Goal: Transaction & Acquisition: Purchase product/service

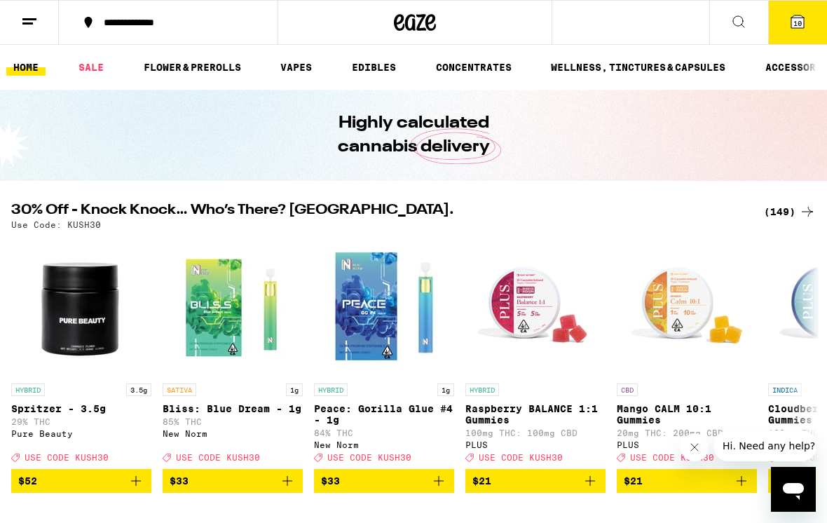
click at [88, 65] on link "SALE" at bounding box center [90, 67] width 39 height 17
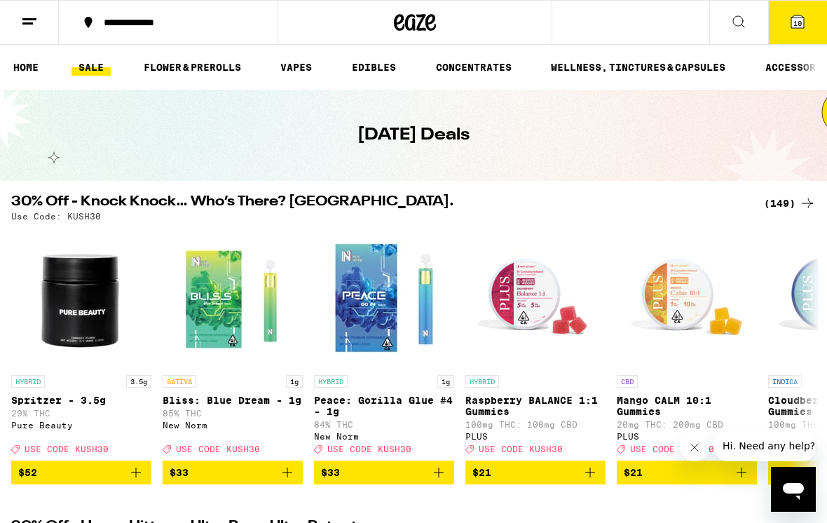
click at [163, 69] on link "FLOWER & PREROLLS" at bounding box center [192, 67] width 111 height 17
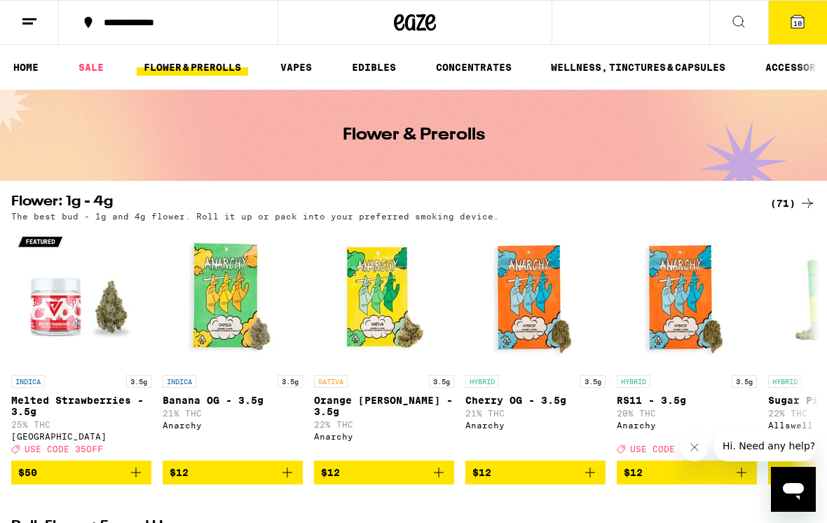
click at [94, 68] on link "SALE" at bounding box center [90, 67] width 39 height 17
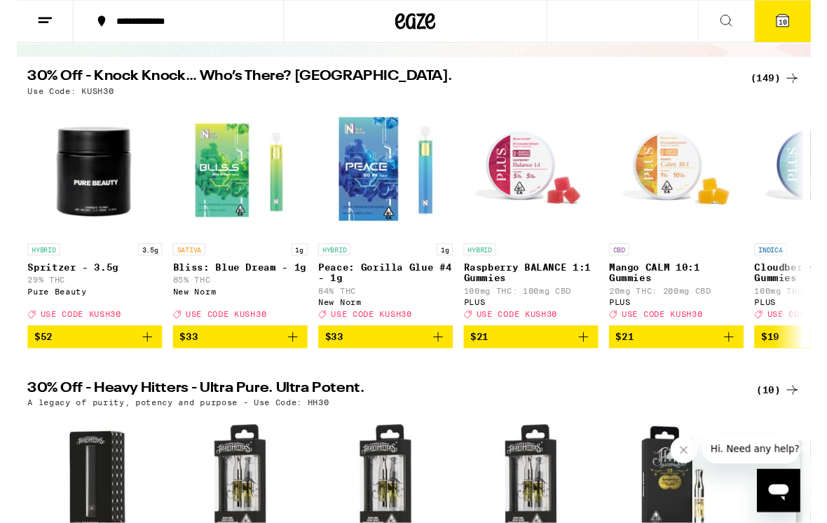
scroll to position [122, 0]
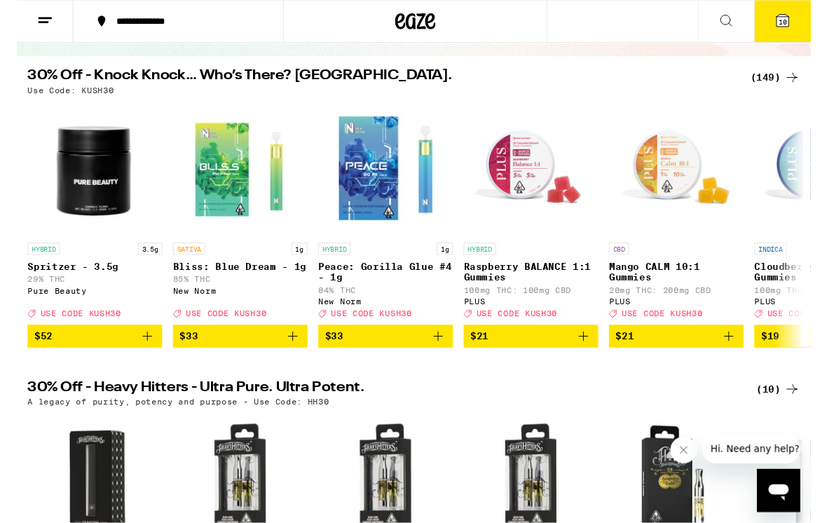
click at [771, 88] on div "(149)" at bounding box center [790, 81] width 52 height 17
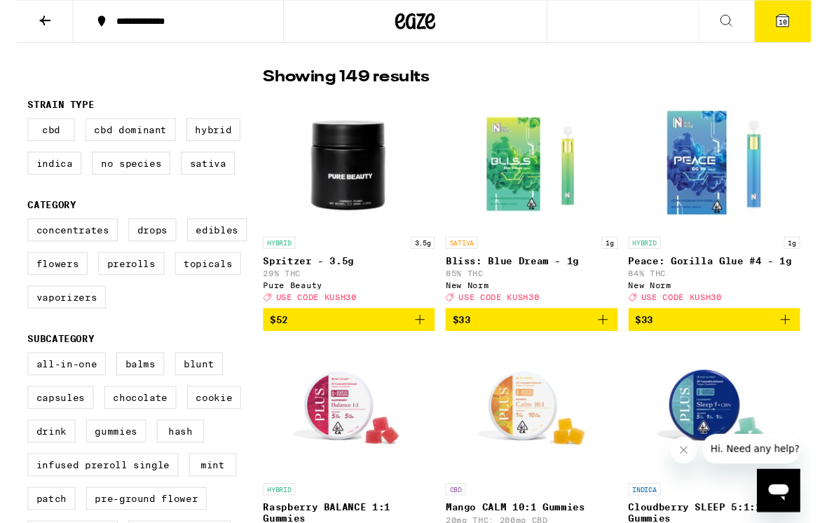
scroll to position [93, 0]
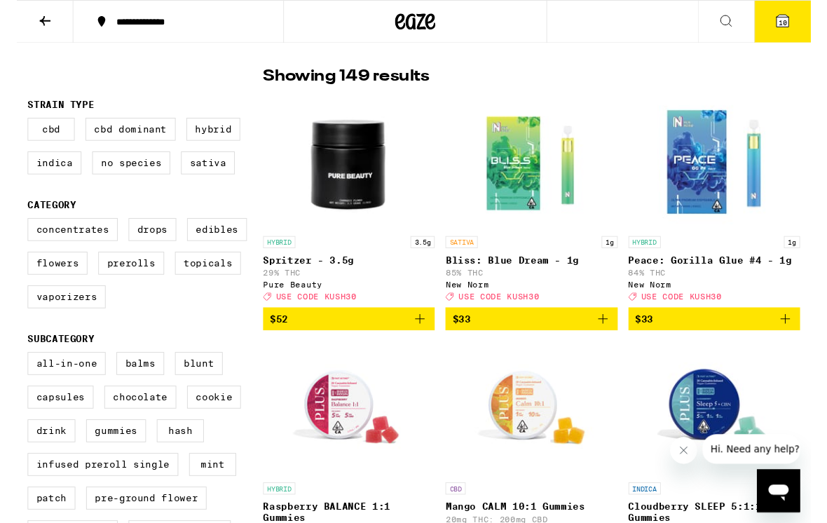
click at [111, 285] on label "Prerolls" at bounding box center [119, 274] width 69 height 24
click at [15, 230] on input "Prerolls" at bounding box center [14, 229] width 1 height 1
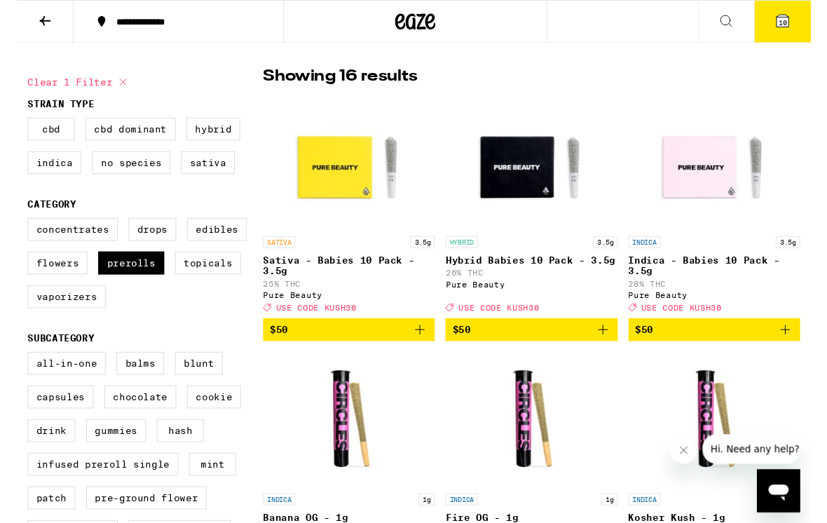
click at [50, 83] on button "Clear 1 filter" at bounding box center [65, 85] width 108 height 35
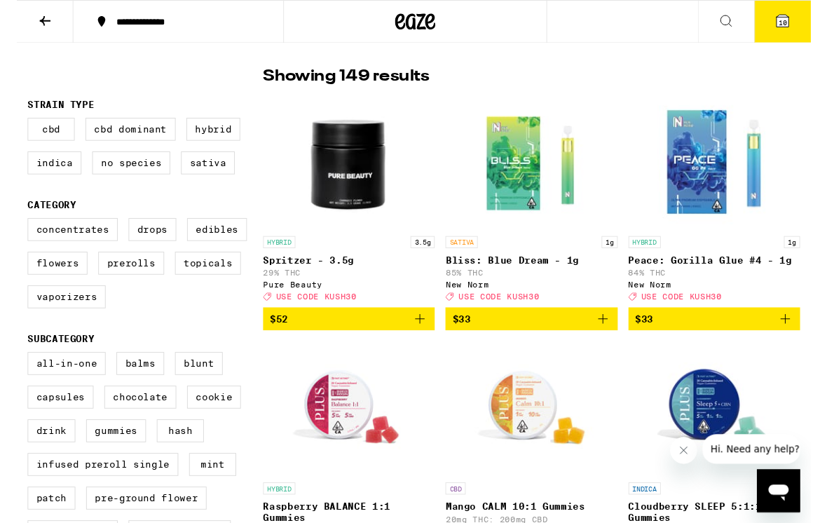
click at [111, 286] on label "Prerolls" at bounding box center [119, 274] width 69 height 24
click at [15, 230] on input "Prerolls" at bounding box center [14, 229] width 1 height 1
checkbox input "true"
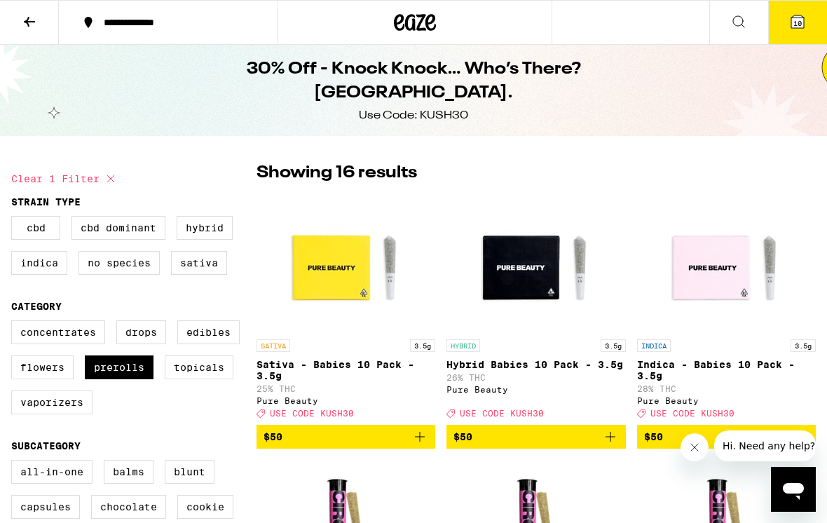
click at [189, 379] on label "Topicals" at bounding box center [199, 367] width 69 height 24
click at [15, 323] on input "Topicals" at bounding box center [14, 322] width 1 height 1
checkbox input "true"
click at [113, 379] on label "Prerolls" at bounding box center [119, 367] width 69 height 24
click at [15, 323] on input "Prerolls" at bounding box center [14, 322] width 1 height 1
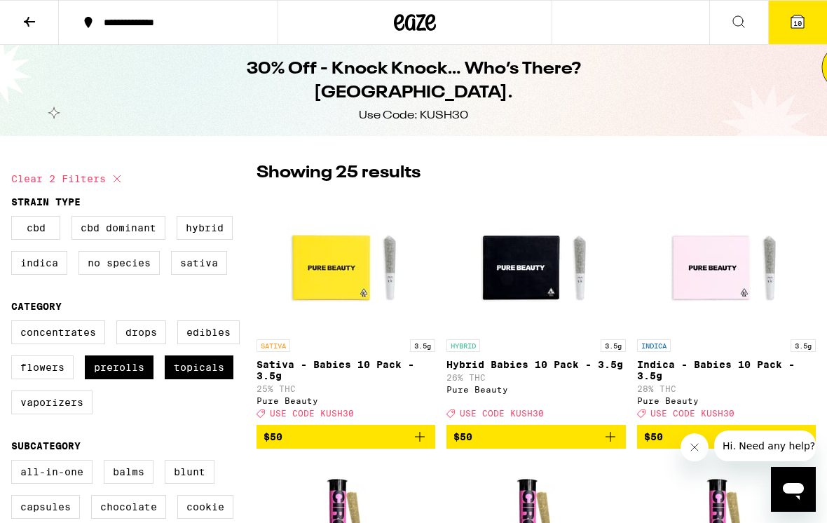
checkbox input "false"
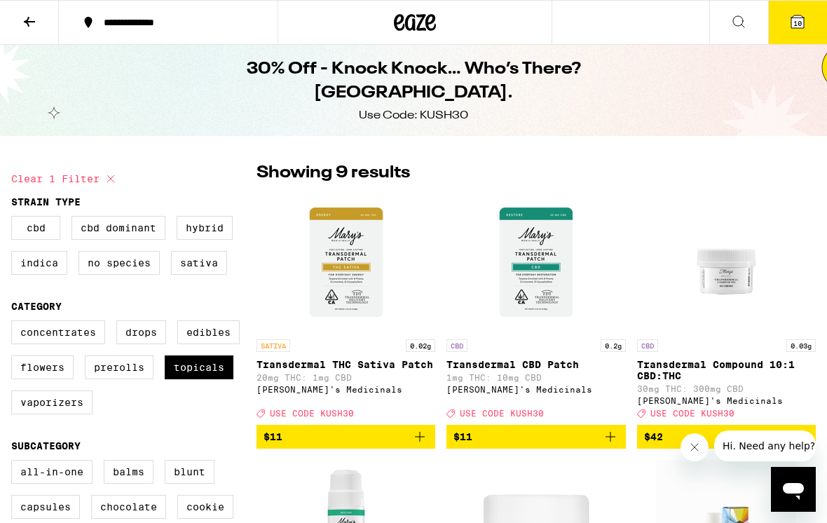
click at [34, 34] on button at bounding box center [29, 23] width 59 height 44
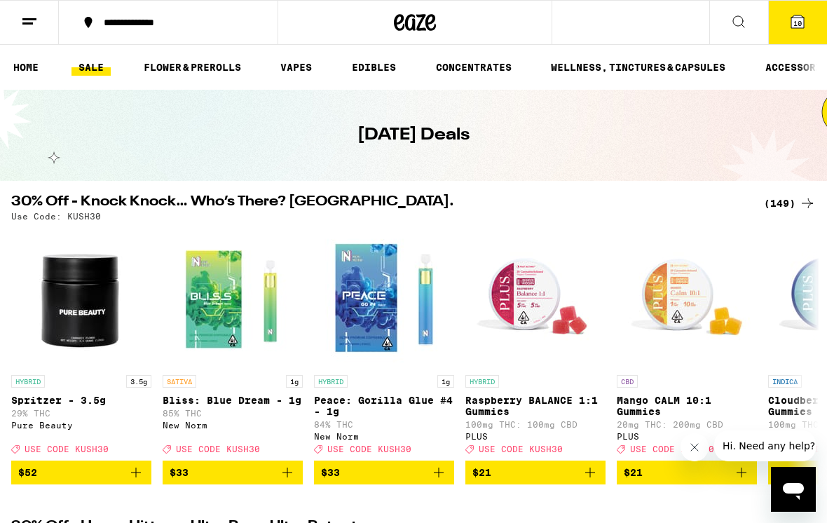
click at [158, 76] on link "FLOWER & PREROLLS" at bounding box center [192, 67] width 111 height 17
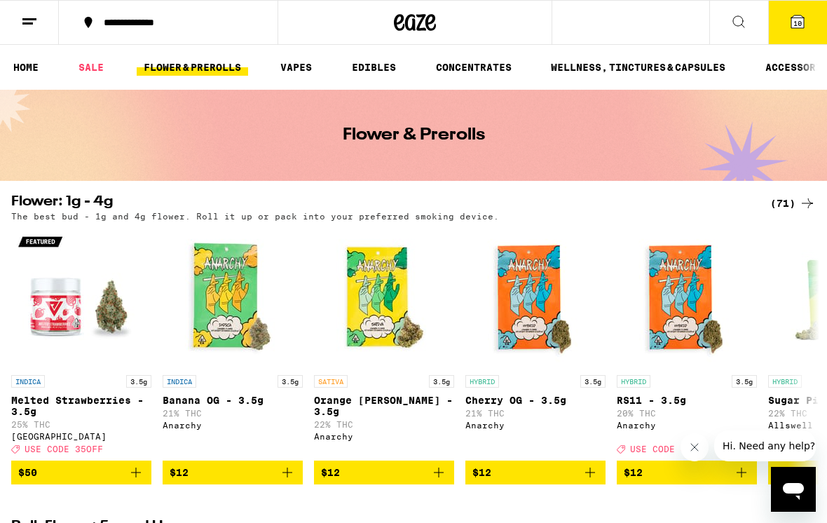
click at [106, 65] on link "SALE" at bounding box center [90, 67] width 39 height 17
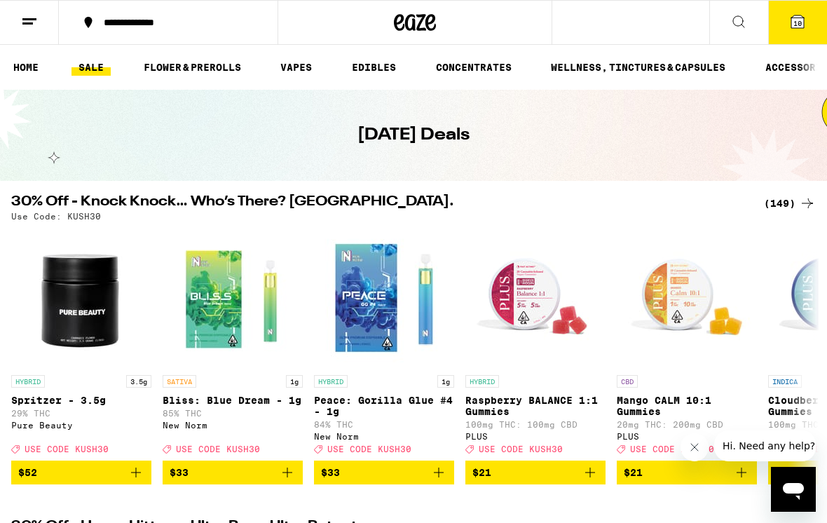
click at [773, 196] on div "(149)" at bounding box center [790, 203] width 52 height 17
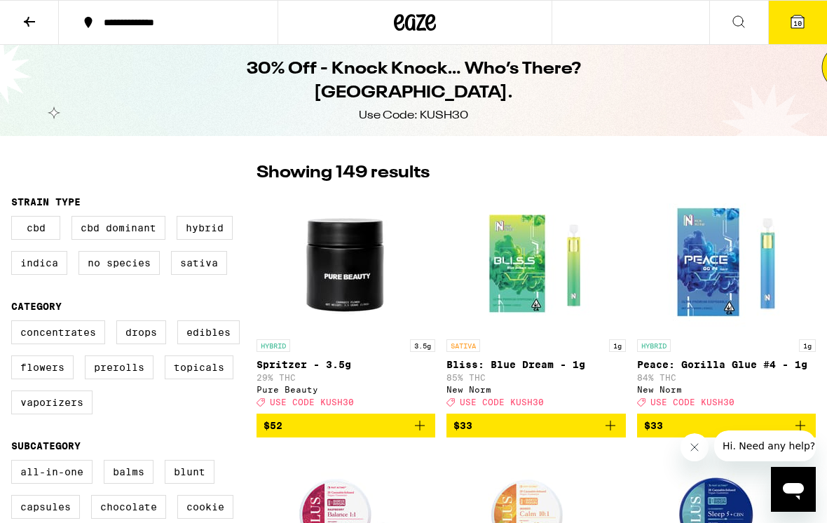
click at [21, 379] on label "Flowers" at bounding box center [42, 367] width 62 height 24
click at [15, 323] on input "Flowers" at bounding box center [14, 322] width 1 height 1
checkbox input "true"
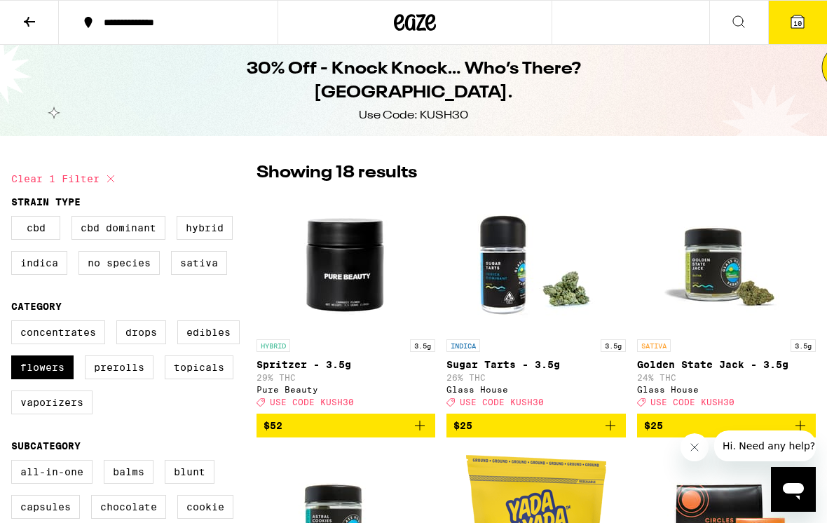
click at [787, 21] on button "10" at bounding box center [797, 22] width 59 height 43
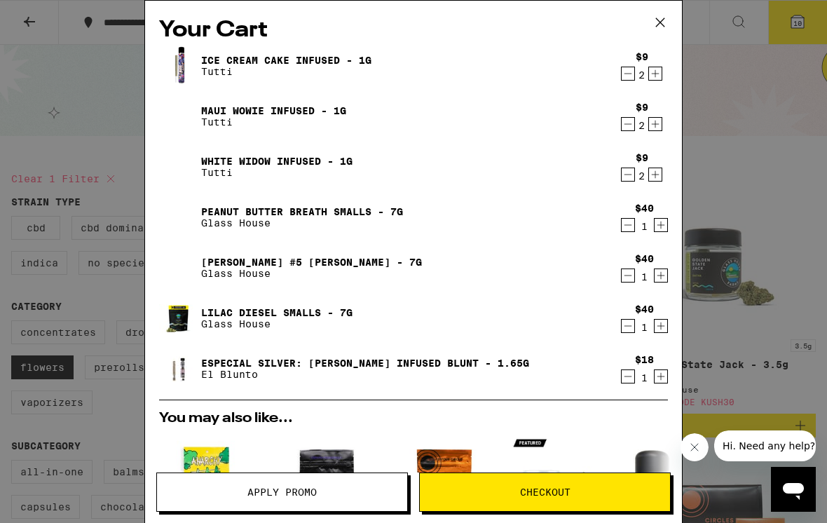
click at [624, 224] on icon "Decrement" at bounding box center [627, 224] width 13 height 17
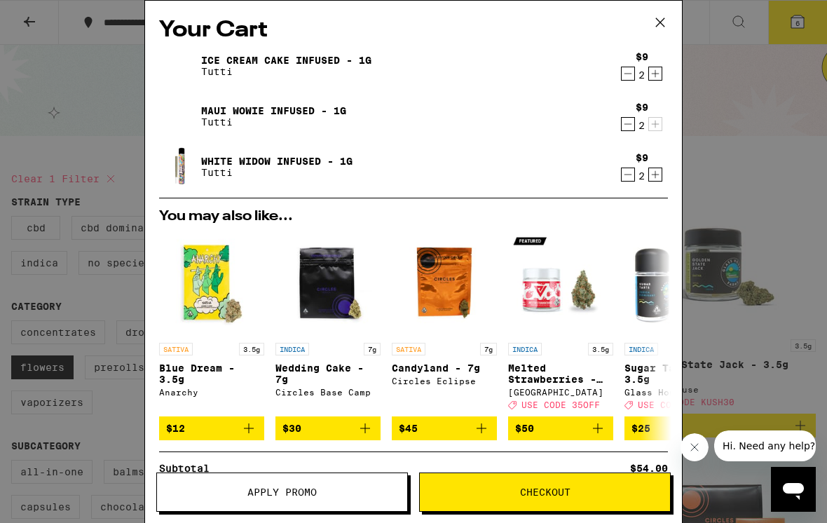
click at [625, 75] on icon "Decrement" at bounding box center [627, 73] width 13 height 17
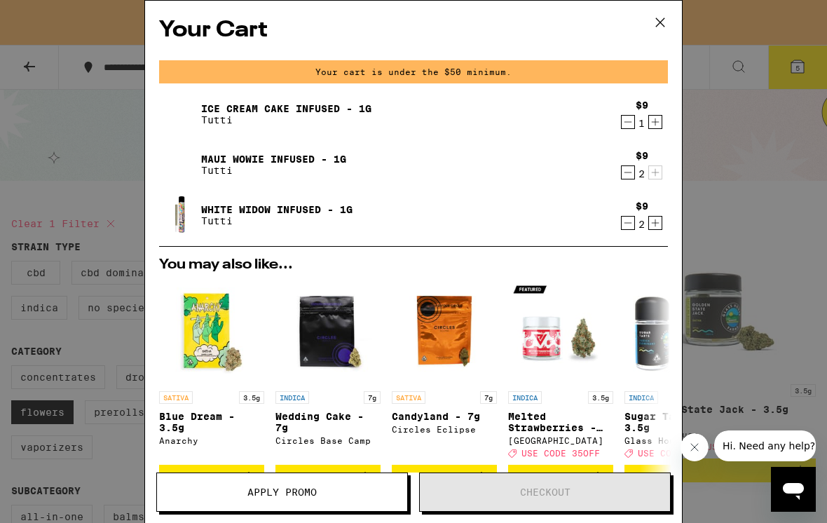
click at [654, 25] on icon at bounding box center [659, 22] width 21 height 21
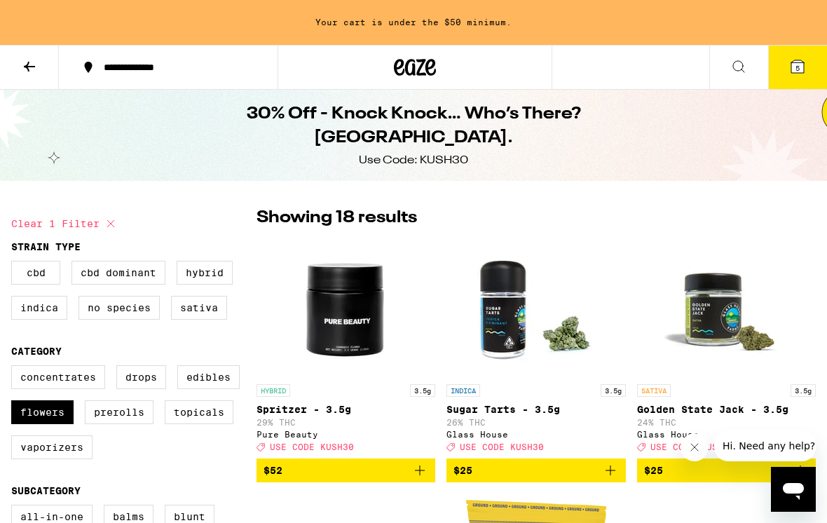
click at [795, 72] on span "5" at bounding box center [797, 68] width 4 height 8
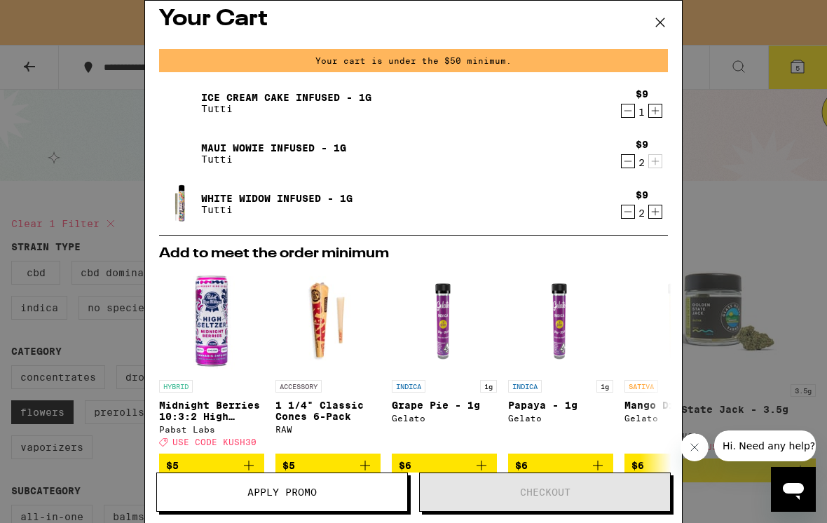
scroll to position [20, 0]
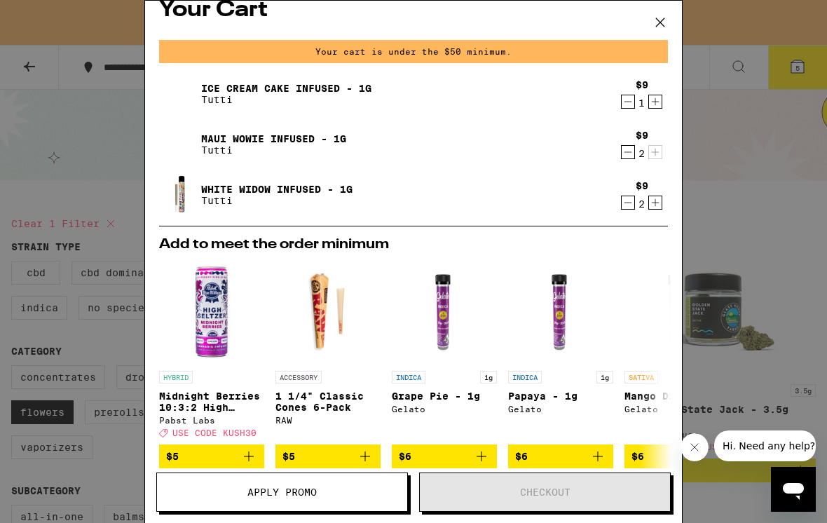
click at [95, 178] on div "Your Cart Your cart is under the $50 minimum. Ice Cream Cake Infused - 1g Tutti…" at bounding box center [413, 261] width 827 height 523
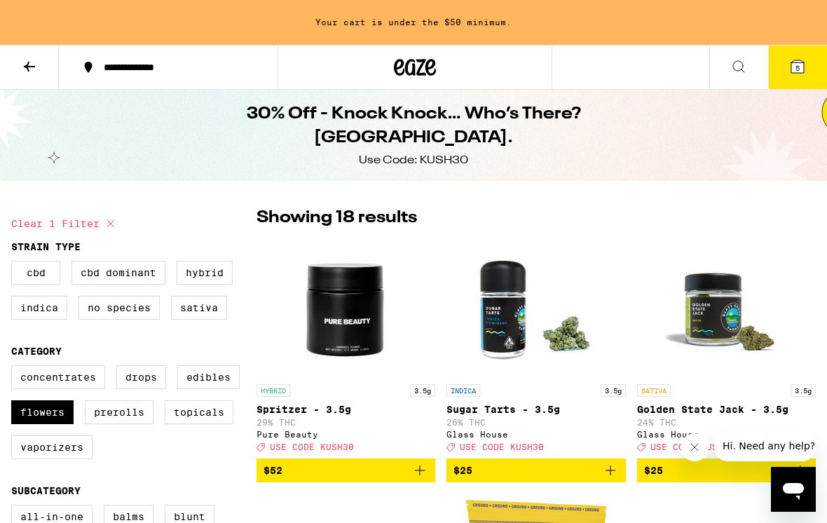
click at [15, 57] on button at bounding box center [29, 68] width 59 height 44
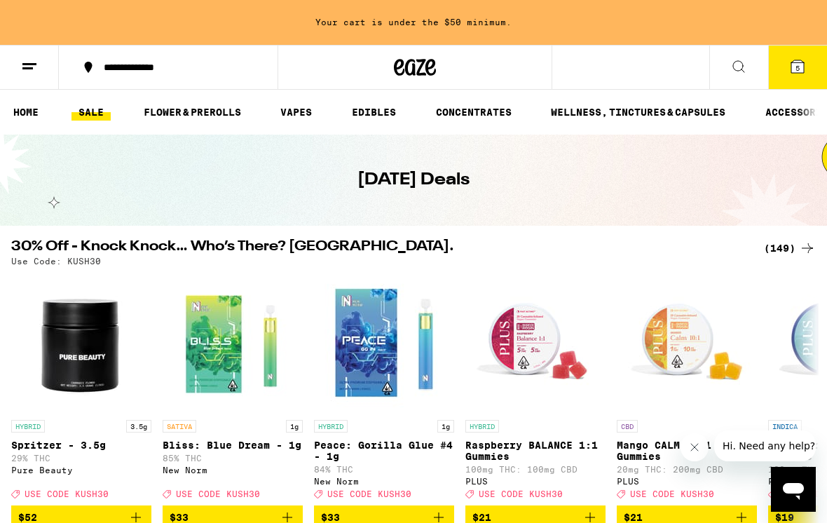
click at [83, 112] on link "SALE" at bounding box center [90, 112] width 39 height 17
click at [94, 120] on link "SALE" at bounding box center [90, 112] width 39 height 17
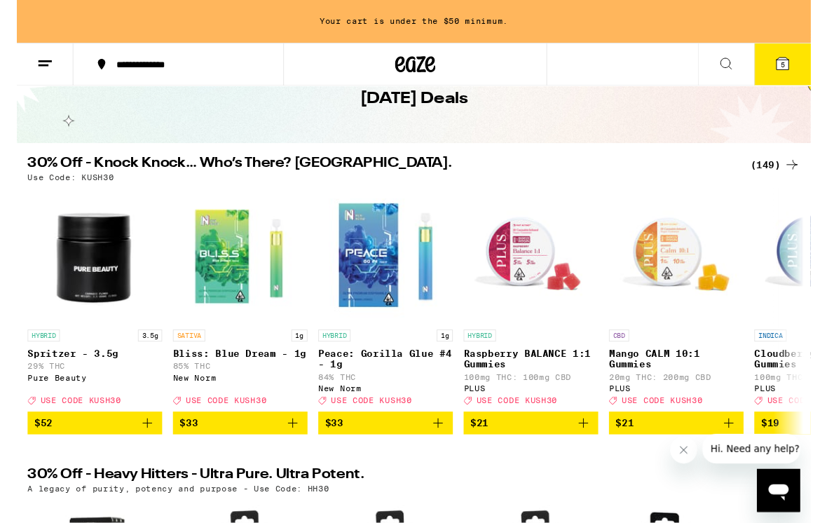
scroll to position [77, 0]
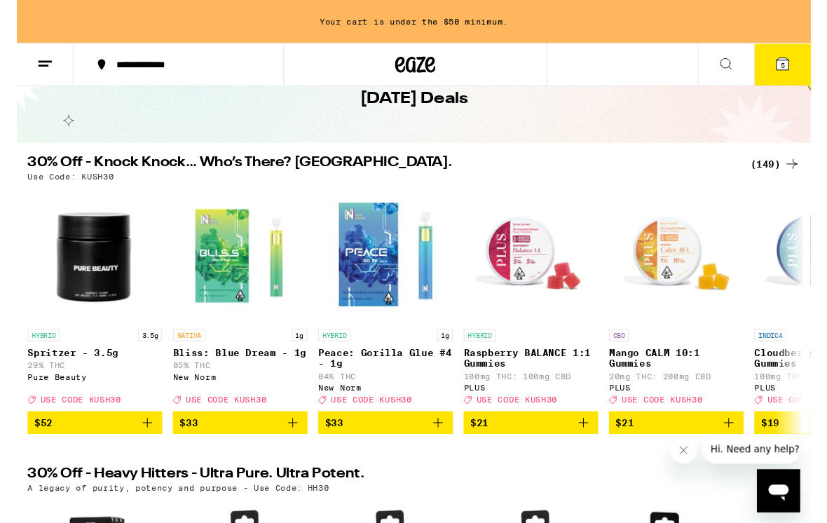
click at [771, 177] on div "(149)" at bounding box center [790, 171] width 52 height 17
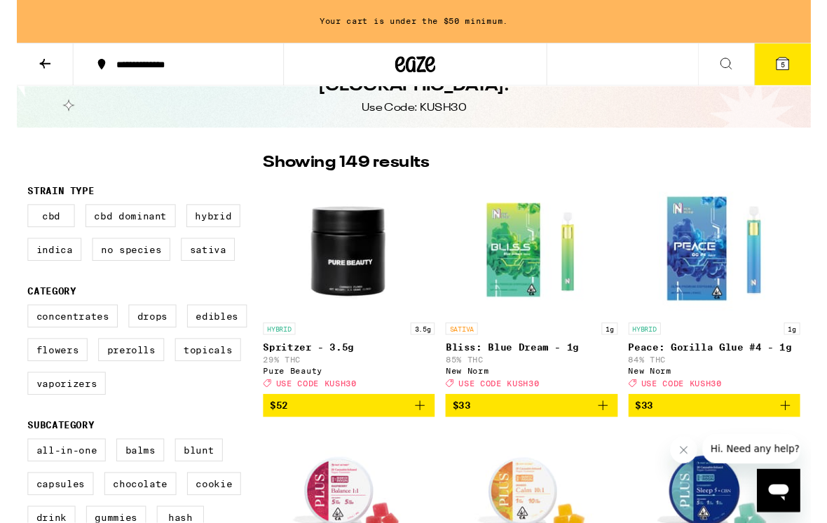
scroll to position [48, 0]
click at [99, 373] on label "Prerolls" at bounding box center [119, 364] width 69 height 24
click at [15, 319] on input "Prerolls" at bounding box center [14, 319] width 1 height 1
checkbox input "true"
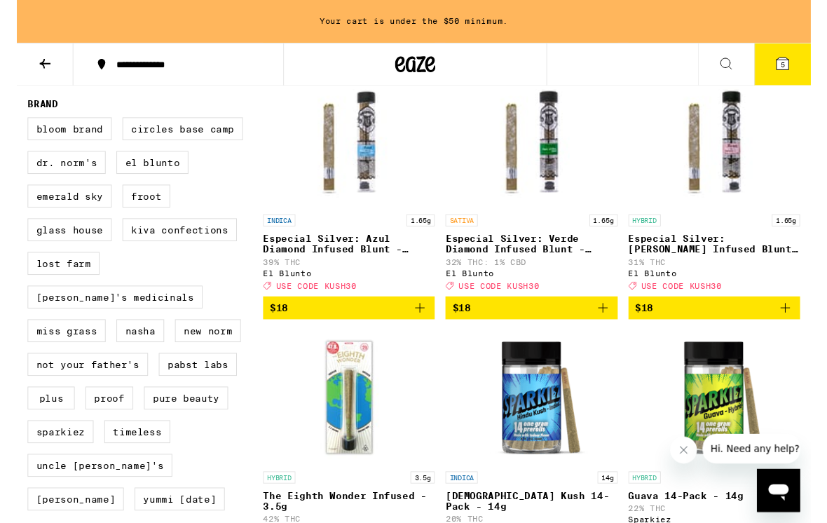
scroll to position [944, 0]
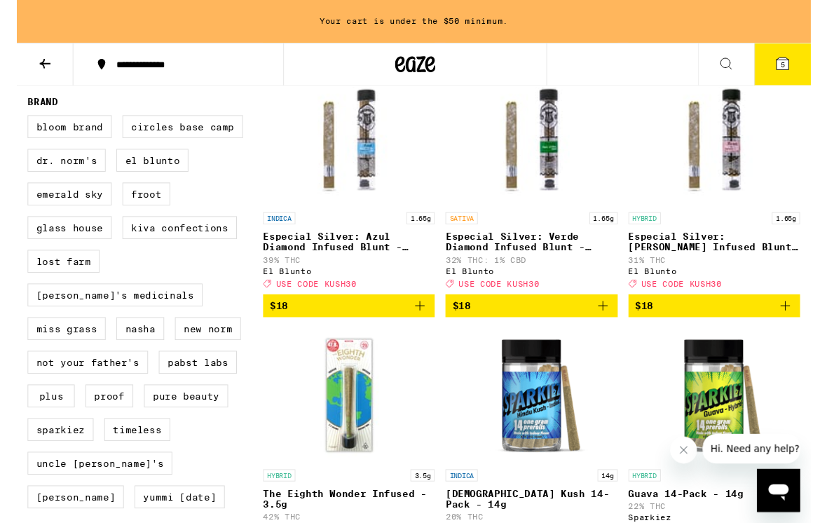
click at [418, 327] on icon "Add to bag" at bounding box center [419, 318] width 17 height 17
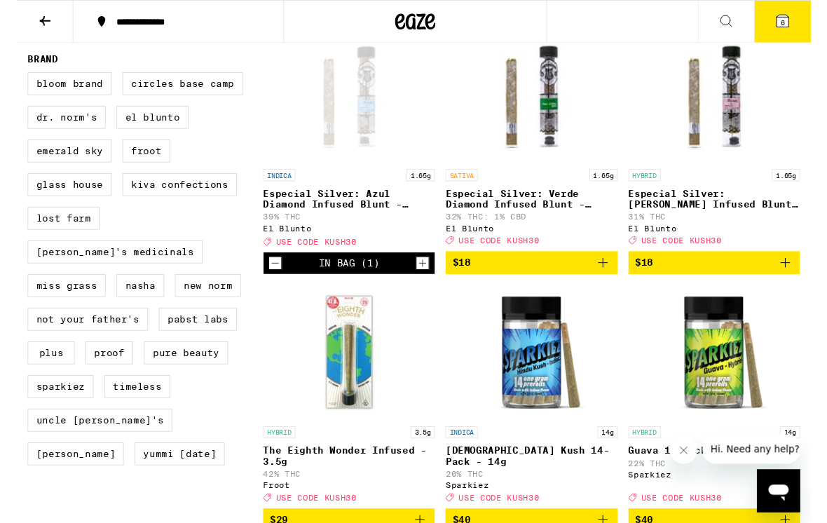
click at [609, 282] on icon "Add to bag" at bounding box center [610, 273] width 17 height 17
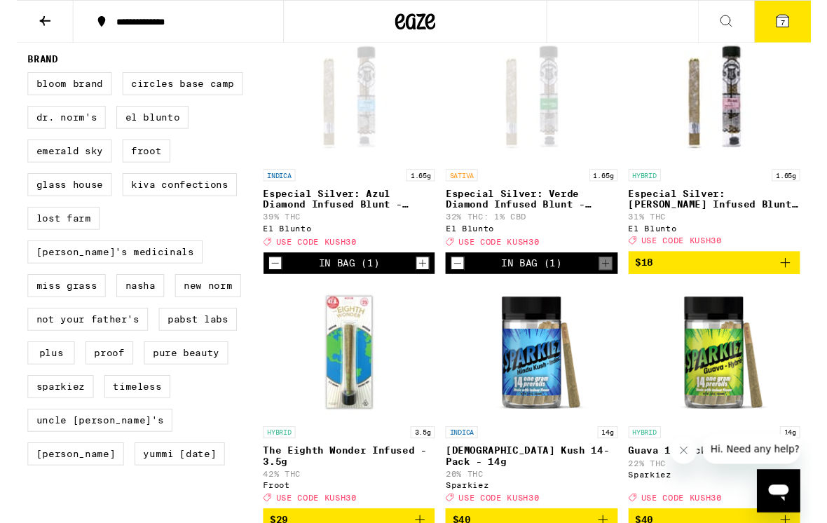
click at [803, 285] on button "$18" at bounding box center [726, 273] width 179 height 24
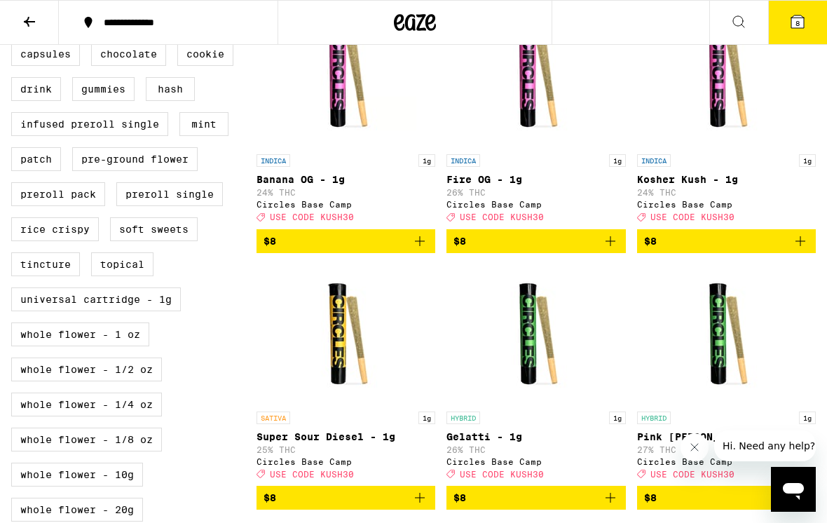
scroll to position [447, 0]
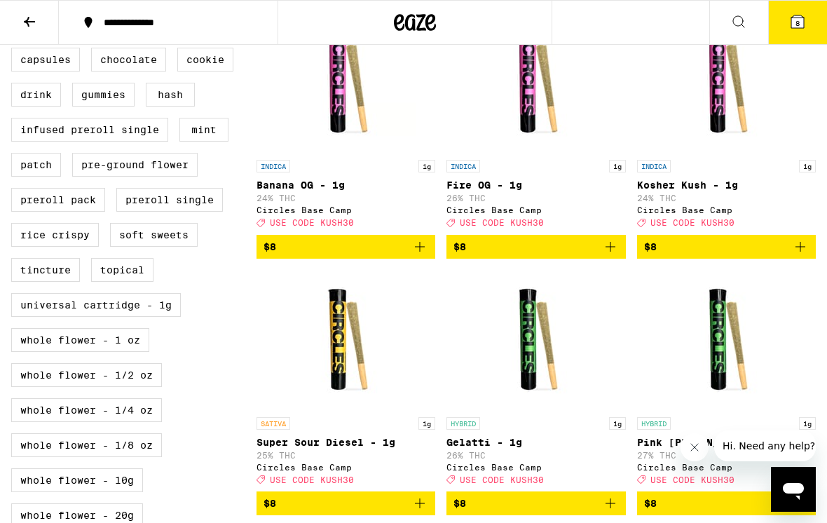
click at [123, 177] on label "Pre-ground Flower" at bounding box center [134, 165] width 125 height 24
click at [15, 15] on input "Pre-ground Flower" at bounding box center [14, 15] width 1 height 1
checkbox input "true"
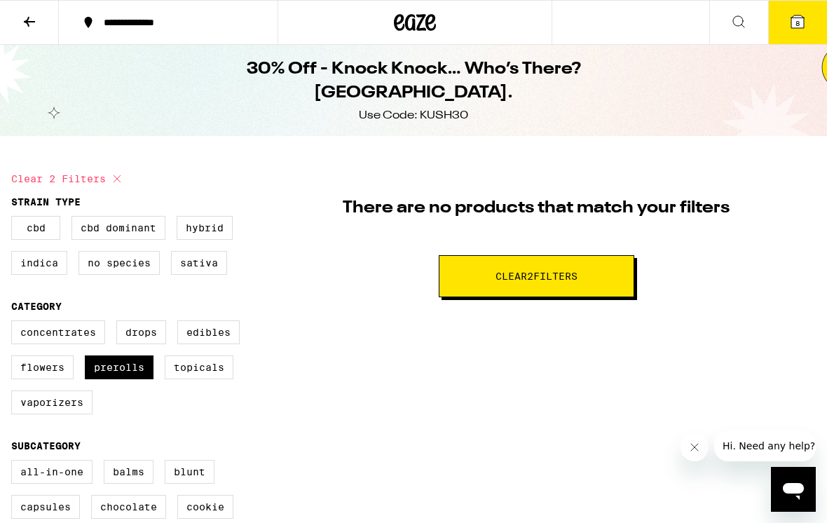
click at [104, 379] on label "Prerolls" at bounding box center [119, 367] width 69 height 24
click at [15, 323] on input "Prerolls" at bounding box center [14, 322] width 1 height 1
checkbox input "false"
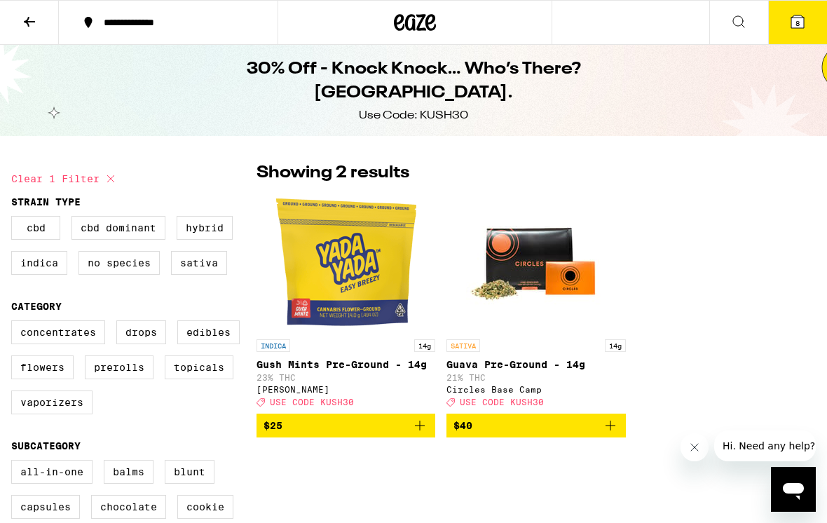
click at [108, 179] on icon at bounding box center [110, 178] width 17 height 17
checkbox input "false"
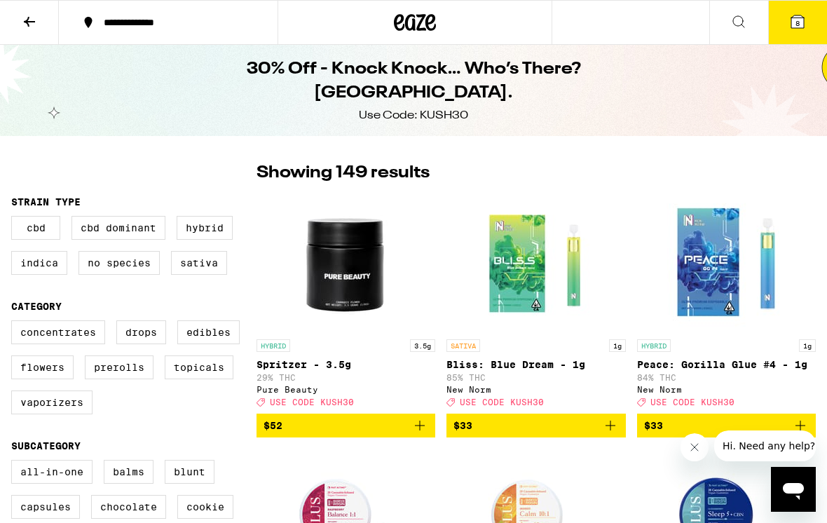
click at [33, 29] on icon at bounding box center [29, 21] width 17 height 17
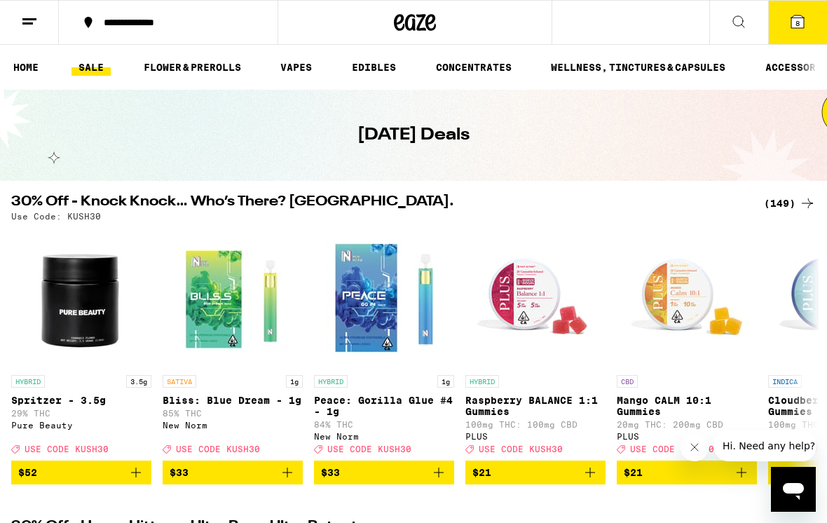
click at [163, 64] on link "FLOWER & PREROLLS" at bounding box center [192, 67] width 111 height 17
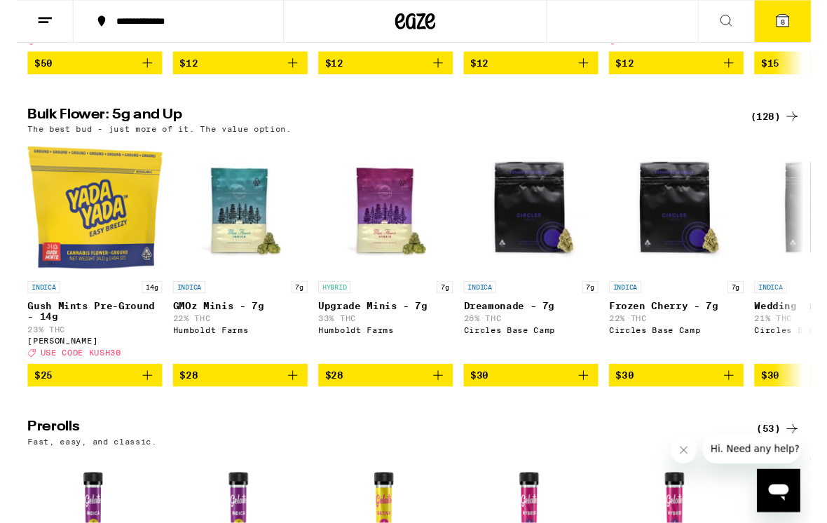
scroll to position [401, 0]
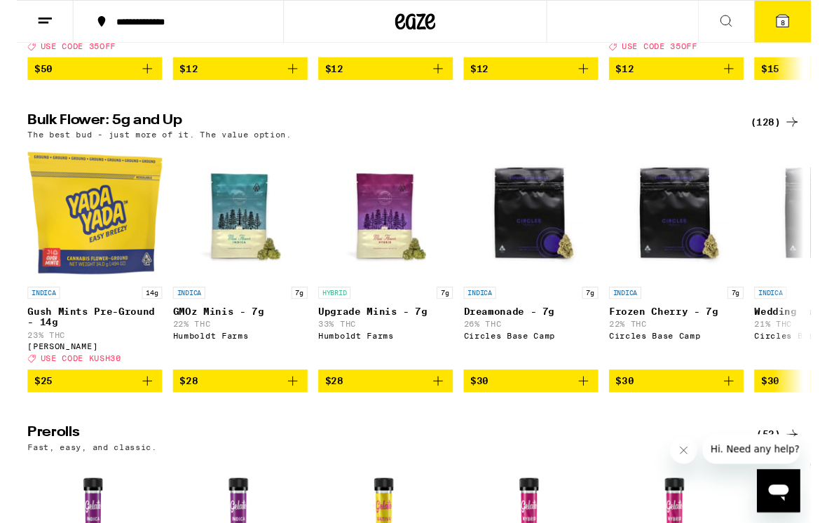
click at [780, 133] on div "(128)" at bounding box center [790, 126] width 52 height 17
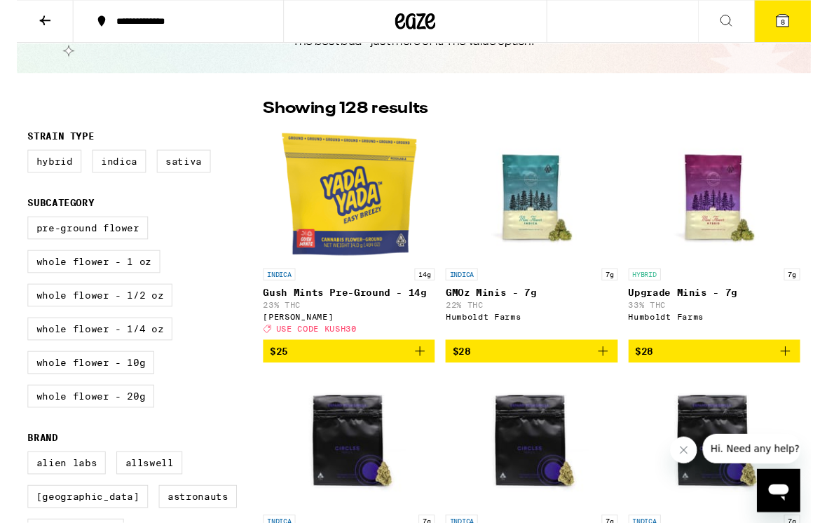
scroll to position [61, 0]
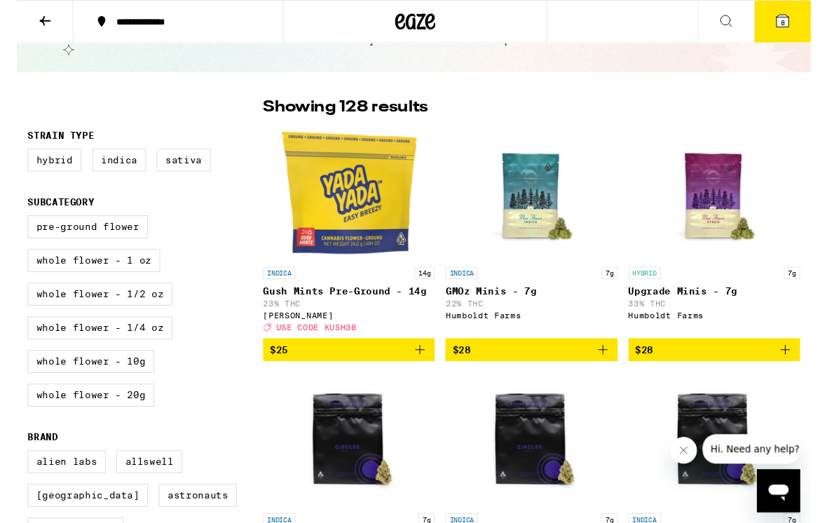
click at [416, 373] on icon "Add to bag" at bounding box center [419, 364] width 17 height 17
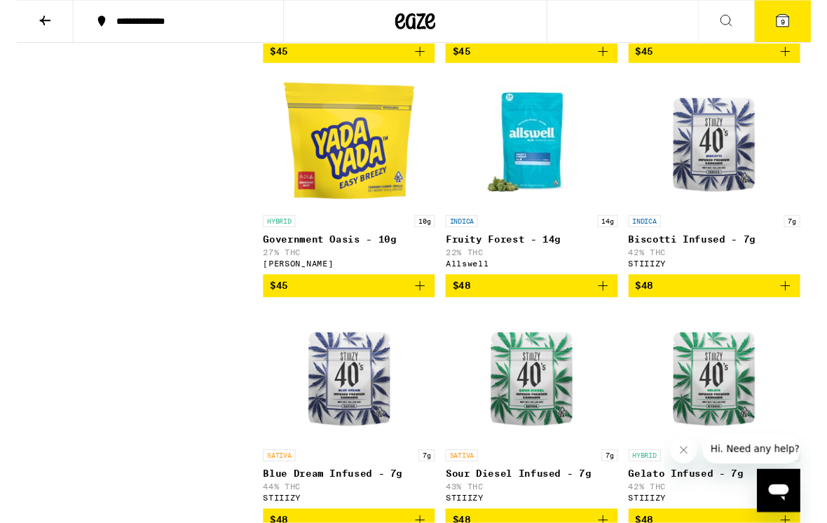
scroll to position [3458, 0]
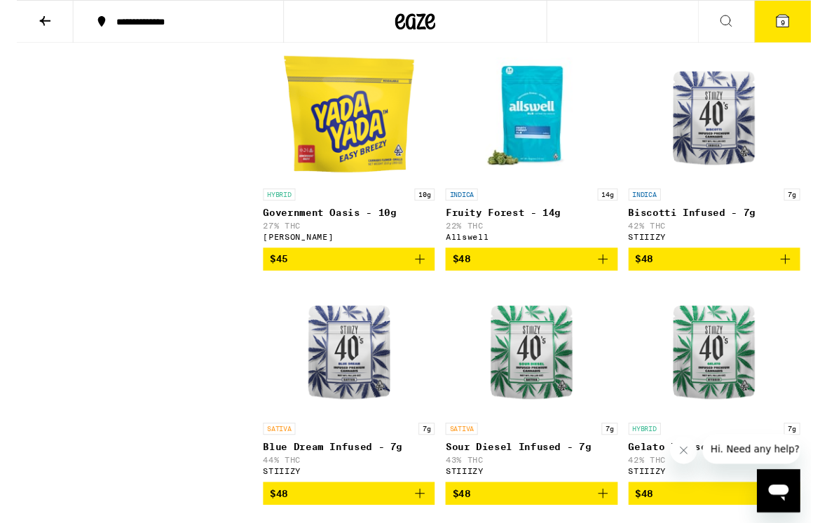
click at [420, 275] on icon "Add to bag" at bounding box center [420, 270] width 10 height 10
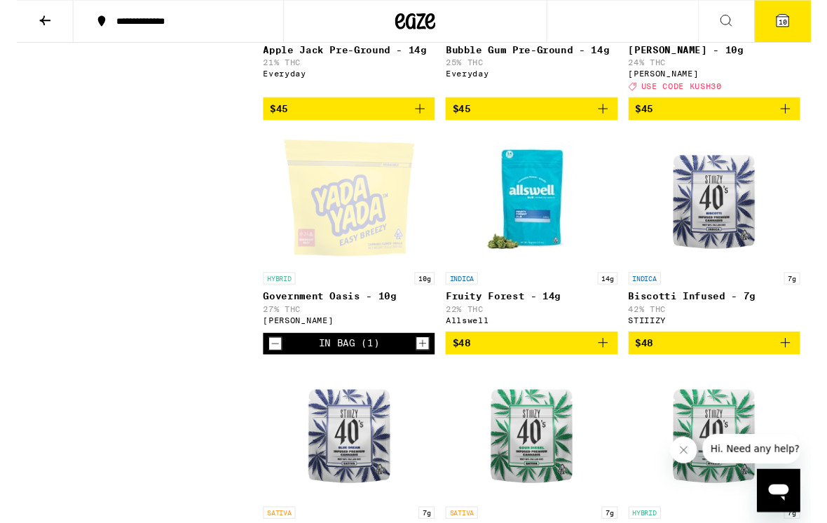
scroll to position [3388, 0]
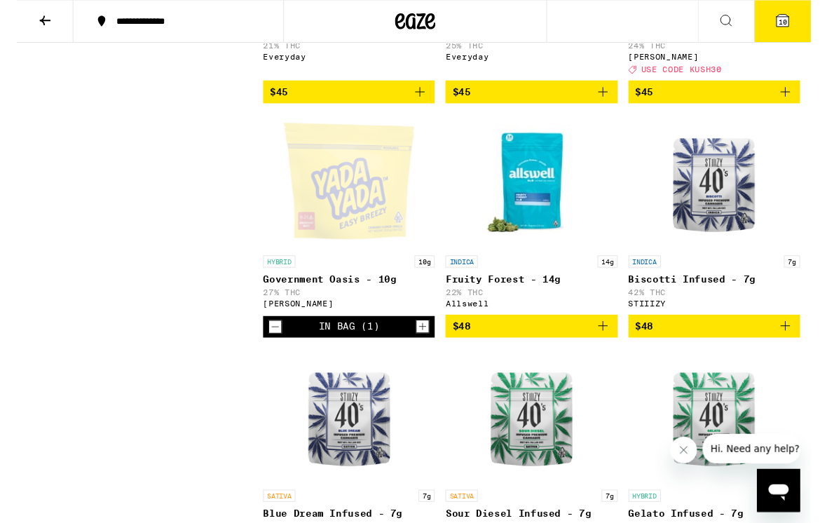
click at [787, 27] on button "10" at bounding box center [797, 22] width 59 height 43
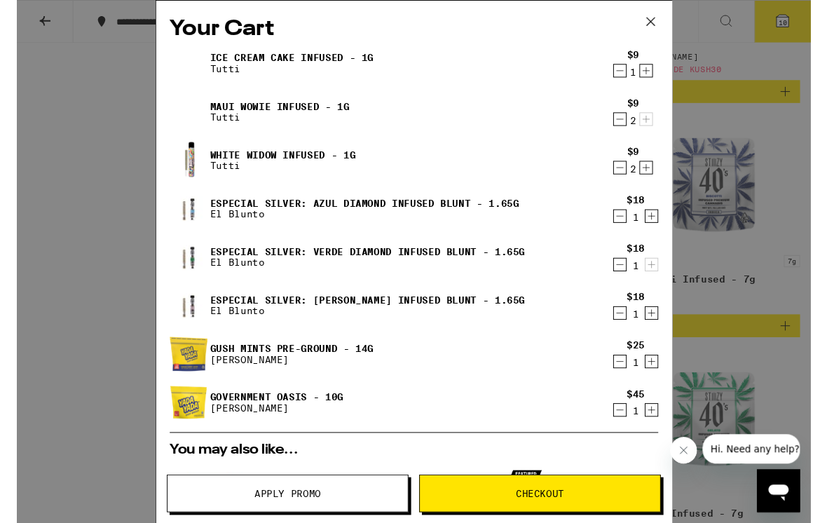
click at [631, 175] on icon "Decrement" at bounding box center [627, 174] width 13 height 17
click at [628, 125] on icon "Decrement" at bounding box center [627, 124] width 13 height 17
click at [624, 79] on icon "Decrement" at bounding box center [627, 73] width 13 height 17
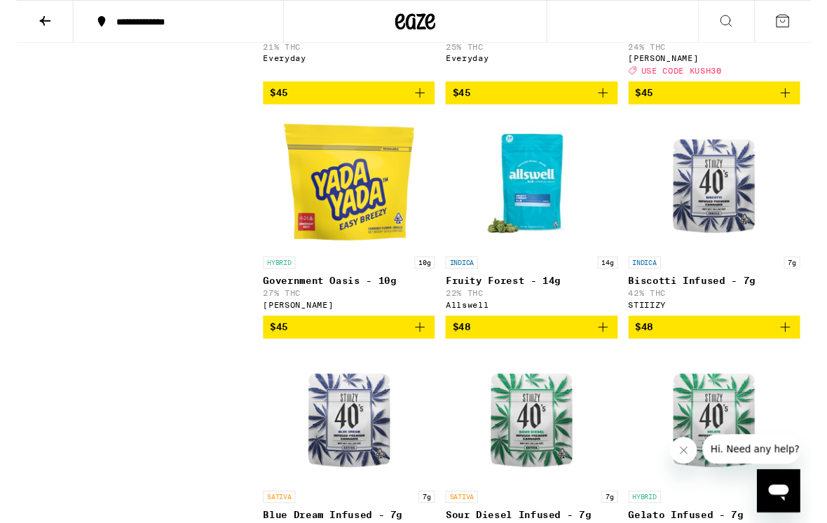
click at [797, 20] on icon at bounding box center [797, 21] width 17 height 17
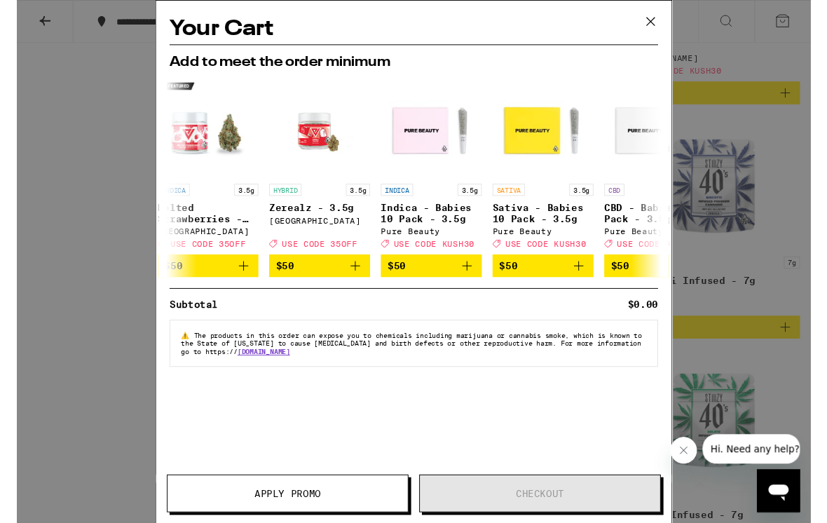
scroll to position [0, 15]
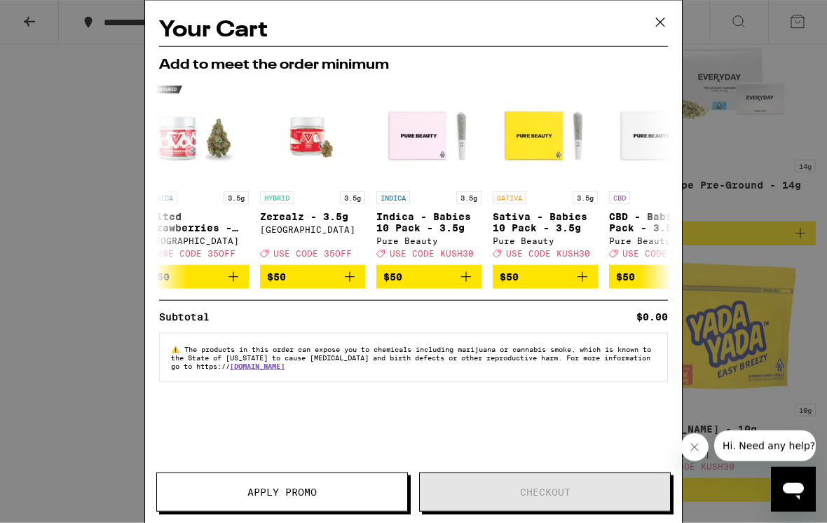
click at [655, 29] on icon at bounding box center [659, 22] width 21 height 21
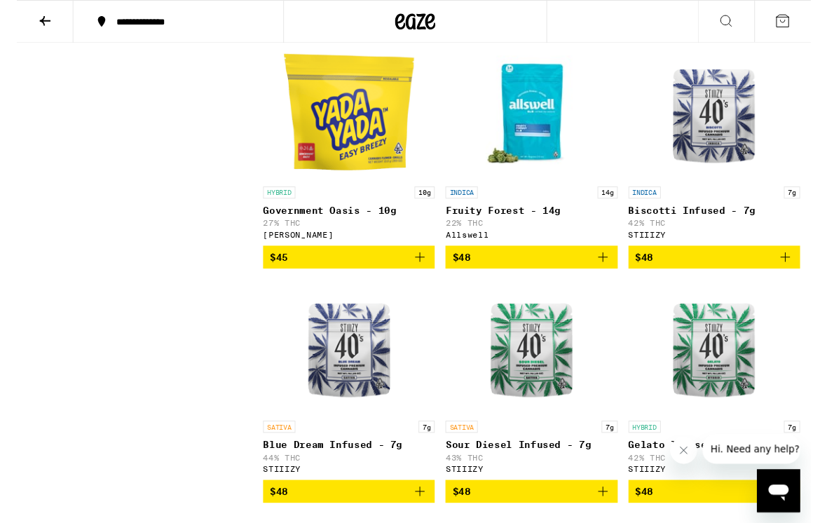
scroll to position [3461, 0]
click at [429, 280] on button "$45" at bounding box center [345, 268] width 179 height 24
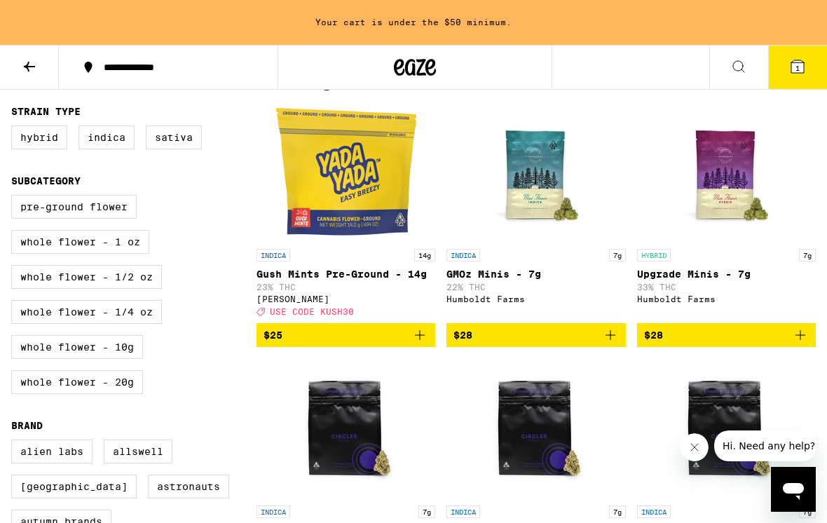
scroll to position [135, 0]
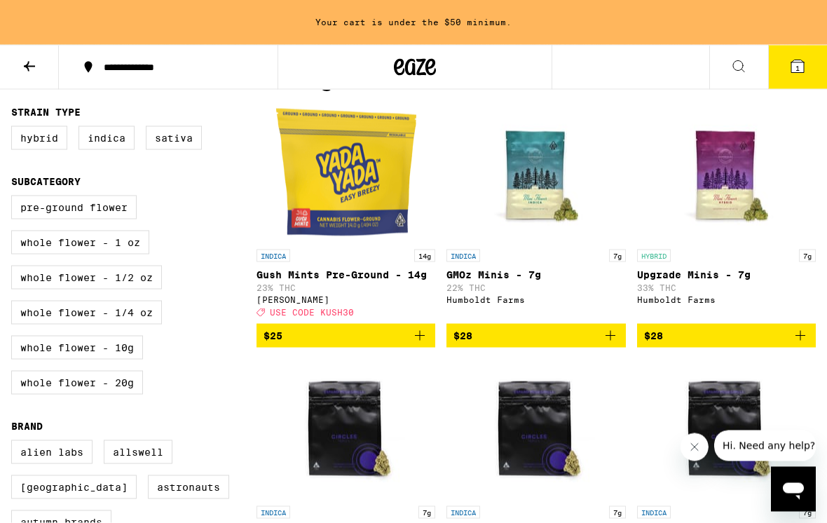
click at [420, 340] on icon "Add to bag" at bounding box center [420, 336] width 10 height 10
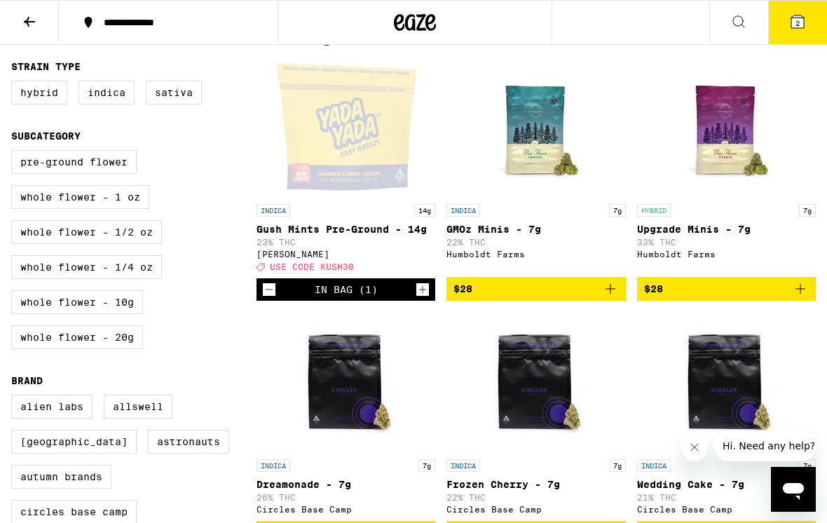
click at [789, 15] on icon at bounding box center [797, 21] width 17 height 17
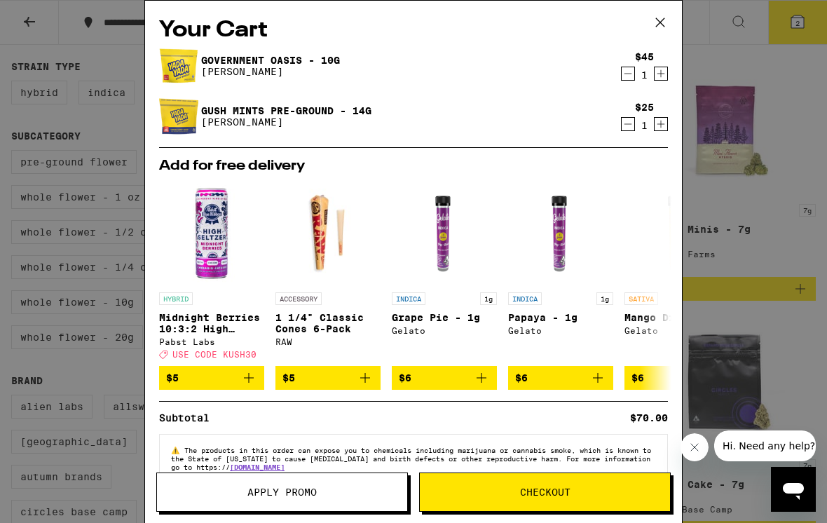
click at [102, 270] on div "Your Cart Government Oasis - 10g Yada Yada $45 1 Gush Mints Pre-Ground - 14g Ya…" at bounding box center [413, 261] width 827 height 523
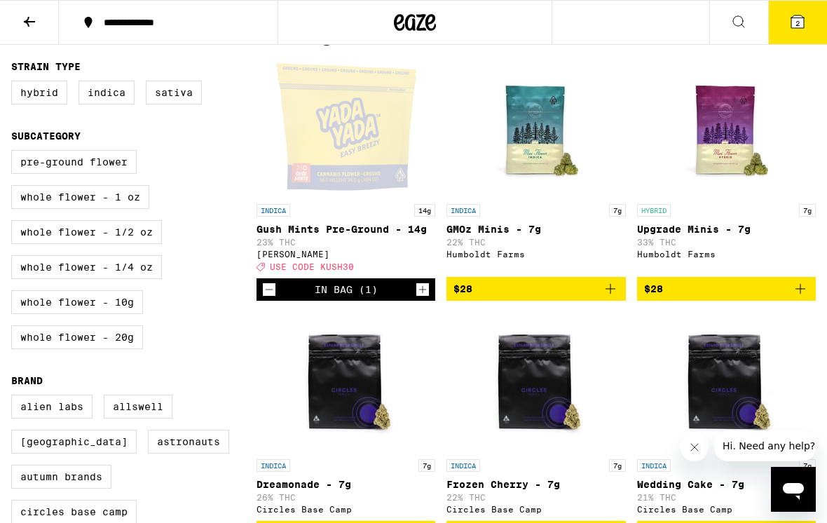
click at [784, 41] on button "2" at bounding box center [797, 22] width 59 height 43
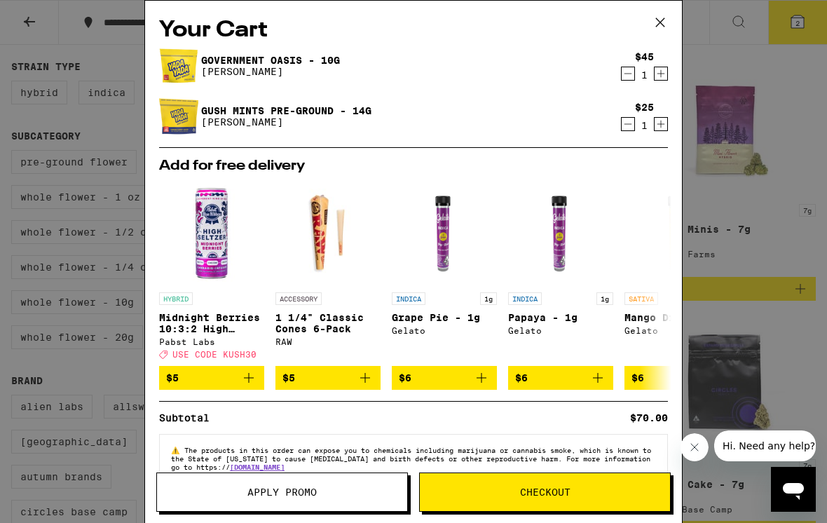
click at [736, 209] on div "Your Cart Government Oasis - 10g Yada Yada $45 1 Gush Mints Pre-Ground - 14g Ya…" at bounding box center [413, 261] width 827 height 523
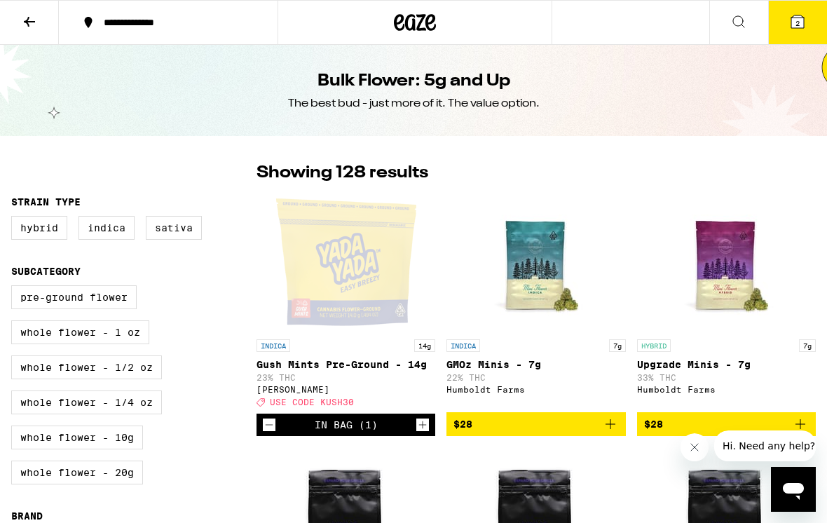
click at [26, 20] on icon at bounding box center [29, 21] width 17 height 17
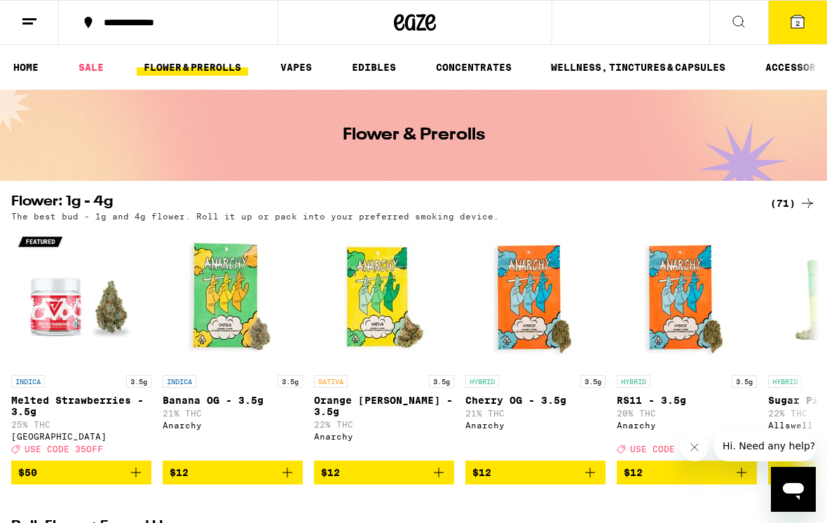
click at [92, 67] on link "SALE" at bounding box center [90, 67] width 39 height 17
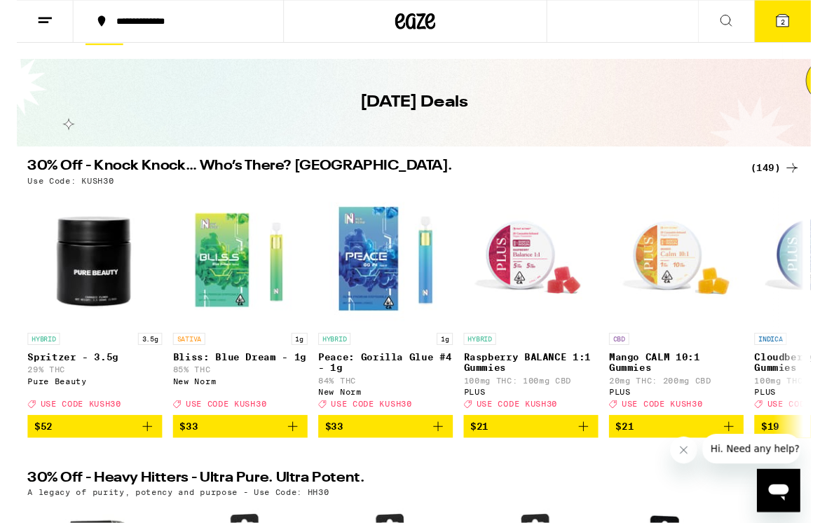
scroll to position [29, 0]
click at [784, 181] on div "(149)" at bounding box center [790, 174] width 52 height 17
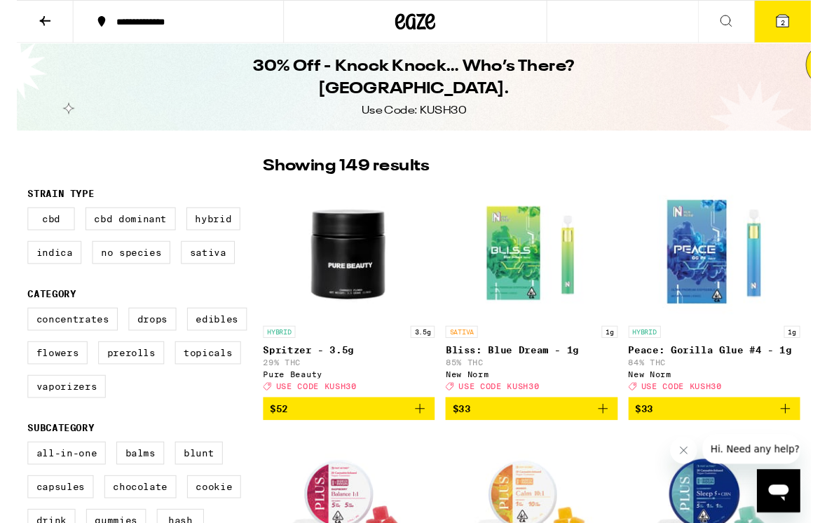
click at [49, 371] on label "Flowers" at bounding box center [42, 367] width 62 height 24
click at [15, 323] on input "Flowers" at bounding box center [14, 322] width 1 height 1
checkbox input "true"
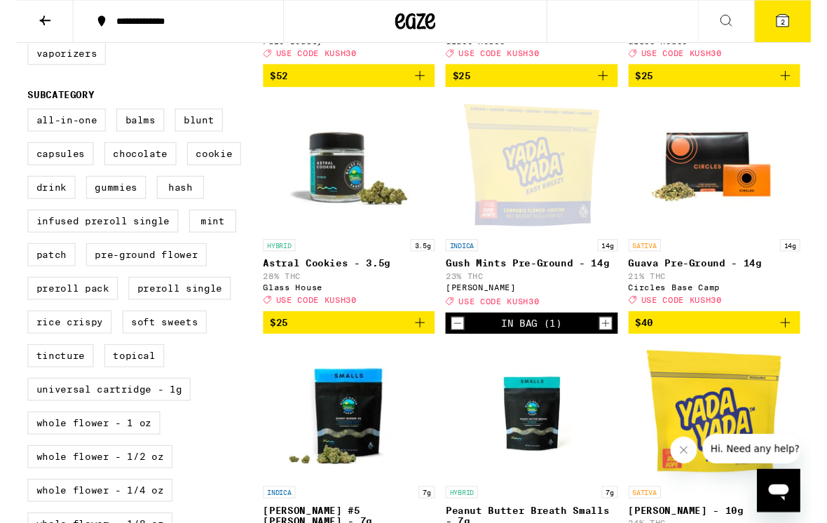
scroll to position [347, 0]
click at [37, 312] on label "Preroll Pack" at bounding box center [58, 300] width 94 height 24
click at [15, 116] on input "Preroll Pack" at bounding box center [14, 115] width 1 height 1
checkbox input "true"
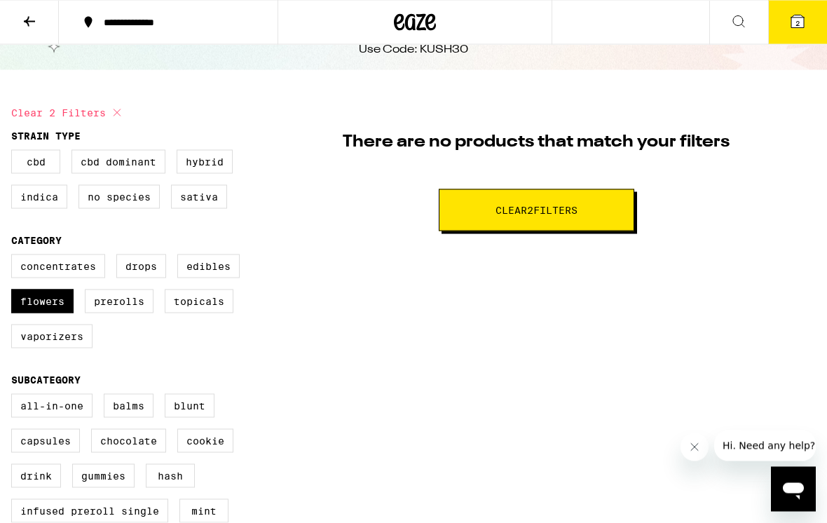
scroll to position [88, 0]
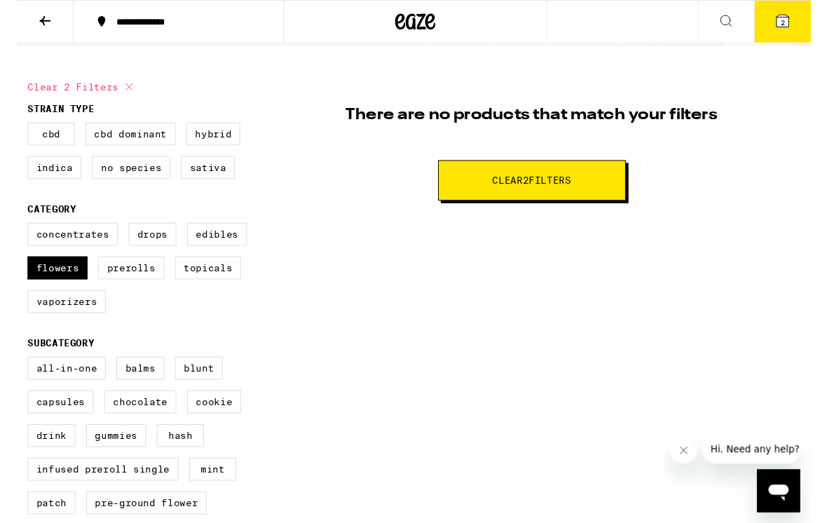
click at [125, 291] on label "Prerolls" at bounding box center [119, 279] width 69 height 24
click at [15, 235] on input "Prerolls" at bounding box center [14, 234] width 1 height 1
checkbox input "true"
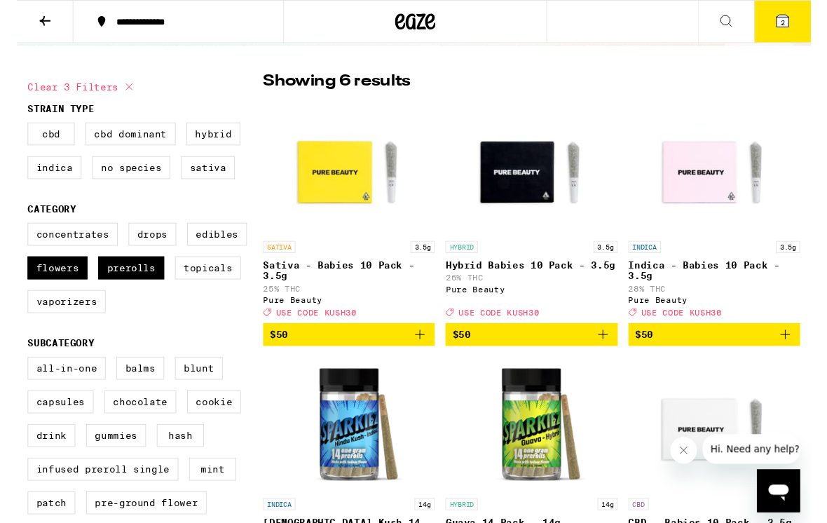
click at [45, 291] on label "Flowers" at bounding box center [42, 279] width 62 height 24
click at [15, 235] on input "Flowers" at bounding box center [14, 234] width 1 height 1
checkbox input "false"
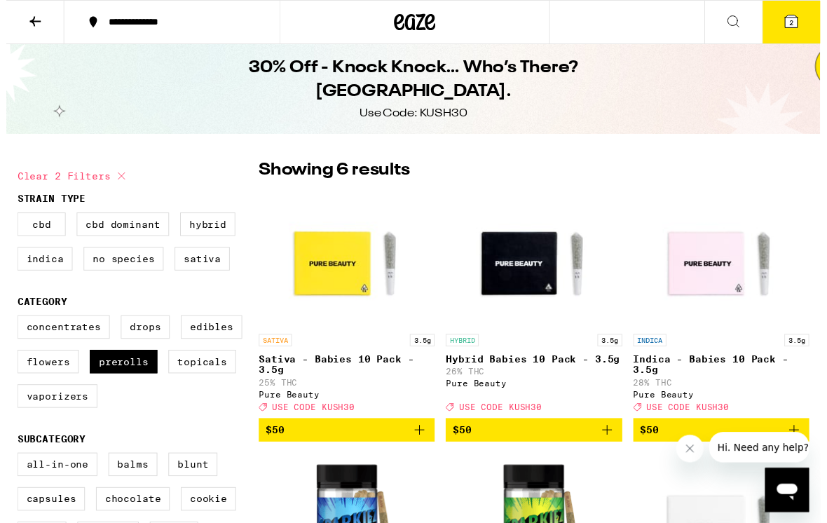
scroll to position [8, 0]
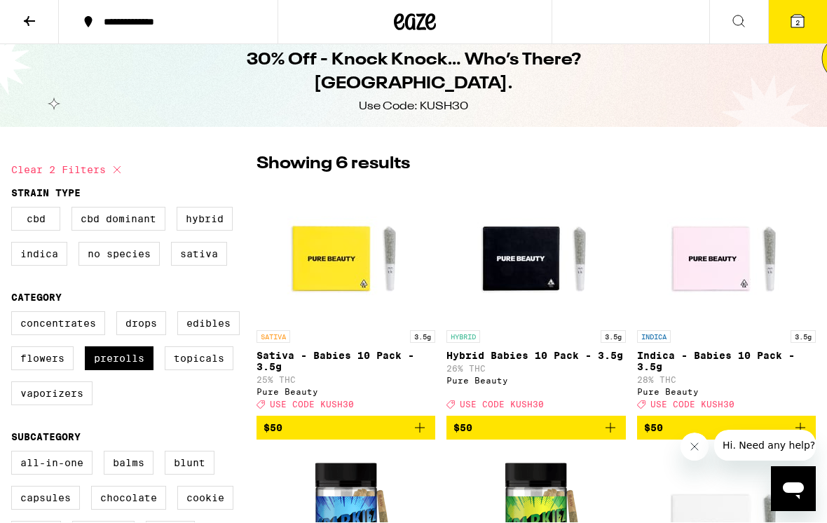
click at [31, 36] on button at bounding box center [29, 23] width 59 height 44
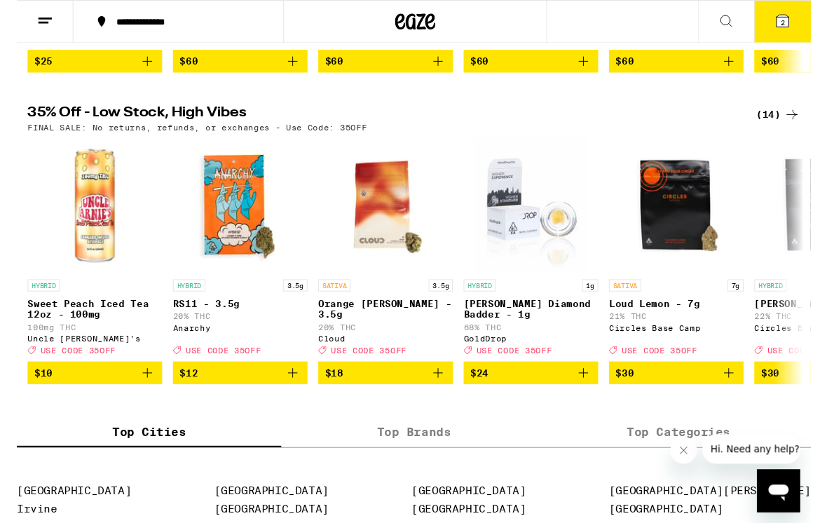
scroll to position [736, 0]
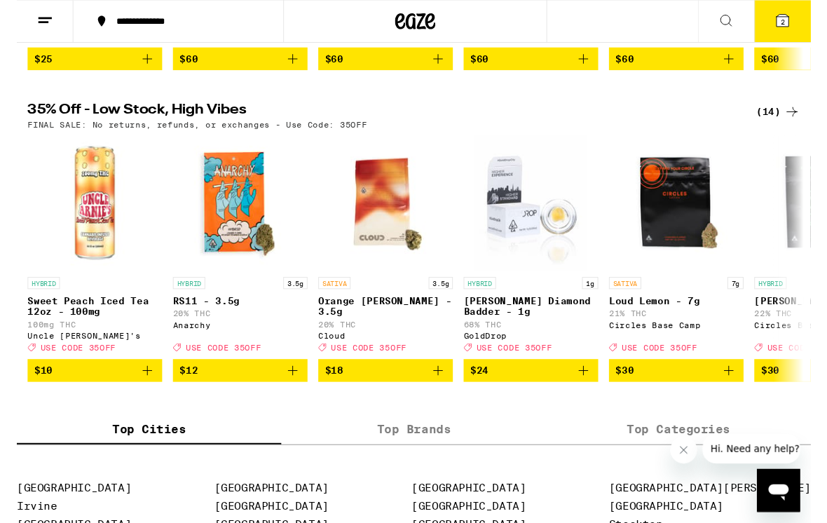
click at [781, 125] on div "(14)" at bounding box center [793, 117] width 46 height 17
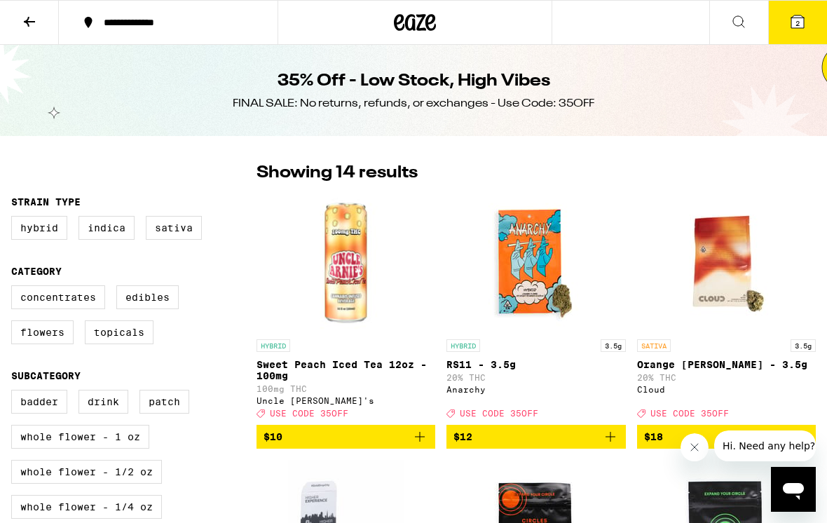
click at [22, 31] on button at bounding box center [29, 23] width 59 height 44
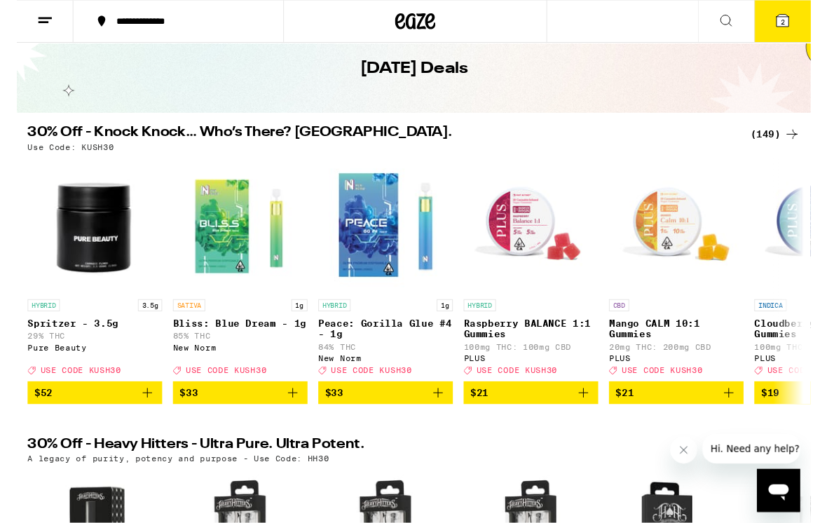
scroll to position [76, 0]
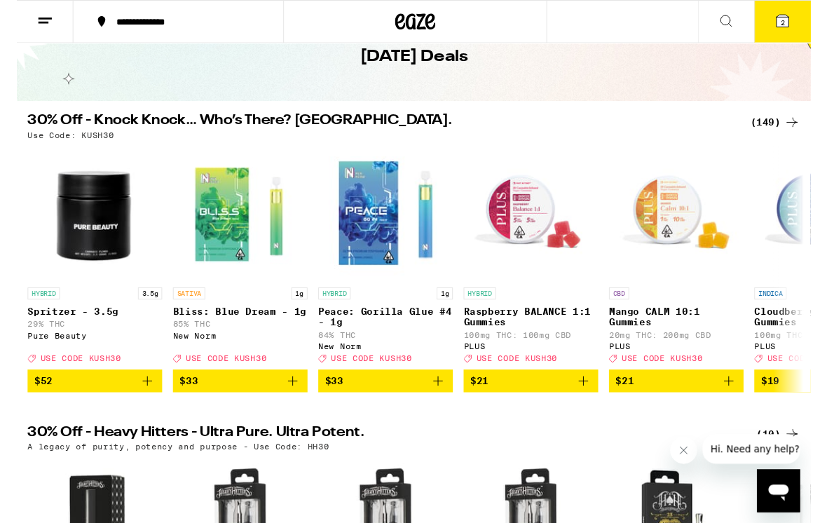
click at [772, 134] on div "(149)" at bounding box center [790, 127] width 52 height 17
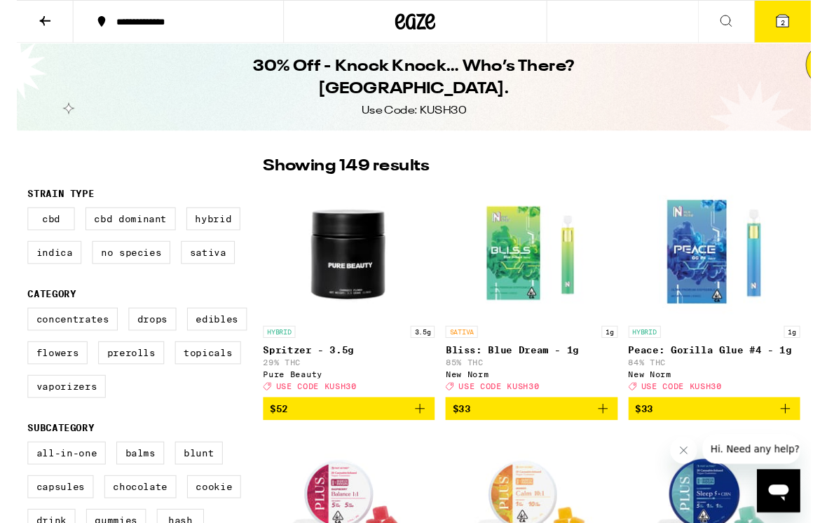
click at [104, 375] on label "Prerolls" at bounding box center [119, 367] width 69 height 24
click at [15, 323] on input "Prerolls" at bounding box center [14, 322] width 1 height 1
checkbox input "true"
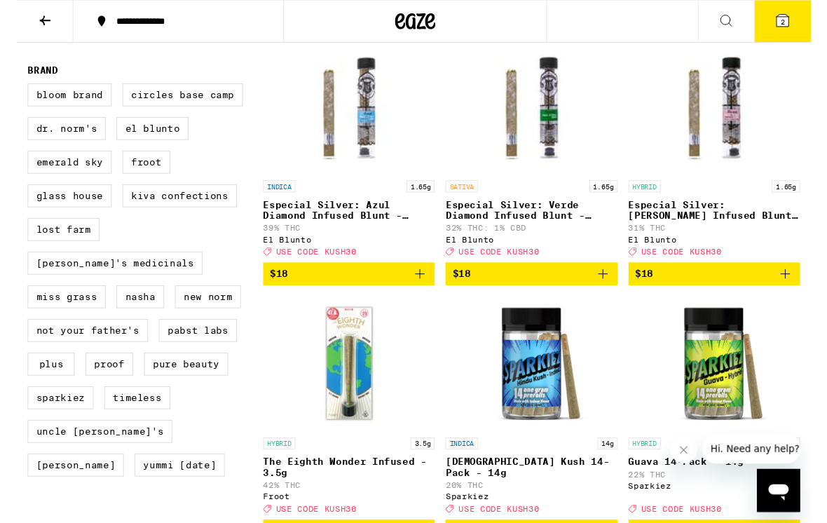
scroll to position [933, 0]
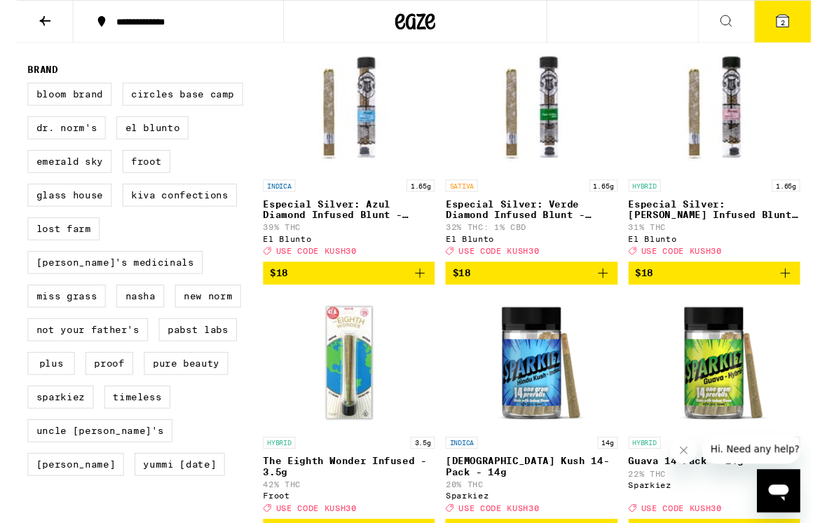
click at [606, 293] on icon "Add to bag" at bounding box center [610, 284] width 17 height 17
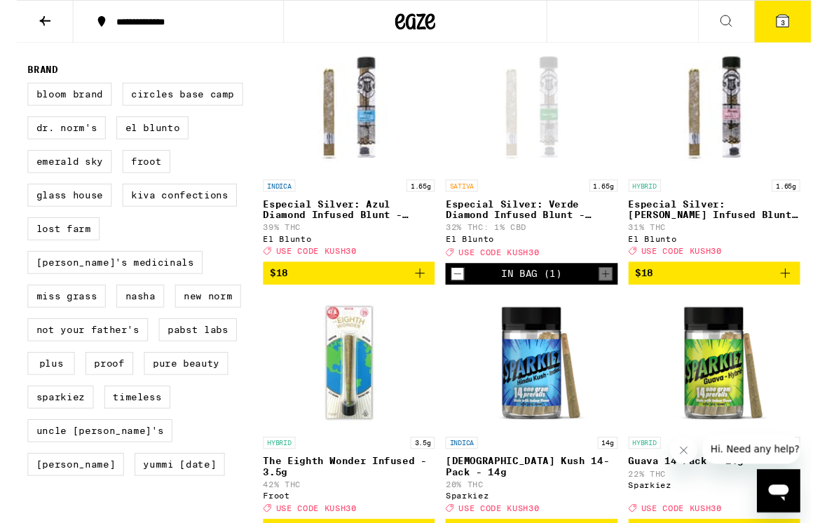
click at [806, 293] on icon "Add to bag" at bounding box center [800, 284] width 17 height 17
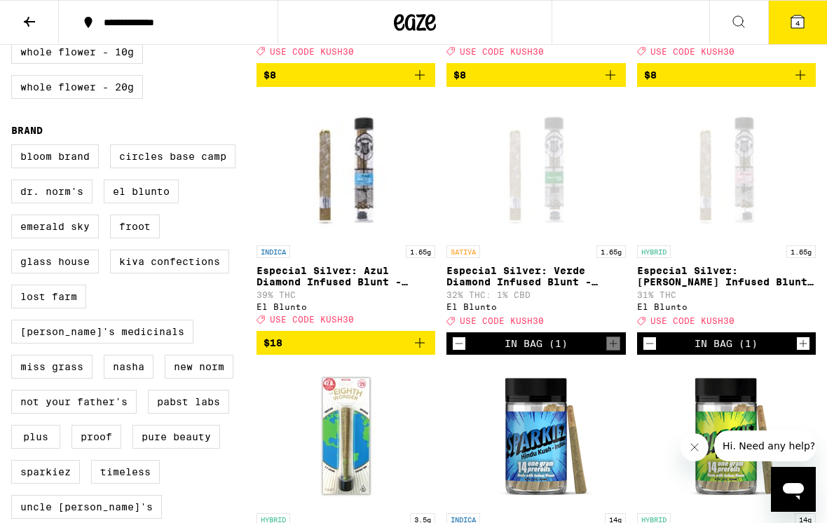
scroll to position [874, 0]
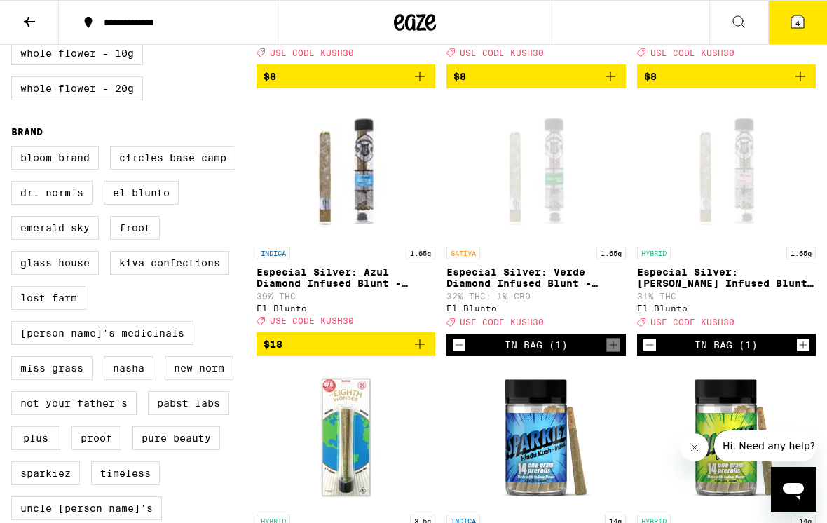
click at [413, 352] on icon "Add to bag" at bounding box center [419, 344] width 17 height 17
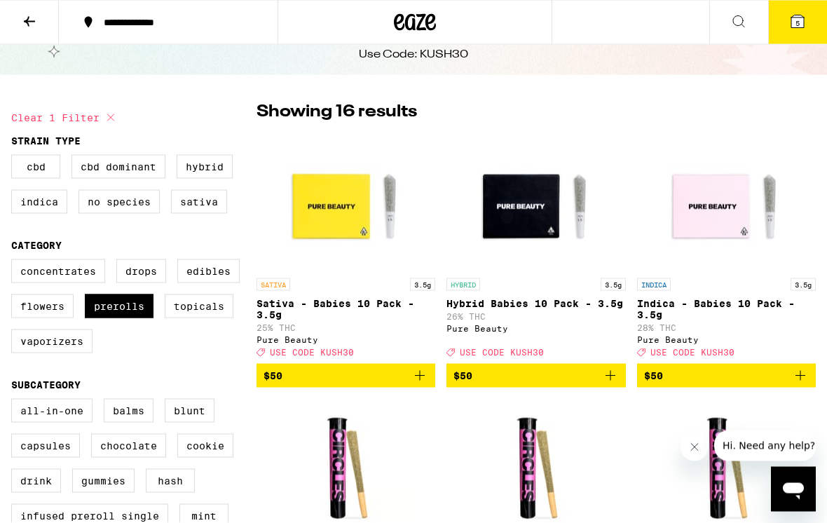
scroll to position [13, 0]
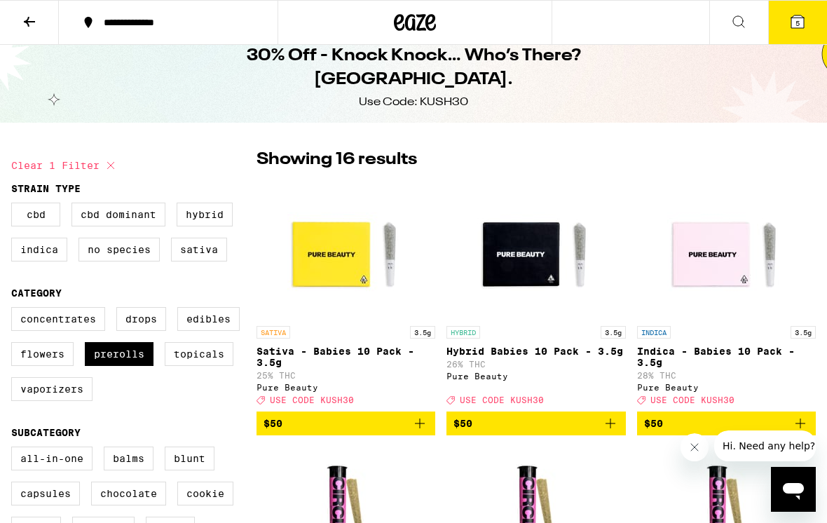
click at [33, 366] on label "Flowers" at bounding box center [42, 354] width 62 height 24
click at [15, 310] on input "Flowers" at bounding box center [14, 309] width 1 height 1
checkbox input "true"
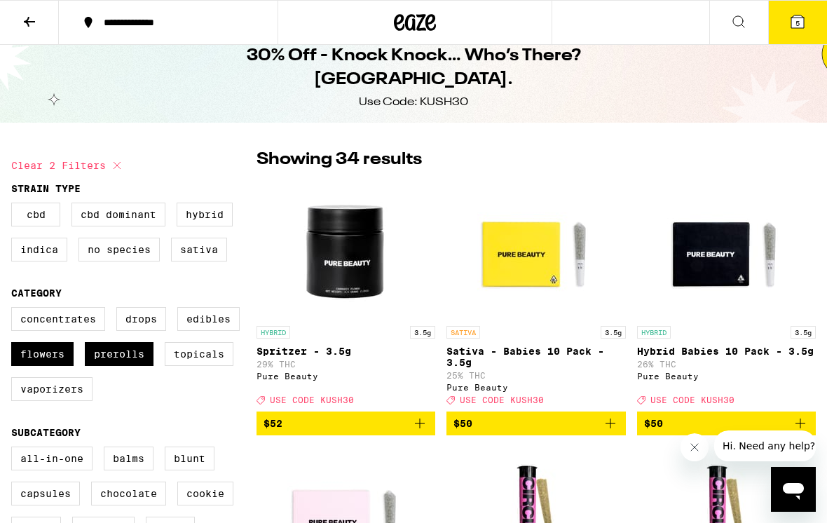
click at [95, 359] on label "Prerolls" at bounding box center [119, 354] width 69 height 24
click at [15, 310] on input "Prerolls" at bounding box center [14, 309] width 1 height 1
checkbox input "false"
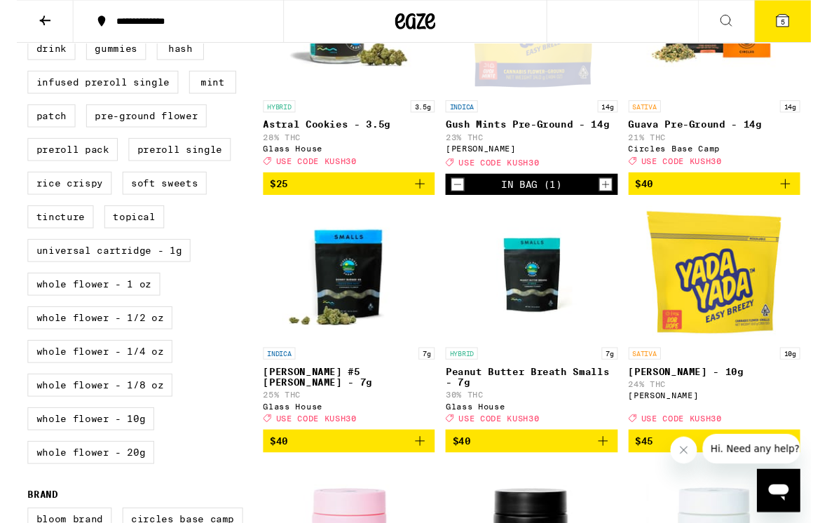
scroll to position [400, 0]
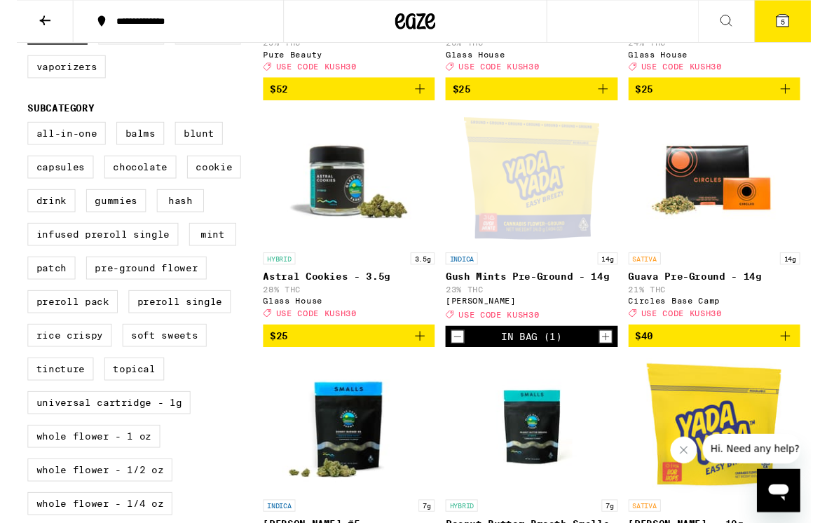
click at [461, 359] on icon "Decrement" at bounding box center [459, 351] width 13 height 17
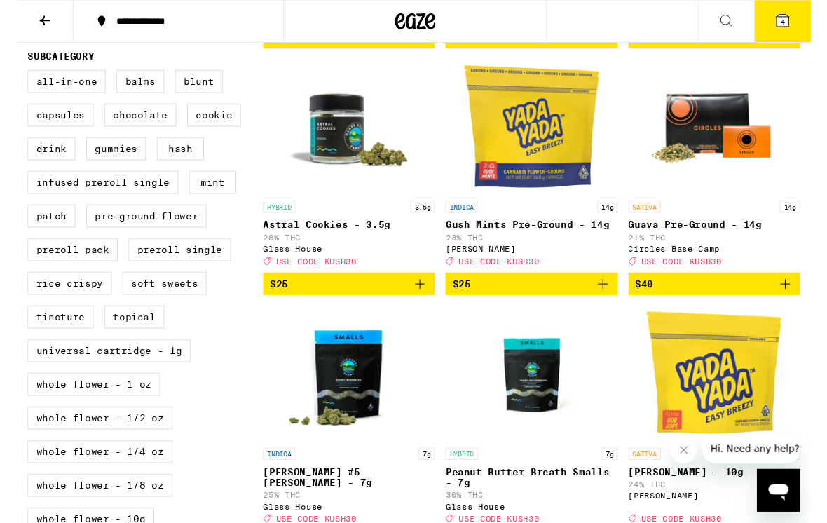
scroll to position [388, 0]
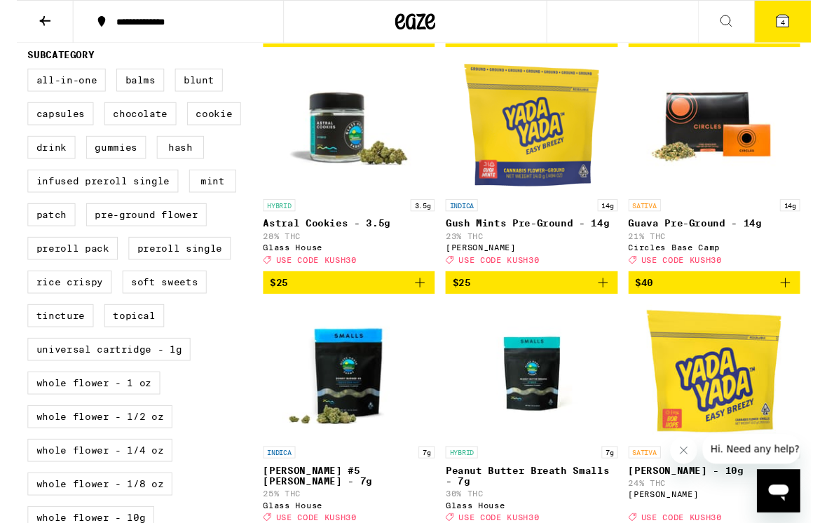
click at [608, 303] on icon "Add to bag" at bounding box center [610, 294] width 17 height 17
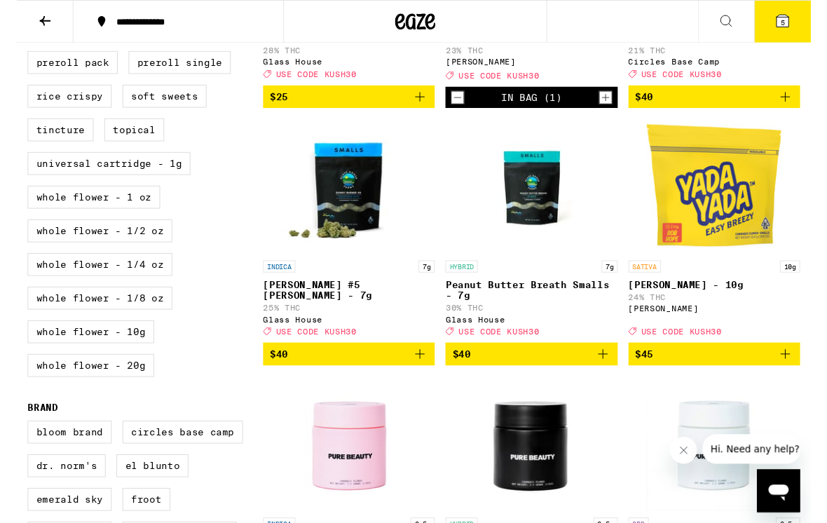
scroll to position [584, 0]
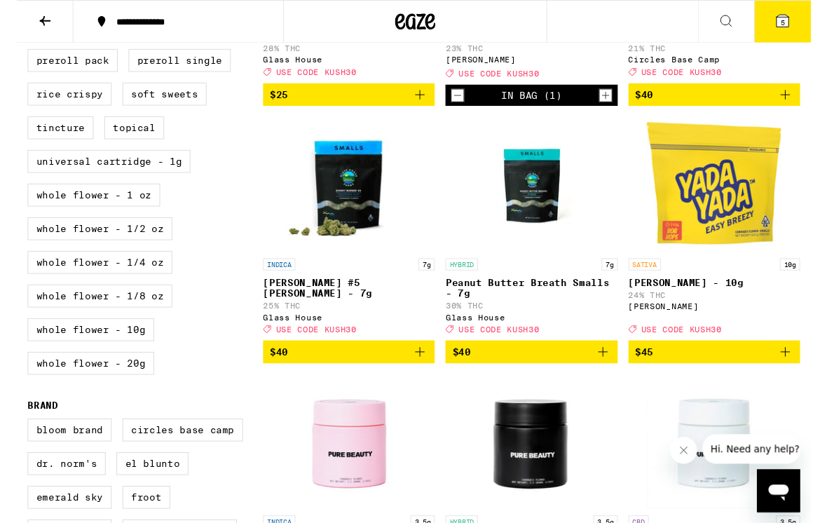
click at [793, 26] on icon at bounding box center [797, 21] width 13 height 13
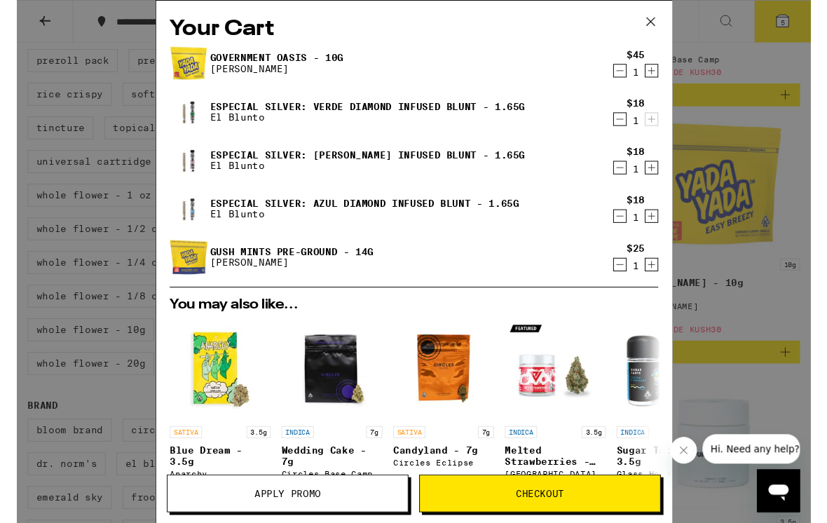
click at [628, 279] on icon "Decrement" at bounding box center [627, 275] width 13 height 17
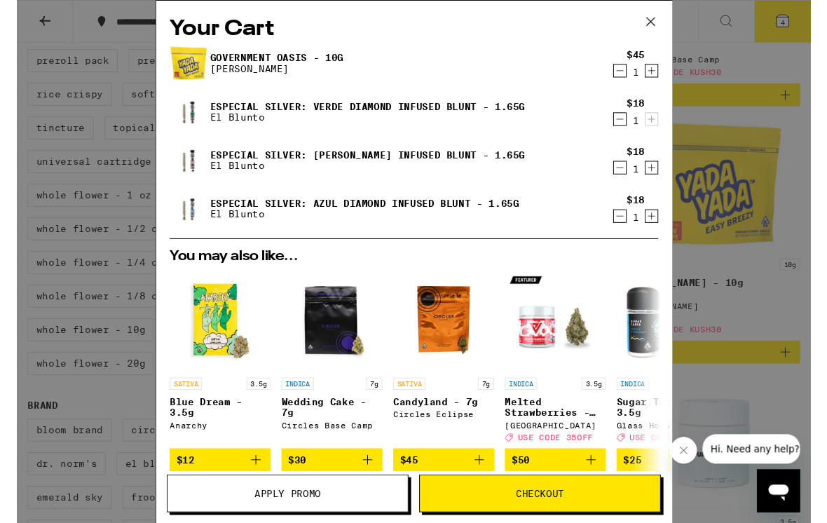
click at [662, 25] on icon at bounding box center [660, 22] width 8 height 8
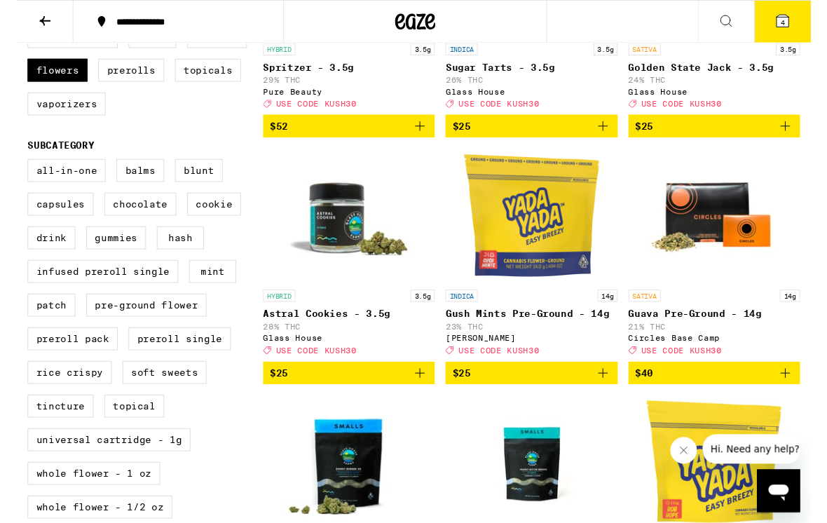
scroll to position [302, 0]
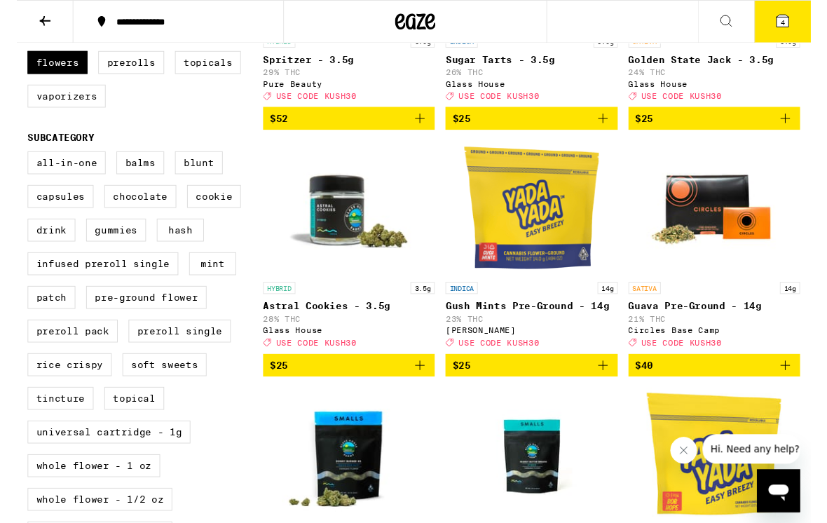
click at [614, 389] on icon "Add to bag" at bounding box center [610, 380] width 17 height 17
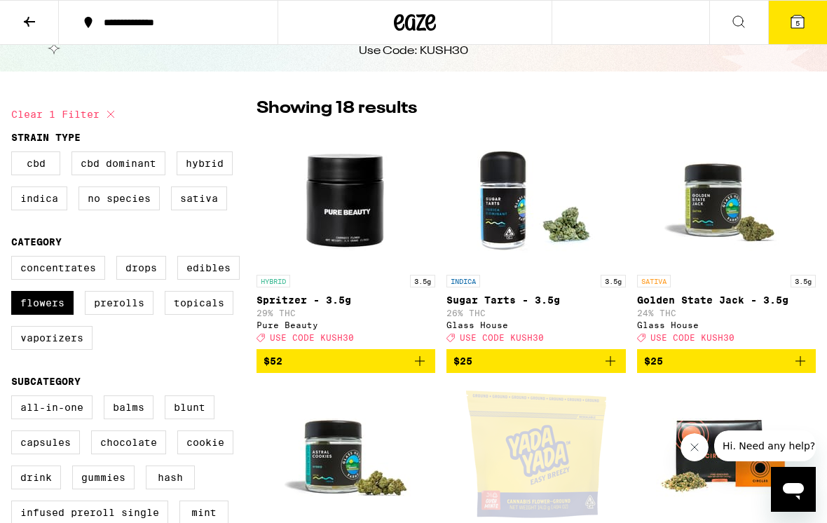
scroll to position [0, 0]
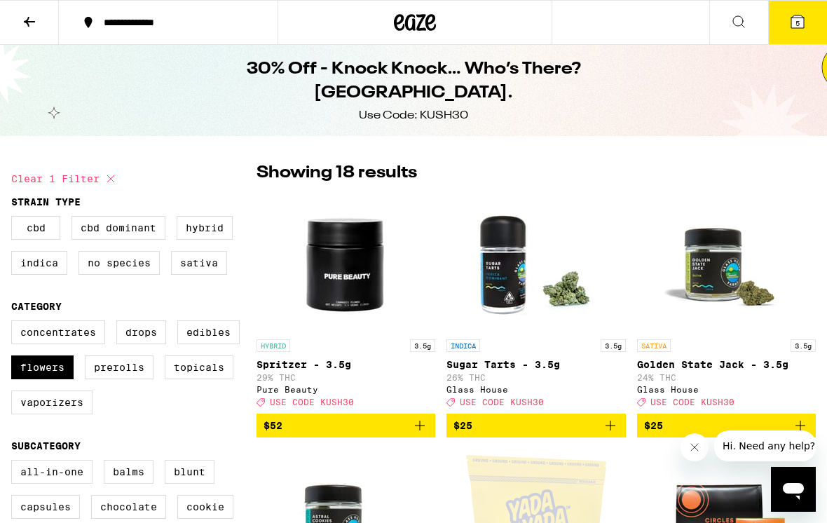
click at [790, 28] on icon at bounding box center [797, 21] width 17 height 17
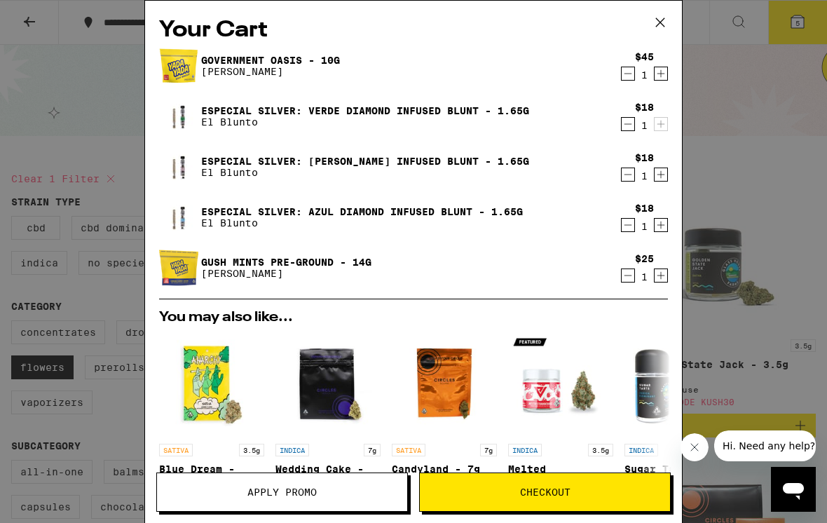
click at [622, 73] on icon "Decrement" at bounding box center [627, 73] width 13 height 17
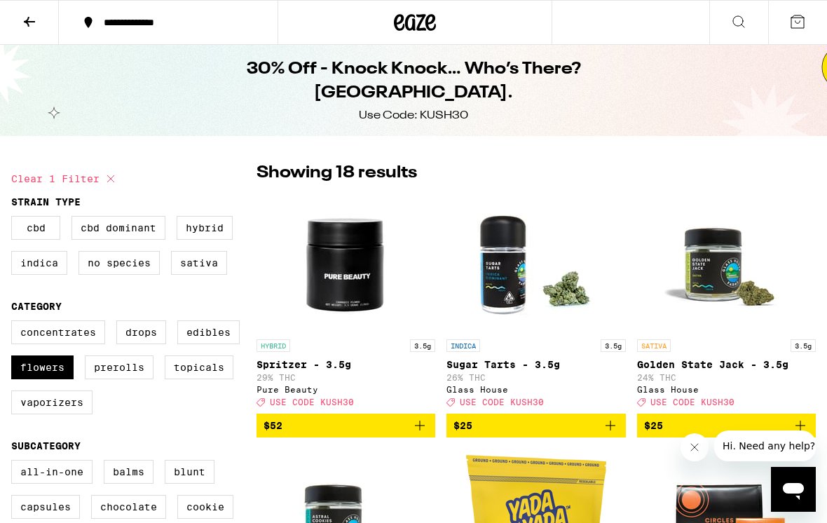
click at [21, 23] on icon at bounding box center [29, 21] width 17 height 17
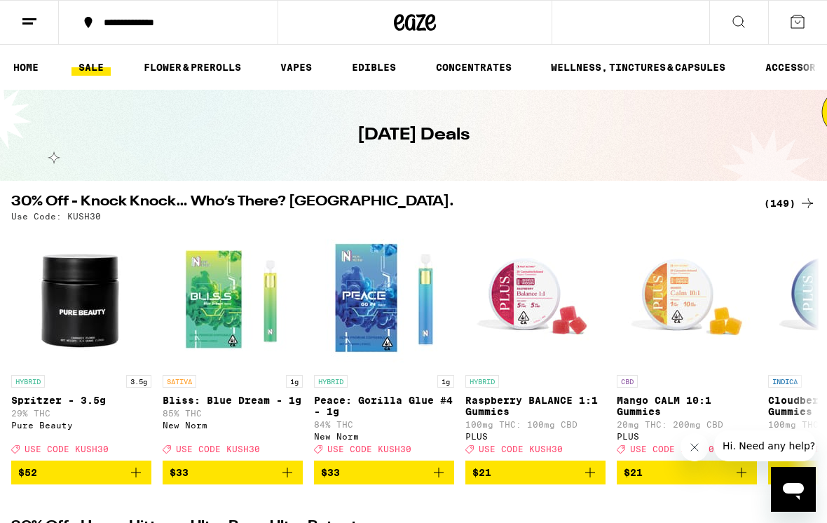
click at [174, 67] on link "FLOWER & PREROLLS" at bounding box center [192, 67] width 111 height 17
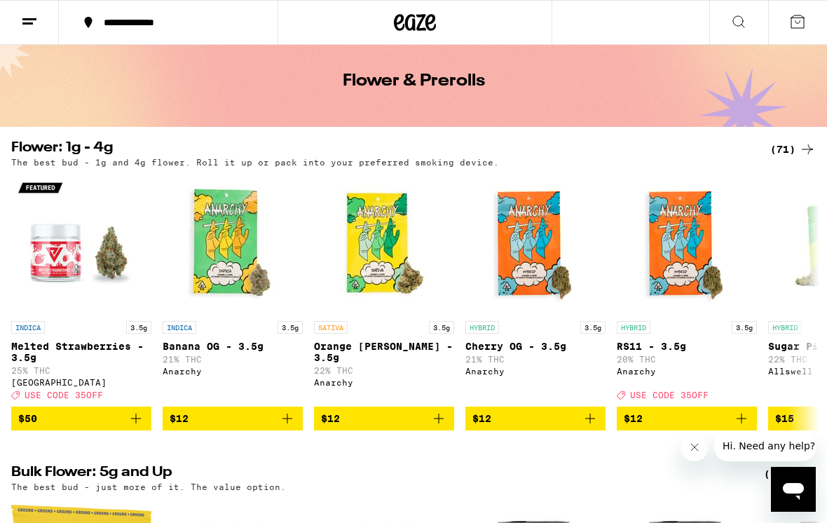
scroll to position [53, 0]
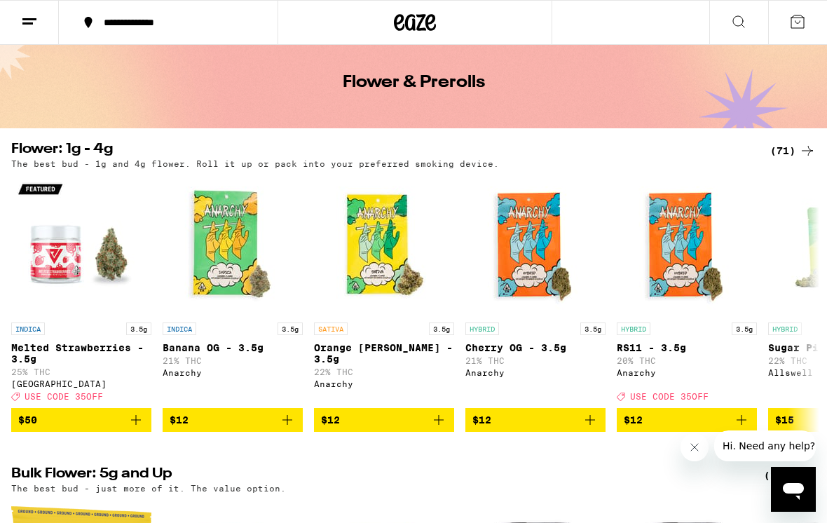
click at [790, 143] on div "(71)" at bounding box center [793, 150] width 46 height 17
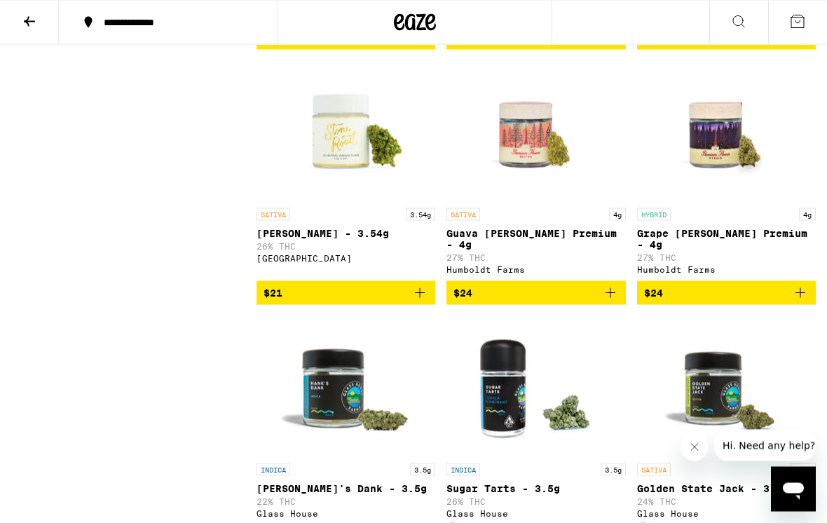
scroll to position [1386, 0]
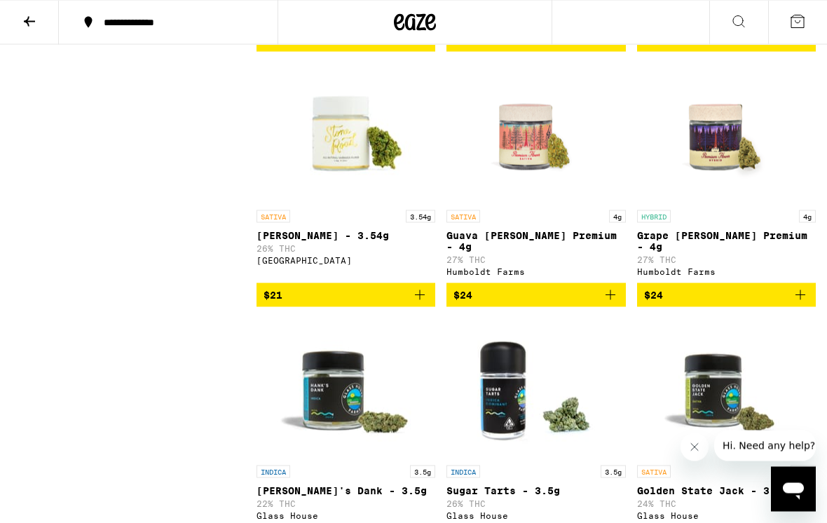
click at [41, 14] on button at bounding box center [29, 23] width 59 height 44
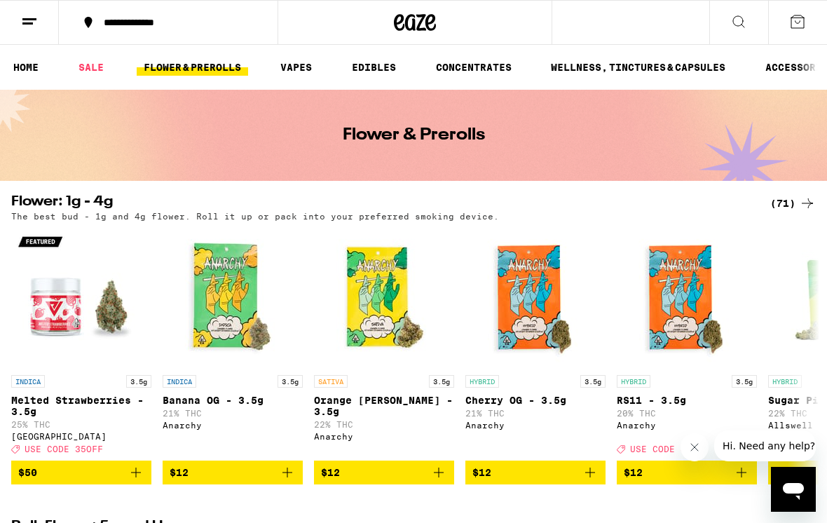
scroll to position [0, 4]
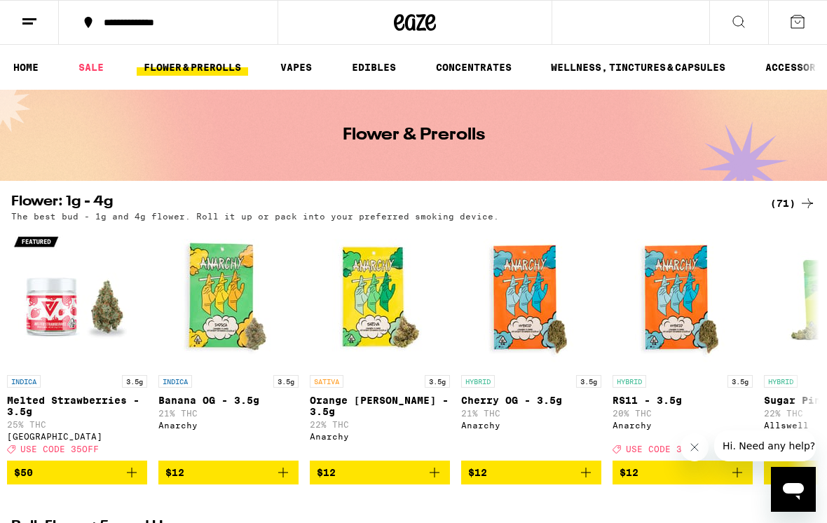
click at [90, 76] on link "SALE" at bounding box center [90, 67] width 39 height 17
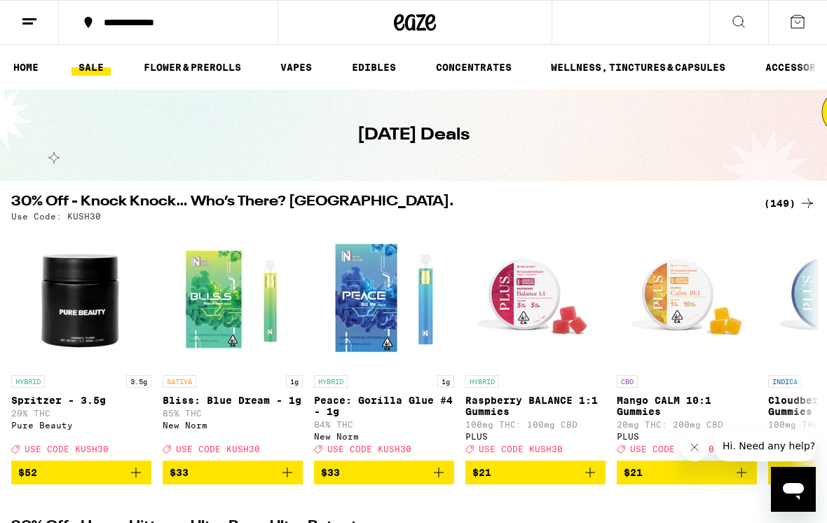
click at [796, 30] on button at bounding box center [797, 22] width 59 height 43
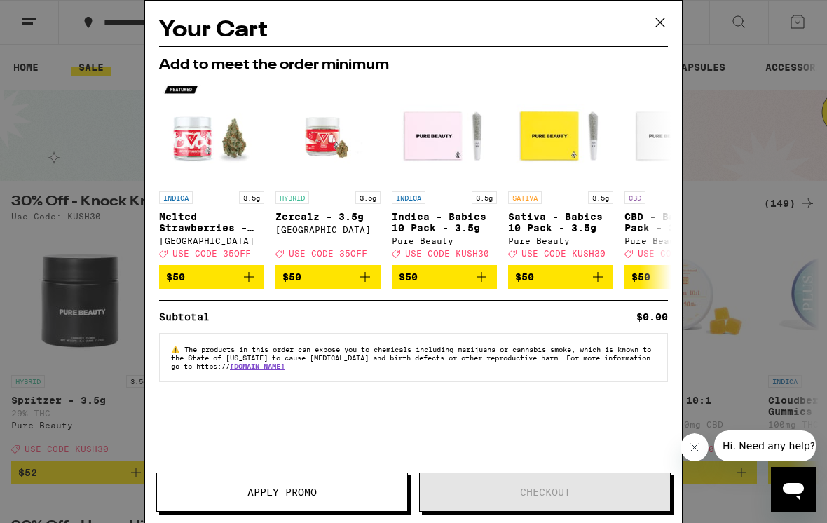
click at [105, 191] on div "Your Cart Add to meet the order minimum INDICA 3.5g Melted Strawberries - 3.5g …" at bounding box center [413, 261] width 827 height 523
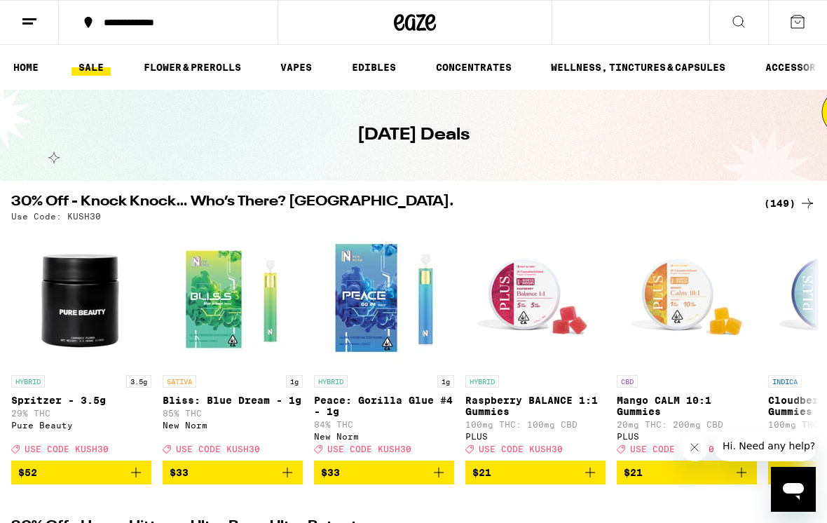
click at [157, 74] on link "FLOWER & PREROLLS" at bounding box center [192, 67] width 111 height 17
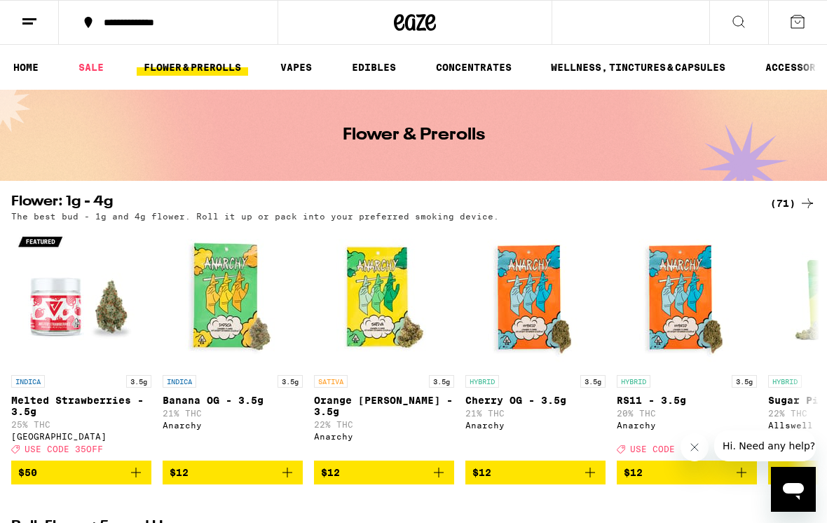
click at [74, 71] on link "SALE" at bounding box center [90, 67] width 39 height 17
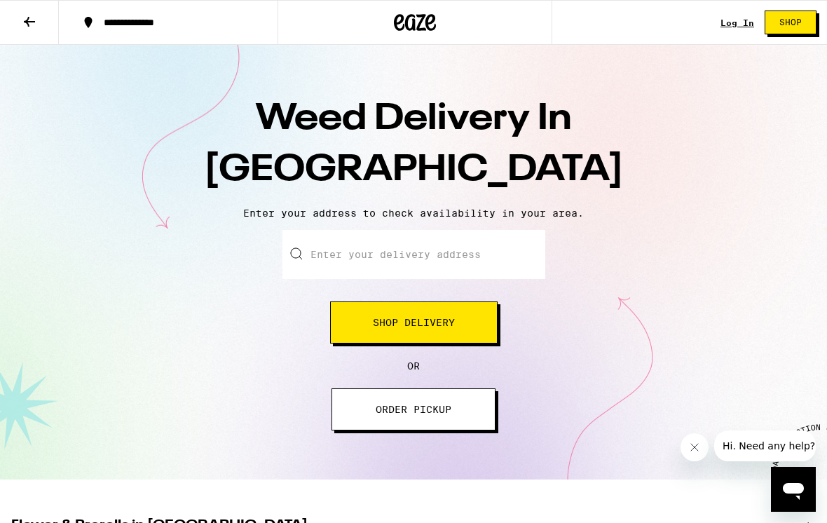
click at [25, 25] on icon at bounding box center [29, 21] width 17 height 17
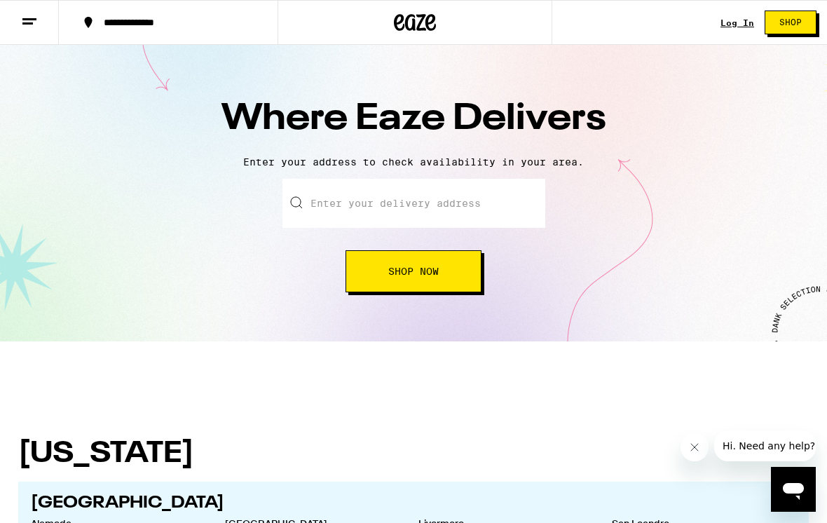
click at [28, 28] on icon at bounding box center [29, 21] width 17 height 17
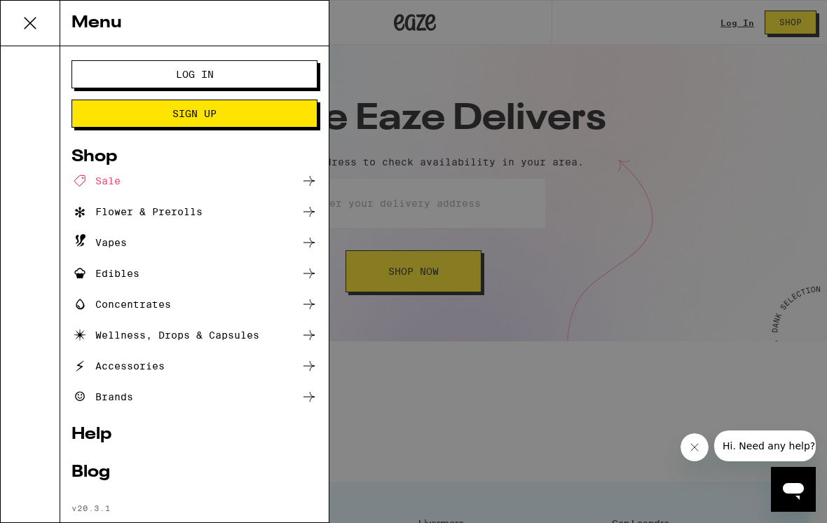
click at [99, 186] on div "Sale" at bounding box center [95, 180] width 49 height 17
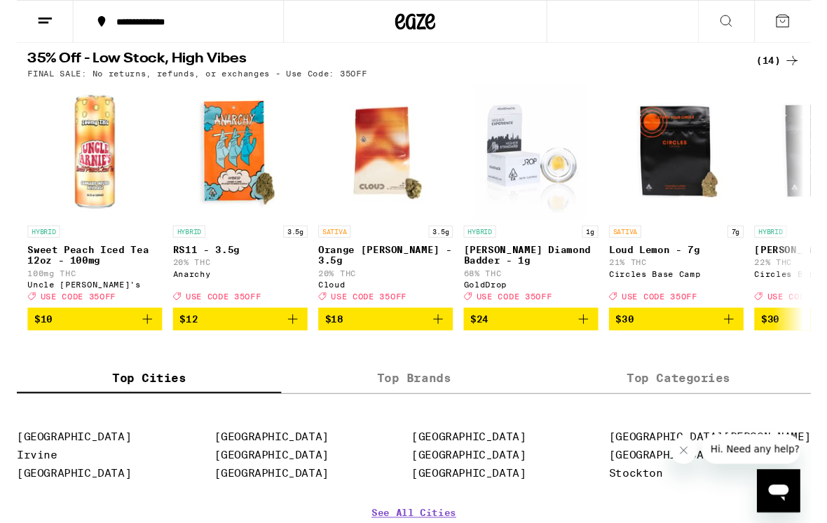
scroll to position [780, 0]
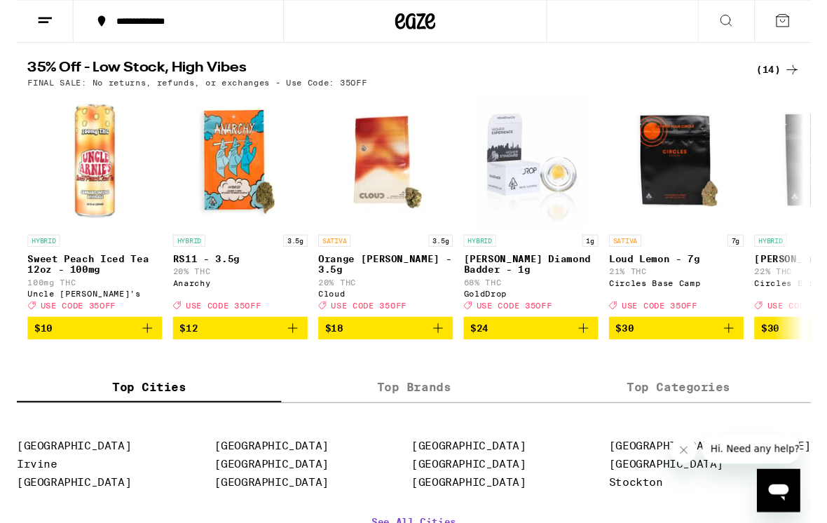
click at [783, 81] on div "(14)" at bounding box center [793, 72] width 46 height 17
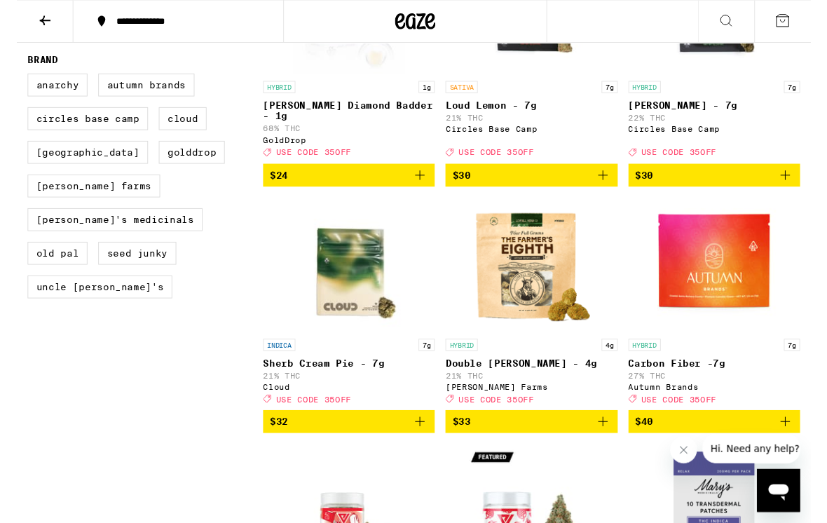
scroll to position [522, 0]
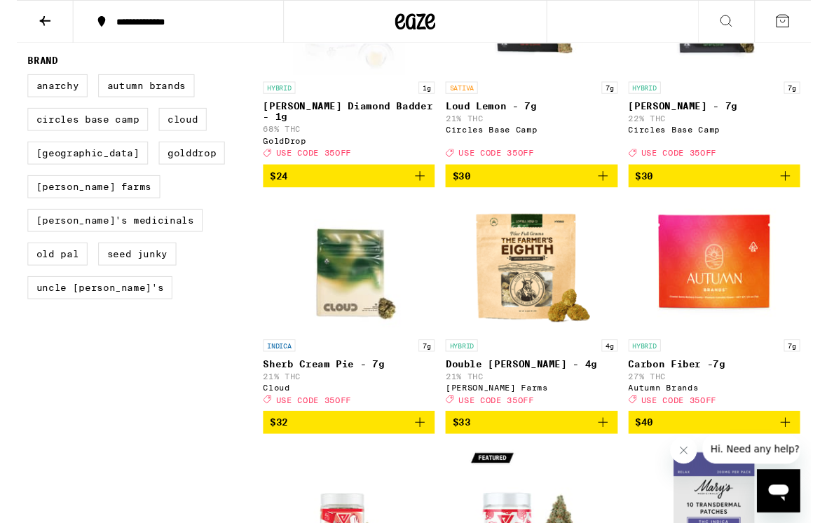
click at [414, 451] on button "$32" at bounding box center [345, 439] width 179 height 24
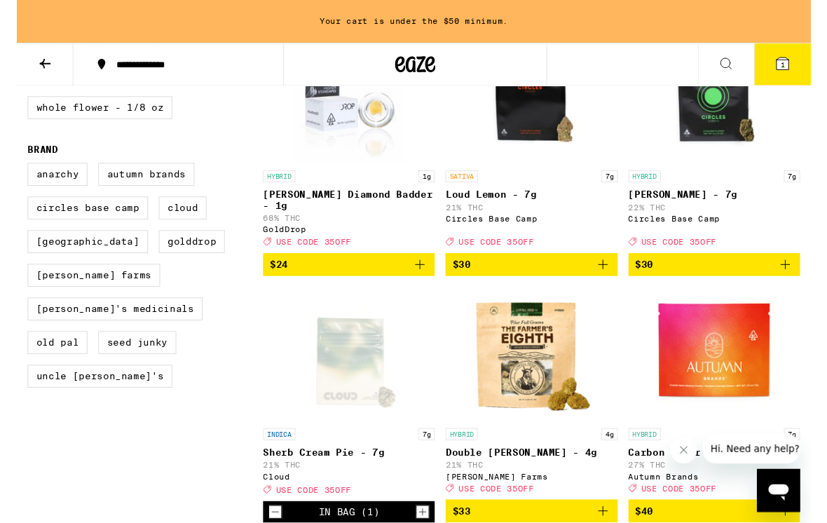
scroll to position [474, 0]
click at [605, 284] on icon "Add to bag" at bounding box center [610, 275] width 17 height 17
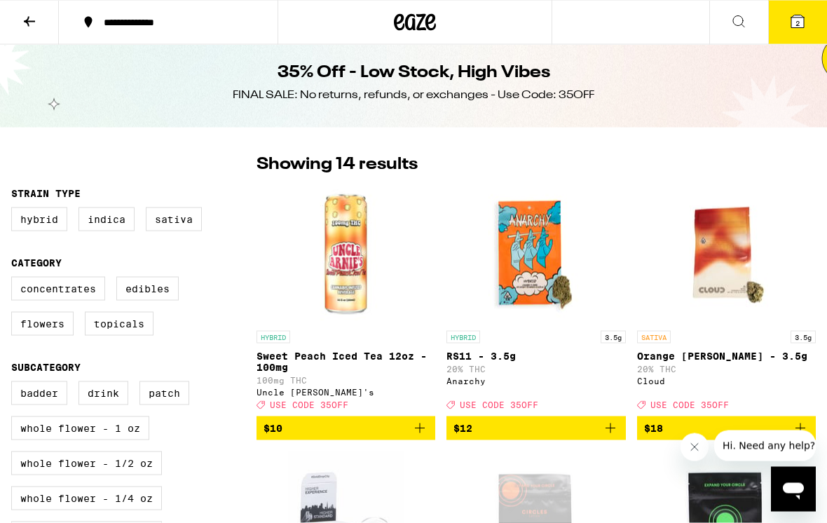
scroll to position [0, 0]
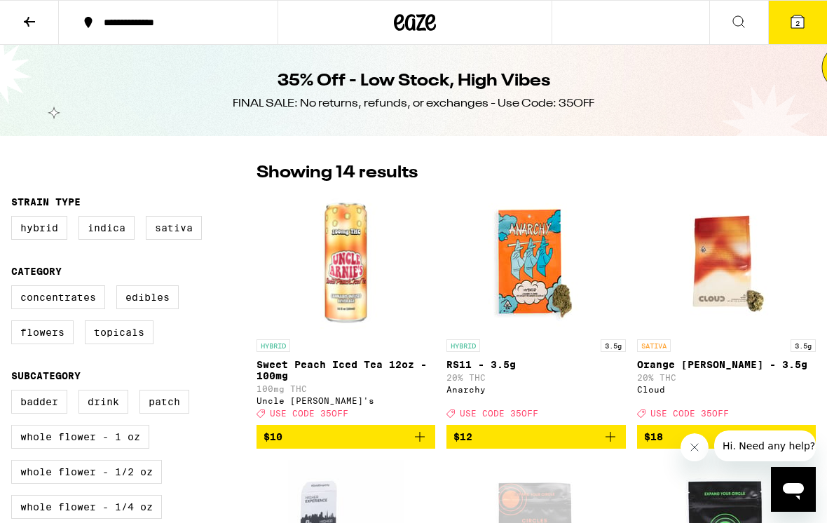
click at [41, 344] on label "Flowers" at bounding box center [42, 332] width 62 height 24
click at [15, 288] on input "Flowers" at bounding box center [14, 287] width 1 height 1
checkbox input "true"
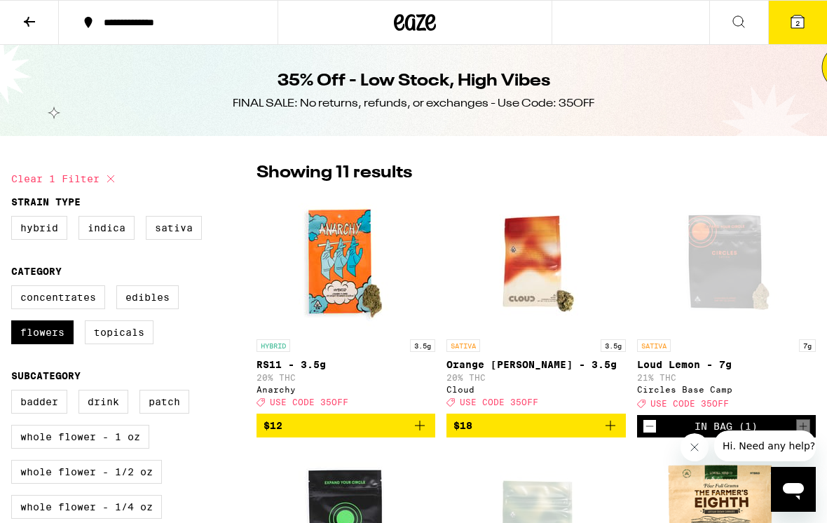
click at [22, 26] on icon at bounding box center [29, 21] width 17 height 17
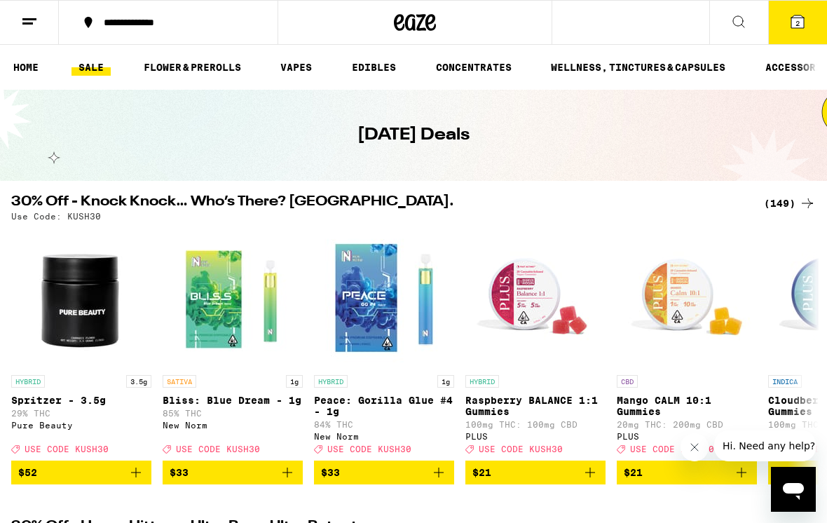
click at [799, 197] on icon at bounding box center [807, 203] width 17 height 17
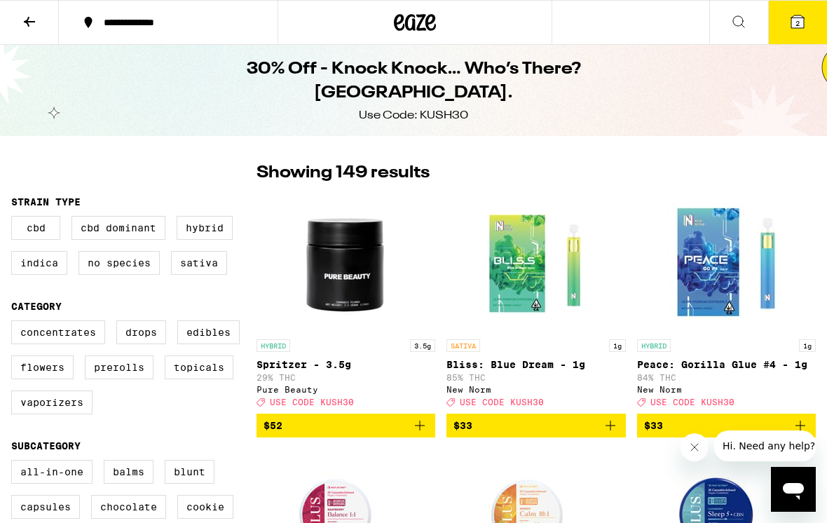
click at [115, 379] on label "Prerolls" at bounding box center [119, 367] width 69 height 24
click at [15, 323] on input "Prerolls" at bounding box center [14, 322] width 1 height 1
checkbox input "true"
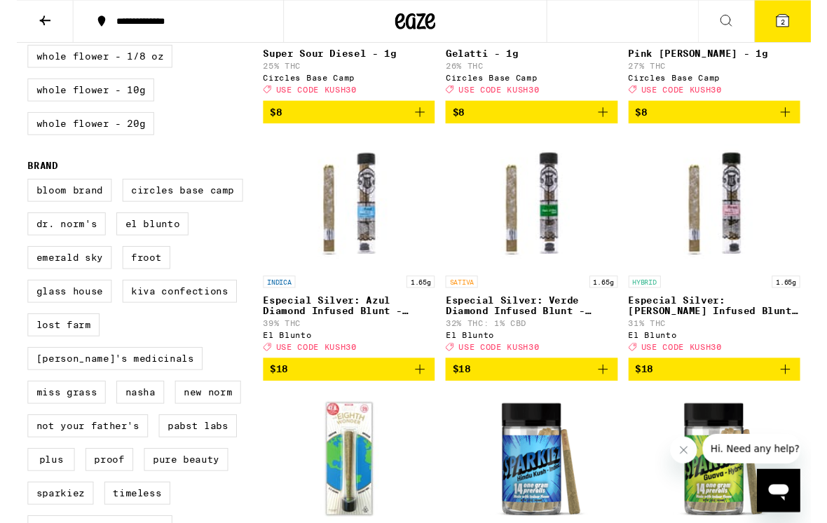
scroll to position [834, 0]
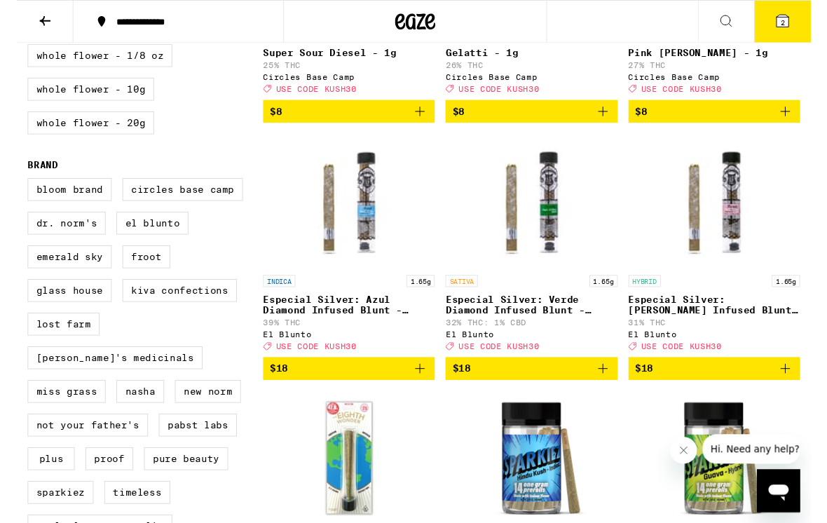
click at [418, 392] on icon "Add to bag" at bounding box center [419, 384] width 17 height 17
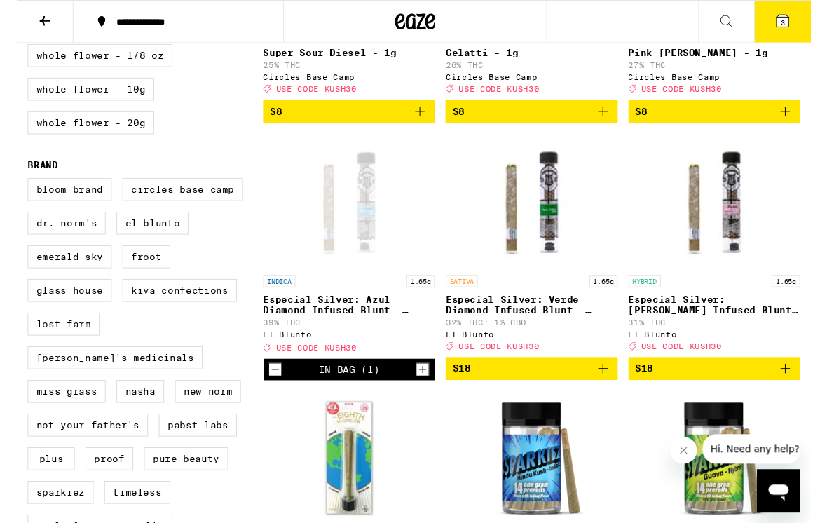
click at [609, 392] on icon "Add to bag" at bounding box center [610, 384] width 17 height 17
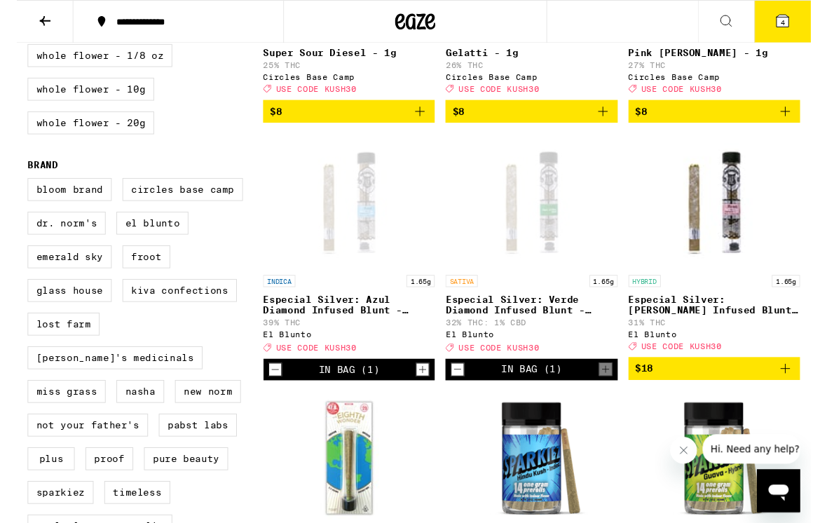
click at [797, 389] on icon "Add to bag" at bounding box center [800, 384] width 10 height 10
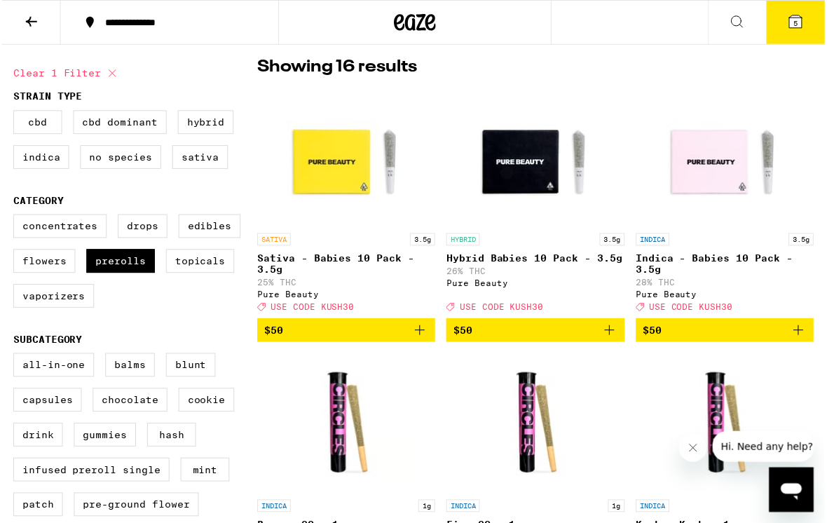
scroll to position [107, 0]
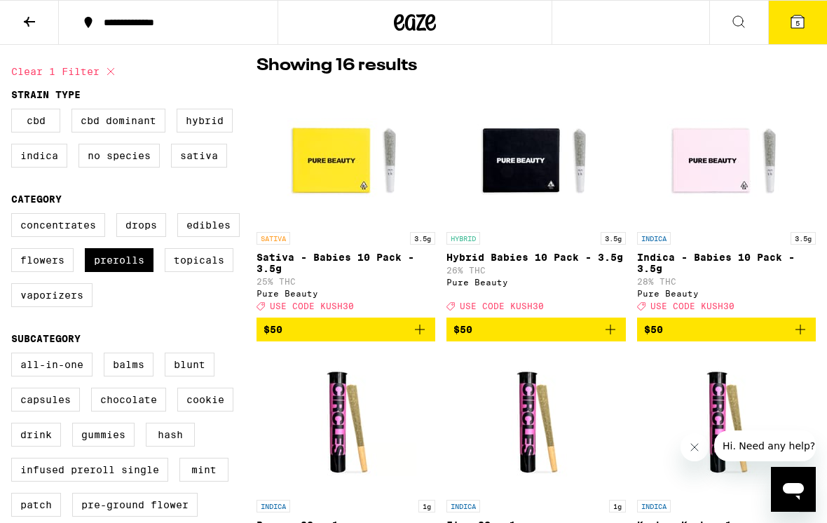
click at [50, 272] on label "Flowers" at bounding box center [42, 260] width 62 height 24
click at [15, 216] on input "Flowers" at bounding box center [14, 215] width 1 height 1
checkbox input "true"
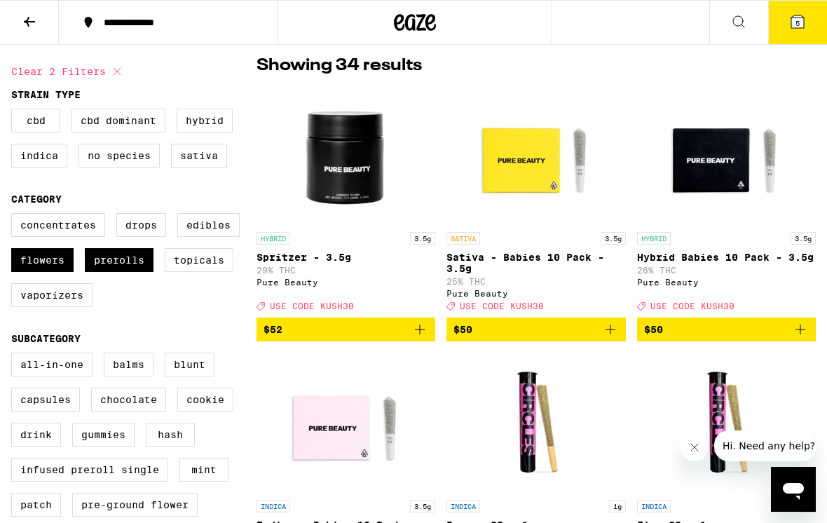
click at [119, 272] on label "Prerolls" at bounding box center [119, 260] width 69 height 24
click at [15, 216] on input "Prerolls" at bounding box center [14, 215] width 1 height 1
checkbox input "false"
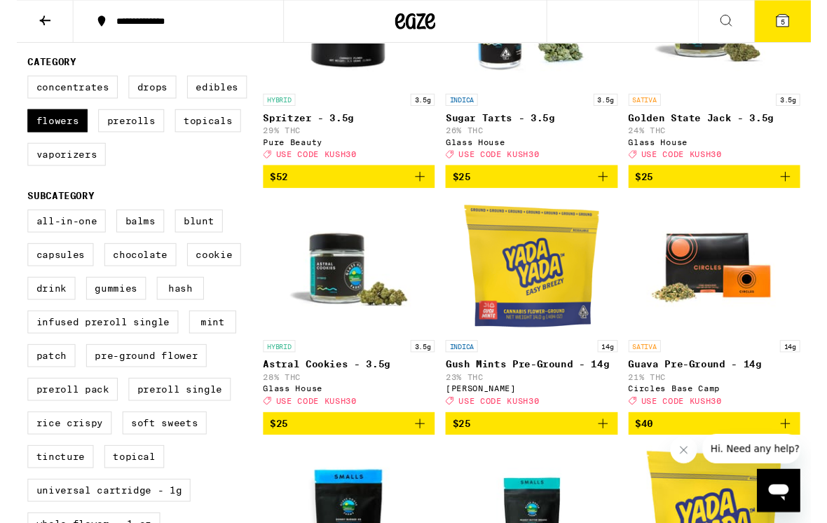
scroll to position [243, 0]
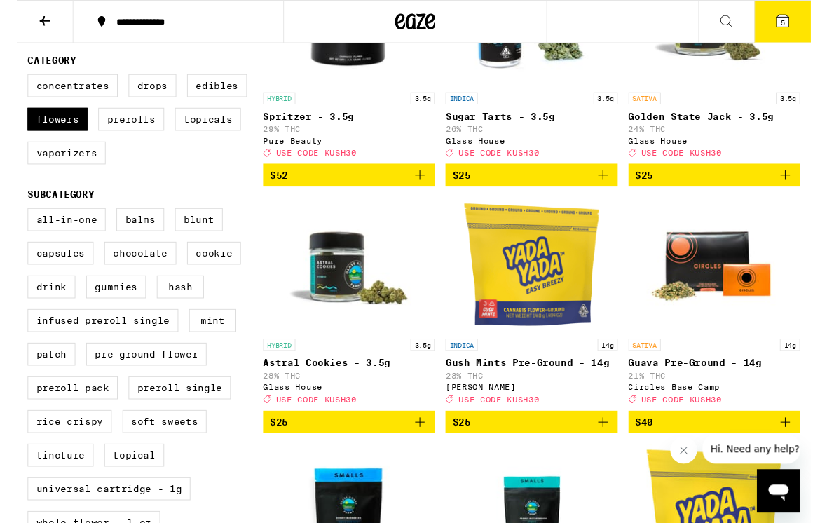
click at [609, 448] on icon "Add to bag" at bounding box center [610, 439] width 17 height 17
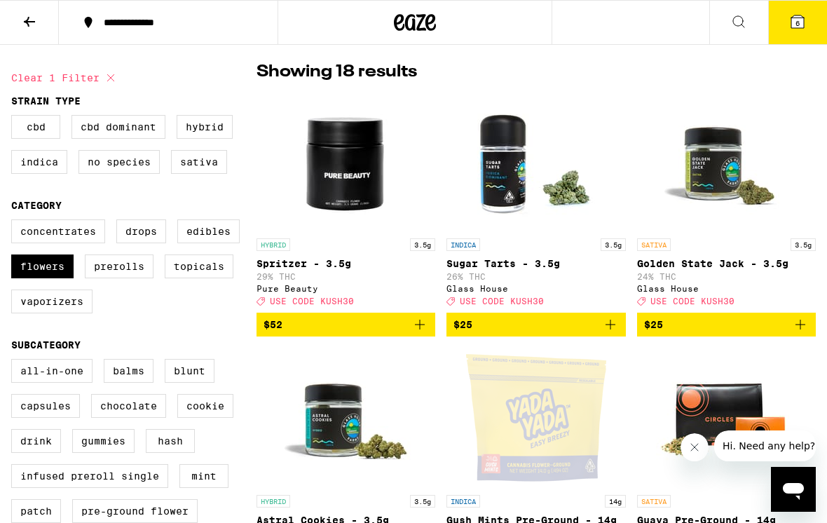
scroll to position [100, 0]
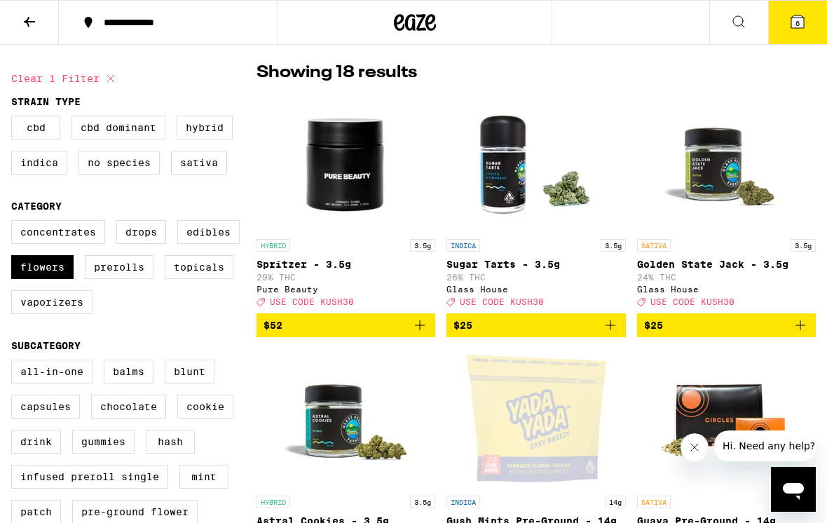
click at [792, 30] on button "6" at bounding box center [797, 22] width 59 height 43
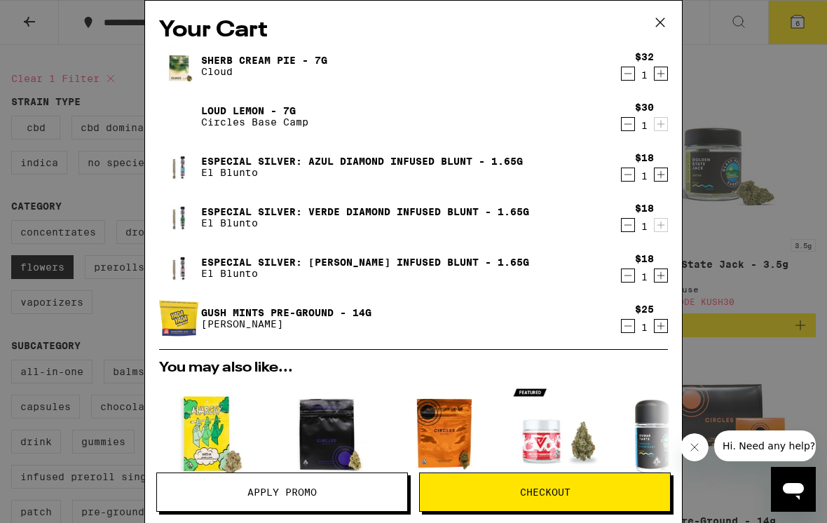
click at [230, 499] on button "Apply Promo" at bounding box center [282, 491] width 252 height 39
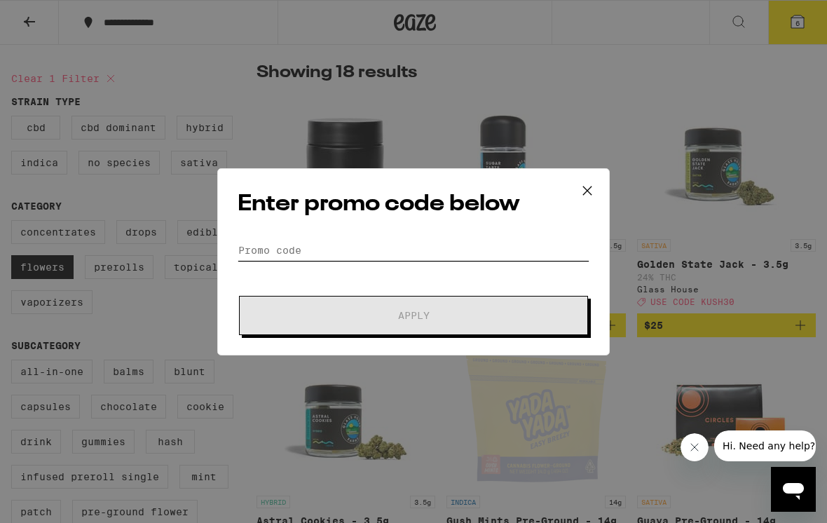
click at [247, 249] on input "Promo Code" at bounding box center [413, 250] width 352 height 21
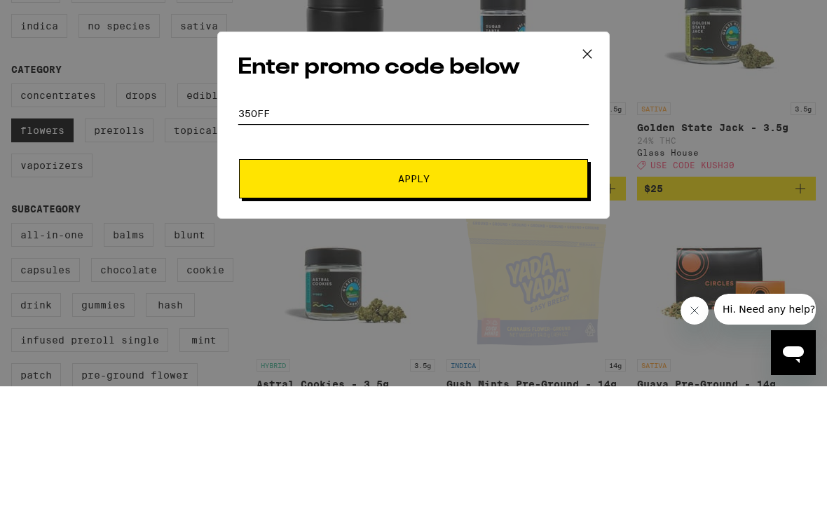
type input "35OFF"
click at [287, 296] on button "Apply" at bounding box center [413, 315] width 349 height 39
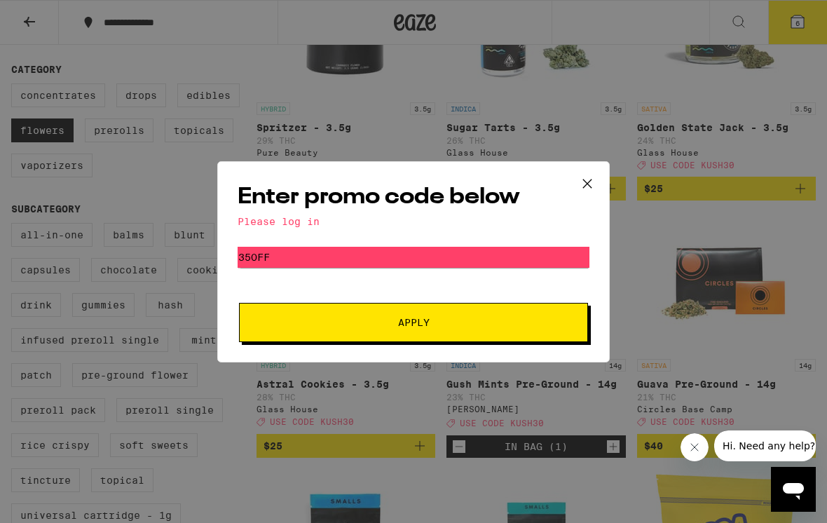
click at [580, 184] on icon at bounding box center [587, 183] width 21 height 21
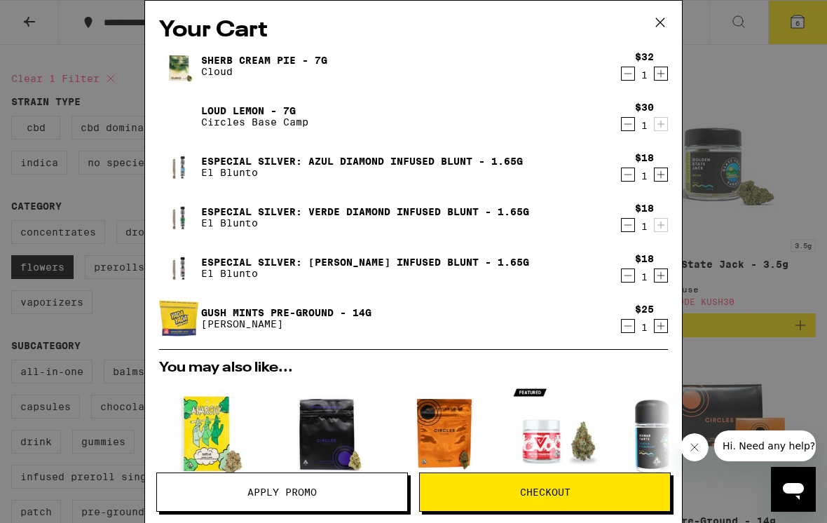
click at [627, 120] on icon "Decrement" at bounding box center [627, 124] width 13 height 17
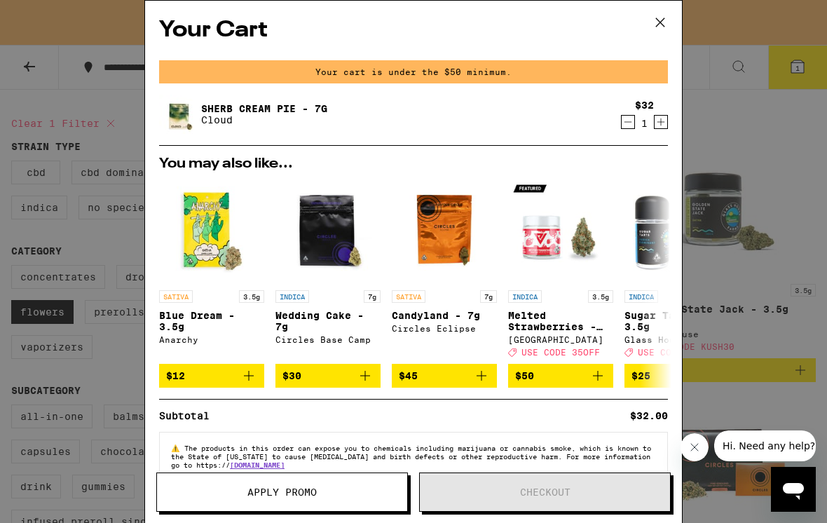
scroll to position [0, 0]
click at [656, 25] on icon at bounding box center [659, 22] width 21 height 21
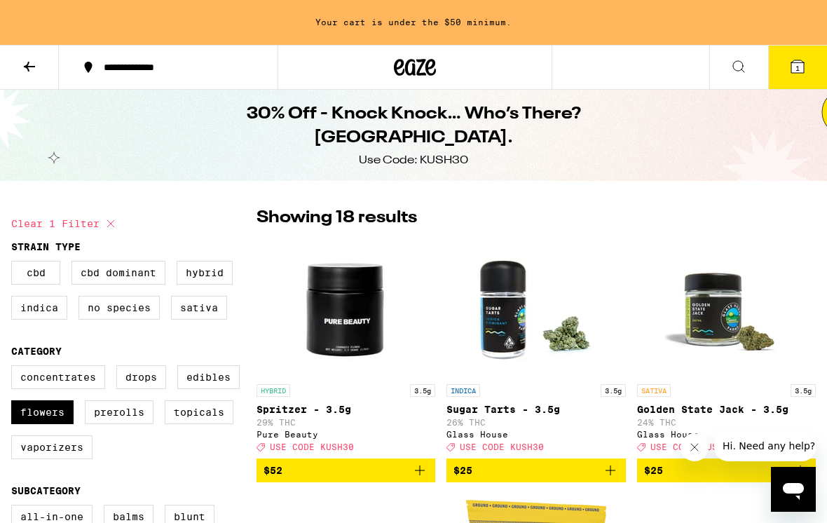
click at [34, 82] on button at bounding box center [29, 68] width 59 height 44
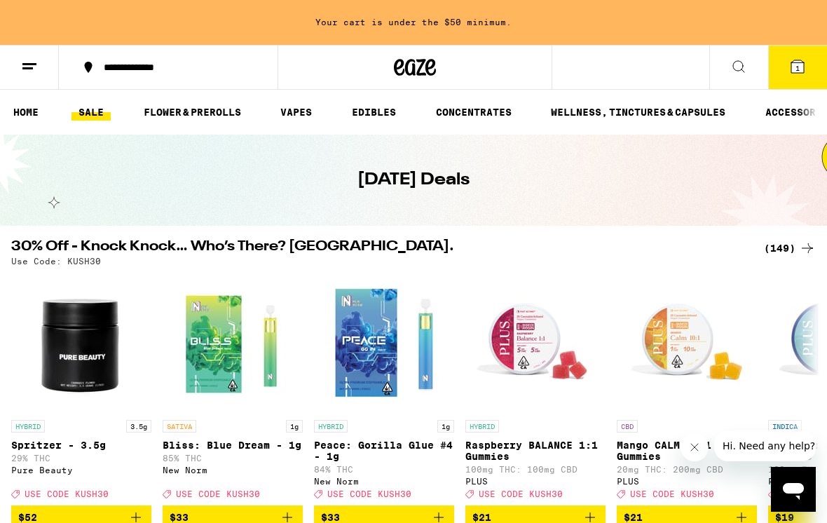
click at [102, 106] on link "SALE" at bounding box center [90, 112] width 39 height 17
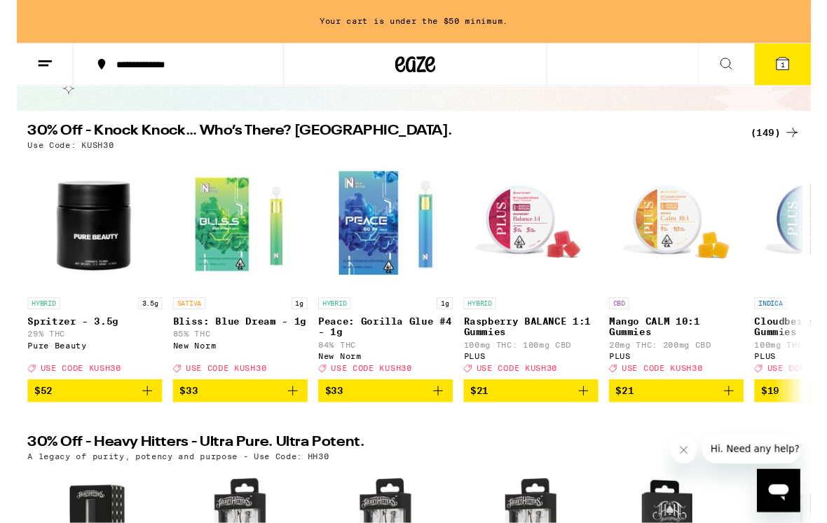
scroll to position [109, 0]
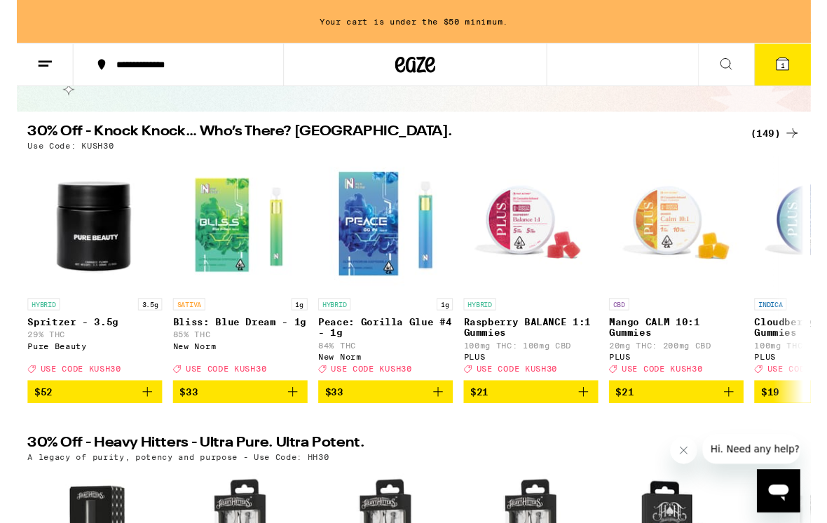
click at [773, 138] on div "(149)" at bounding box center [790, 138] width 52 height 17
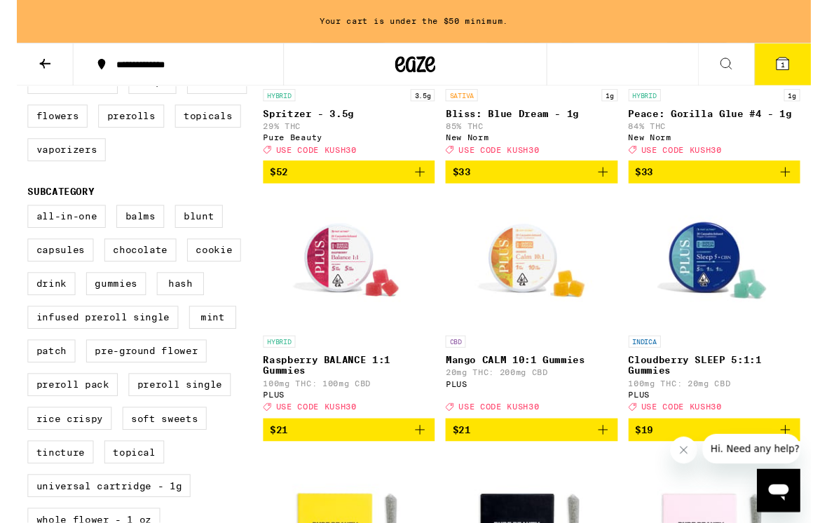
scroll to position [291, 0]
click at [40, 412] on label "Preroll Pack" at bounding box center [58, 400] width 94 height 24
click at [15, 216] on input "Preroll Pack" at bounding box center [14, 215] width 1 height 1
checkbox input "true"
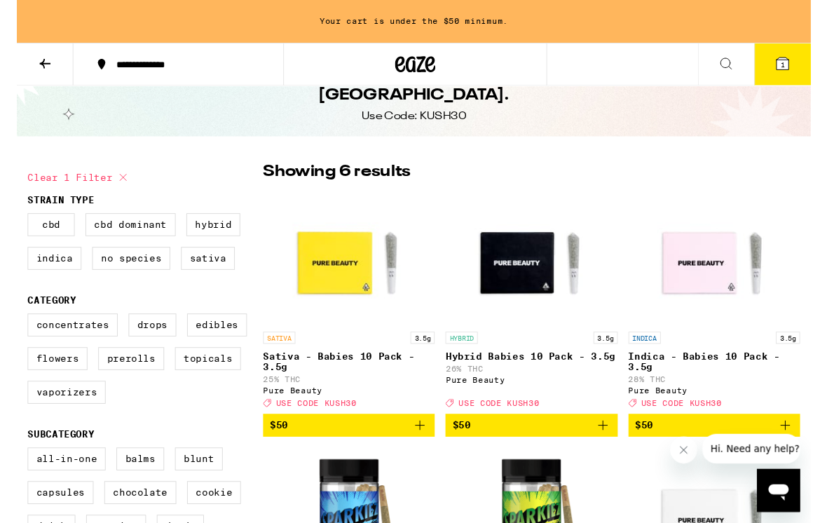
scroll to position [39, 0]
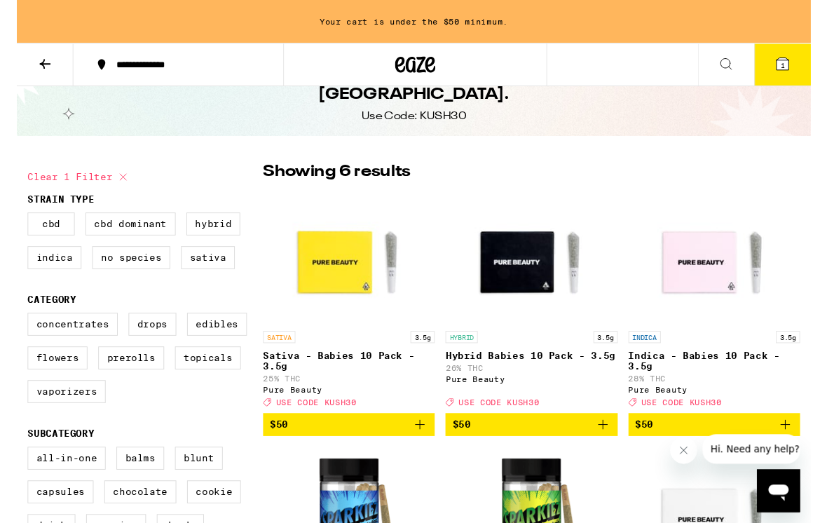
click at [47, 383] on label "Flowers" at bounding box center [42, 373] width 62 height 24
click at [15, 329] on input "Flowers" at bounding box center [14, 328] width 1 height 1
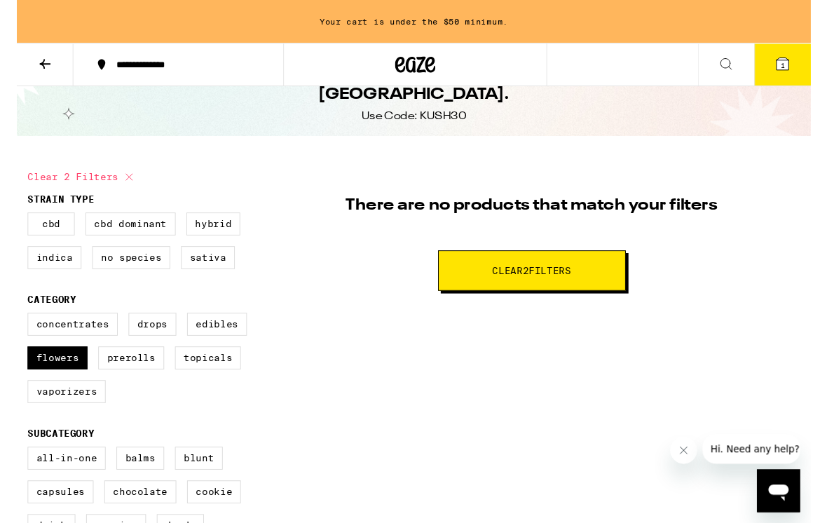
click at [432, 253] on div "There are no products that match your filters Clear 2 filter s" at bounding box center [535, 235] width 559 height 136
click at [460, 288] on button "Clear 2 filter s" at bounding box center [536, 282] width 195 height 42
checkbox input "false"
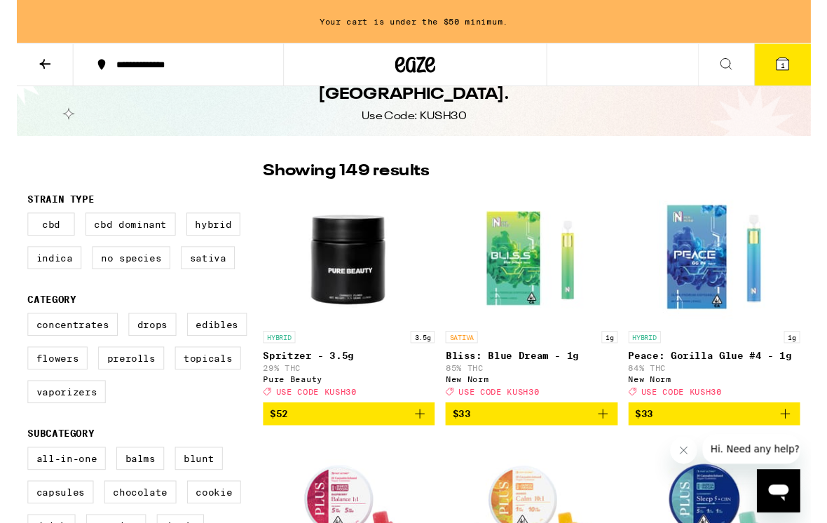
click at [458, 291] on link "SATIVA 1g Bliss: Blue Dream - 1g 85% THC New Norm Deal Created with Sketch. USE…" at bounding box center [535, 308] width 179 height 221
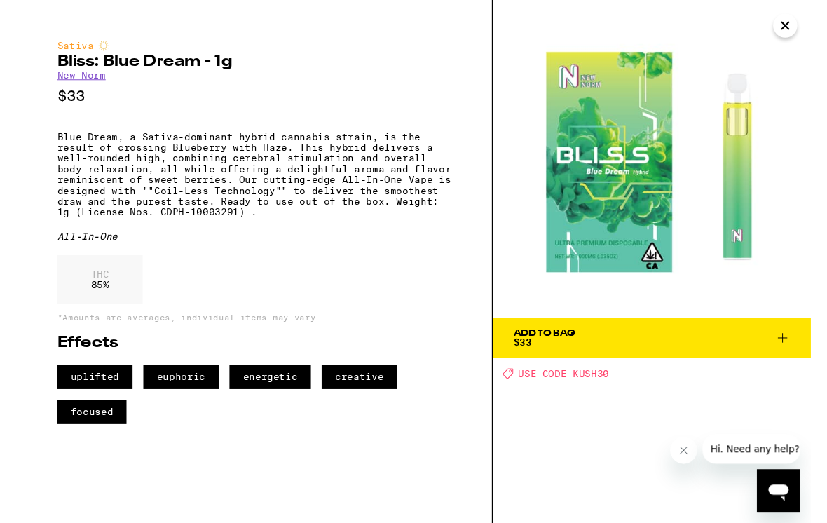
click at [792, 34] on icon "Close" at bounding box center [800, 26] width 17 height 21
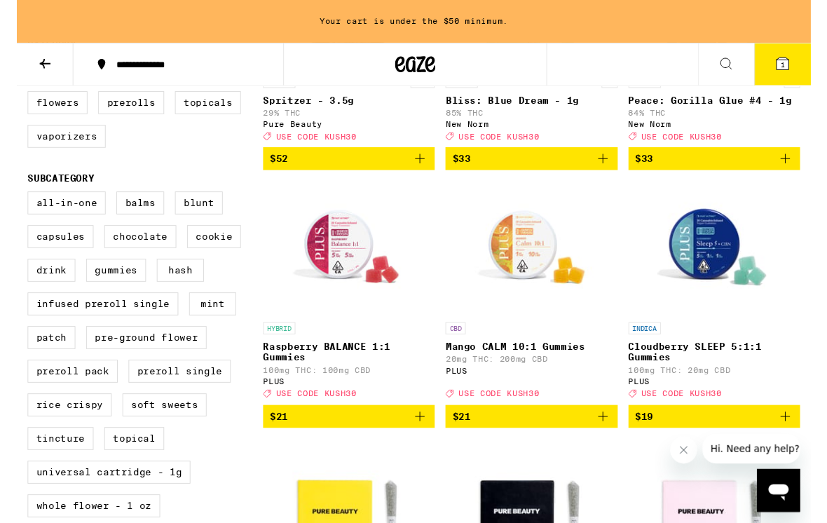
scroll to position [305, 0]
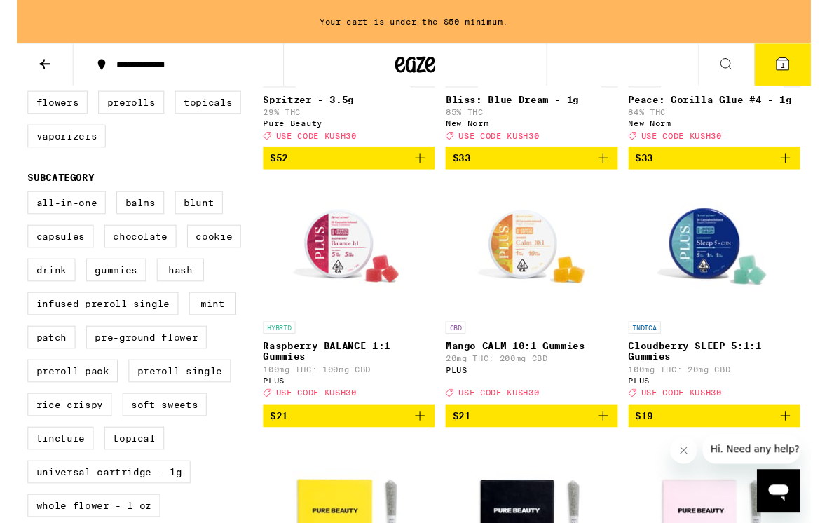
click at [74, 398] on label "Preroll Pack" at bounding box center [58, 386] width 94 height 24
click at [15, 202] on input "Preroll Pack" at bounding box center [14, 201] width 1 height 1
checkbox input "true"
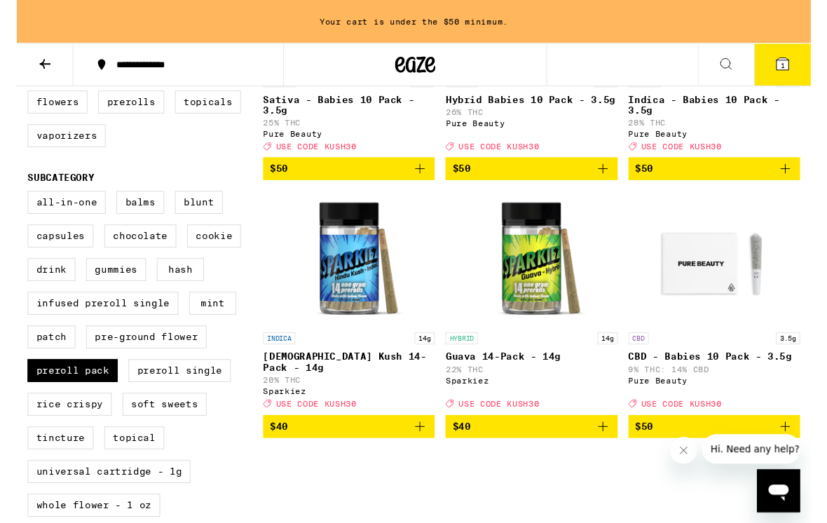
click at [150, 398] on label "Preroll Single" at bounding box center [169, 386] width 106 height 24
click at [15, 202] on input "Preroll Single" at bounding box center [14, 201] width 1 height 1
checkbox input "true"
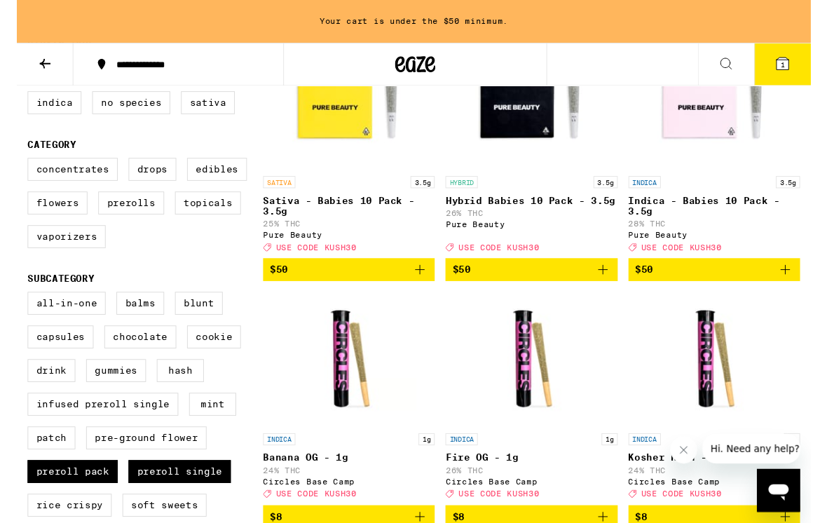
scroll to position [201, 0]
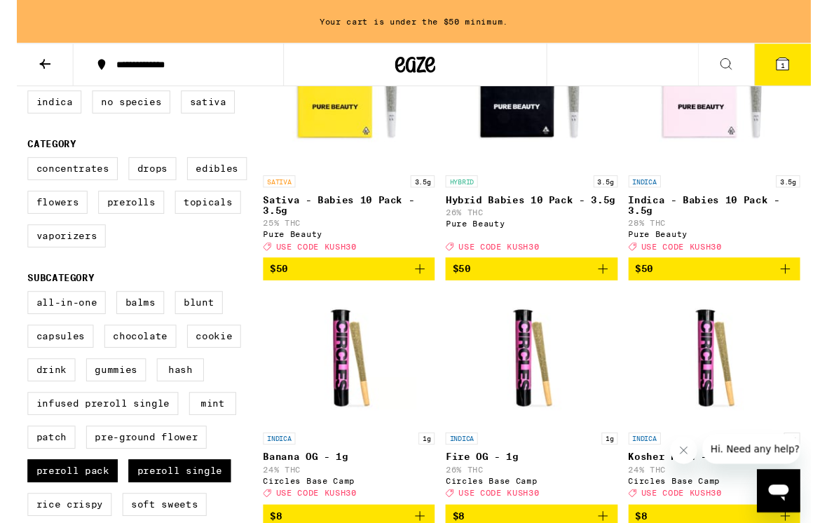
click at [111, 223] on label "Prerolls" at bounding box center [119, 211] width 69 height 24
click at [15, 167] on input "Prerolls" at bounding box center [14, 166] width 1 height 1
checkbox input "true"
click at [35, 70] on icon at bounding box center [29, 66] width 17 height 17
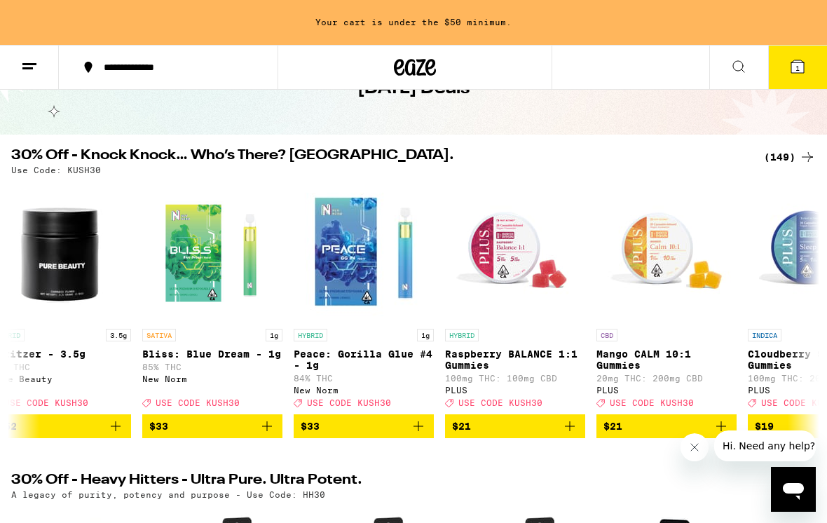
scroll to position [90, 0]
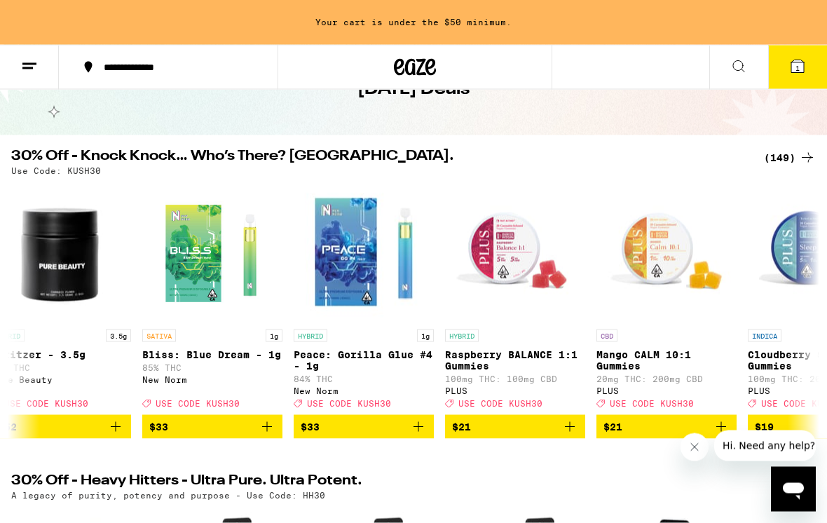
click at [784, 151] on div "(149)" at bounding box center [790, 157] width 52 height 17
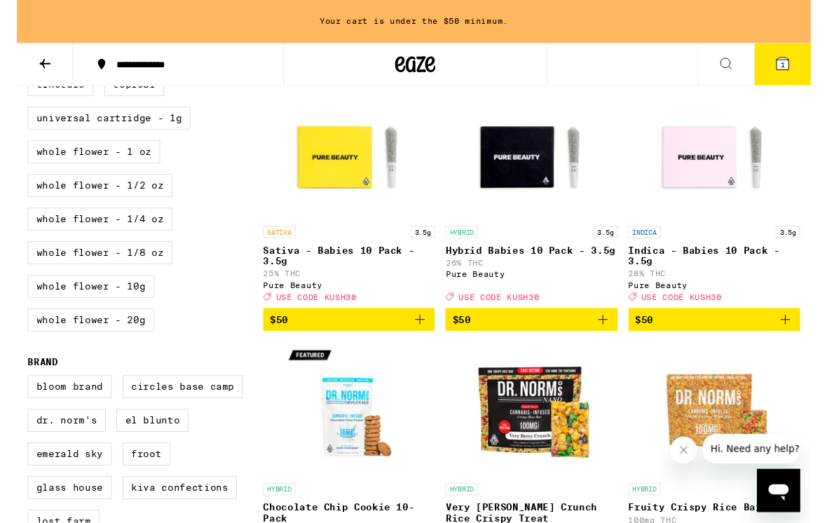
click at [38, 57] on button at bounding box center [29, 68] width 59 height 44
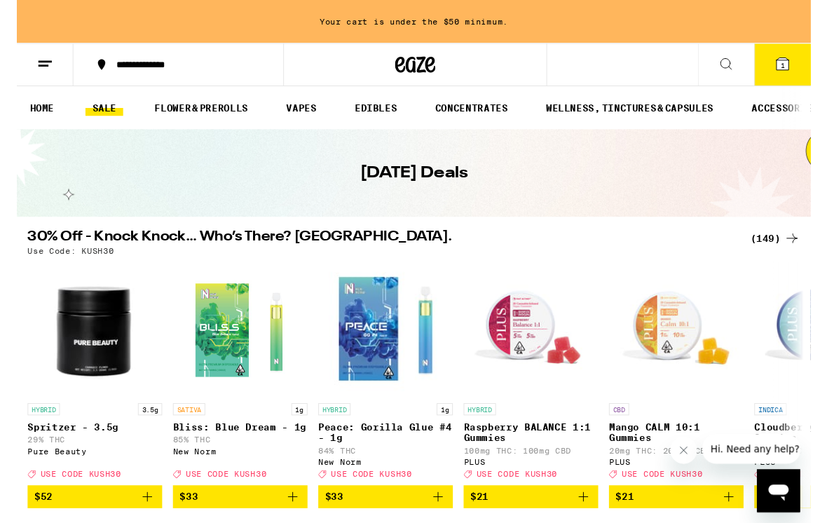
click at [797, 241] on div "(149)" at bounding box center [790, 248] width 52 height 17
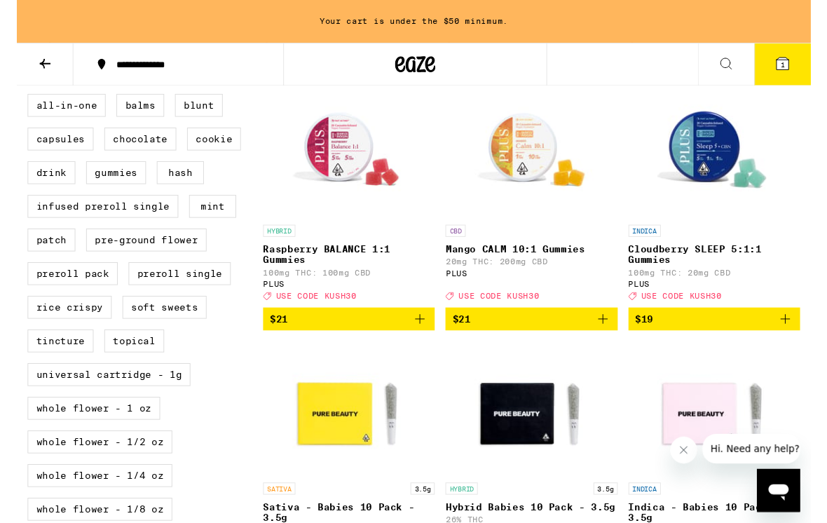
scroll to position [407, 0]
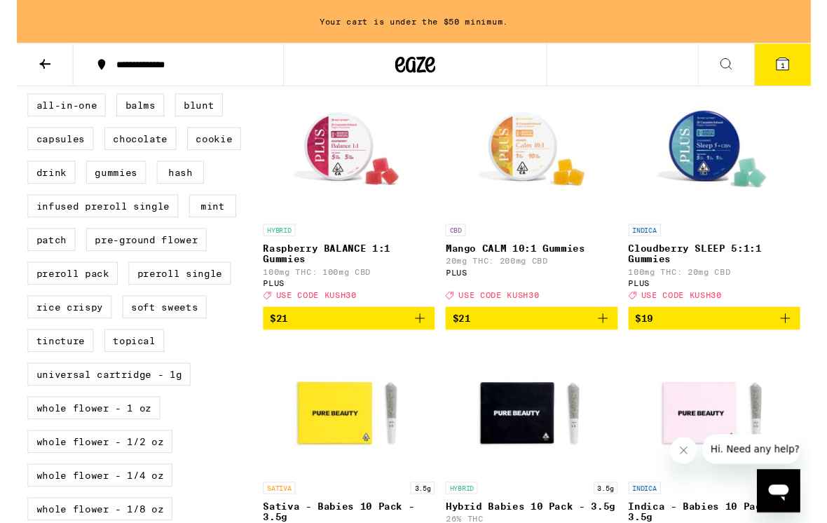
click at [86, 261] on label "Pre-ground Flower" at bounding box center [134, 249] width 125 height 24
click at [15, 100] on input "Pre-ground Flower" at bounding box center [14, 99] width 1 height 1
checkbox input "true"
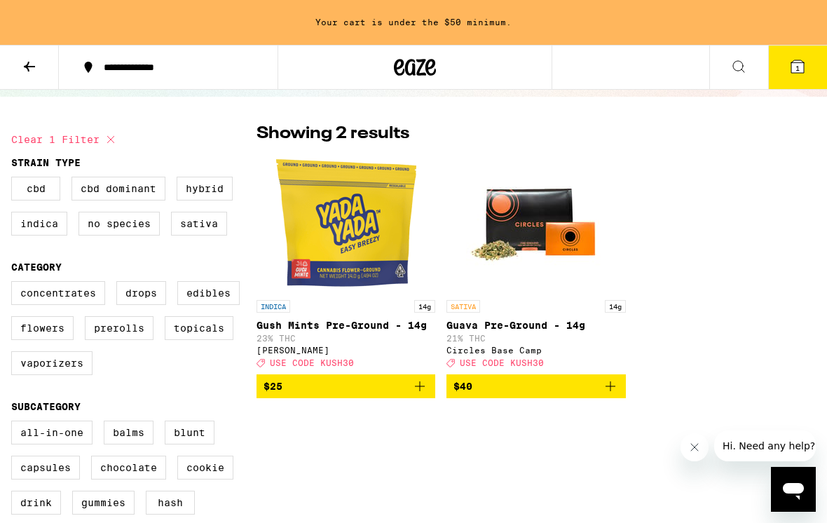
scroll to position [83, 0]
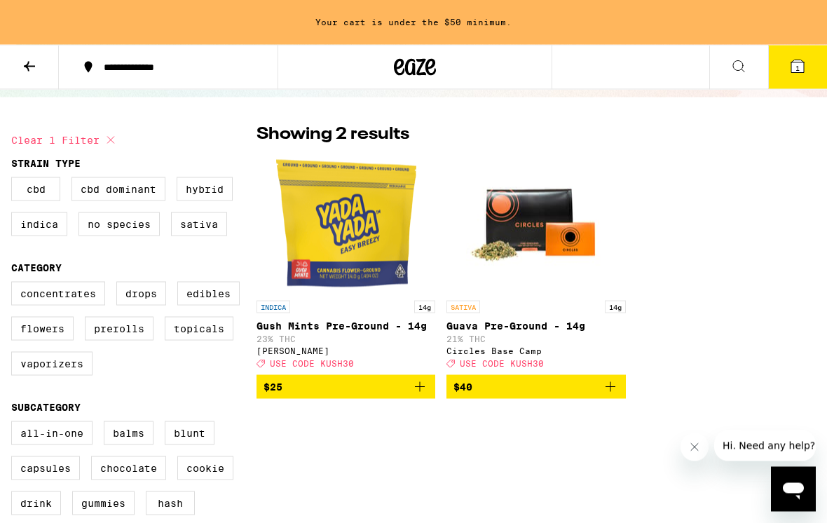
click at [416, 395] on icon "Add to bag" at bounding box center [419, 386] width 17 height 17
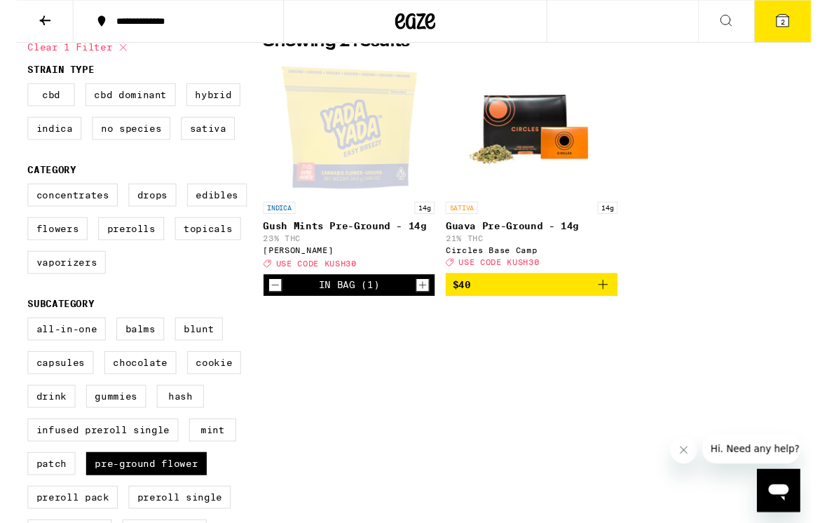
scroll to position [130, 0]
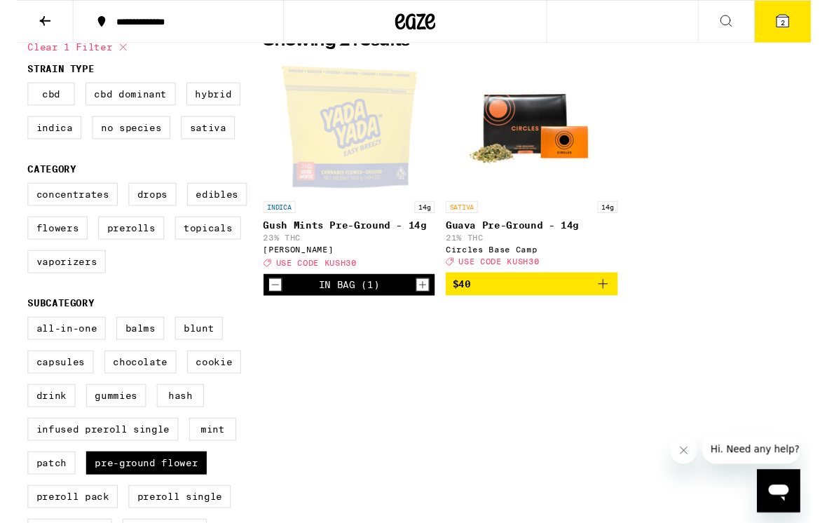
click at [188, 104] on label "Hybrid" at bounding box center [205, 98] width 56 height 24
click at [15, 89] on input "Hybrid" at bounding box center [14, 88] width 1 height 1
checkbox input "true"
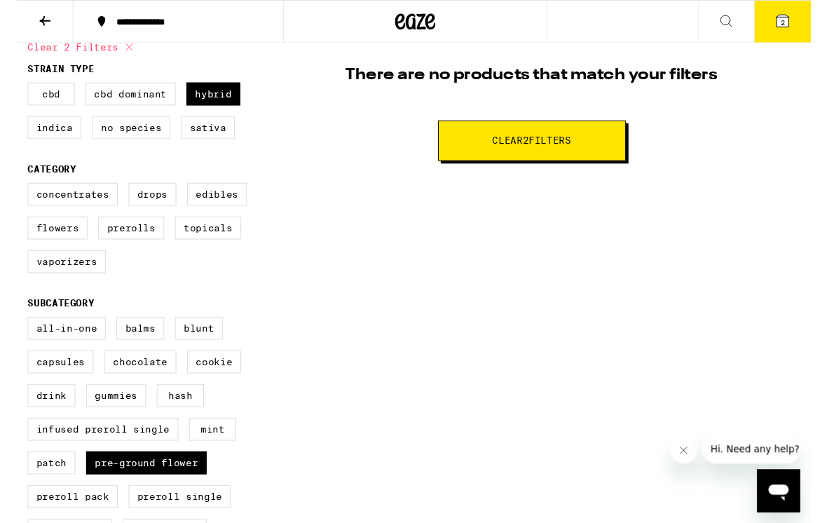
click at [110, 494] on label "Pre-ground Flower" at bounding box center [134, 482] width 125 height 24
click at [15, 333] on input "Pre-ground Flower" at bounding box center [14, 332] width 1 height 1
checkbox input "false"
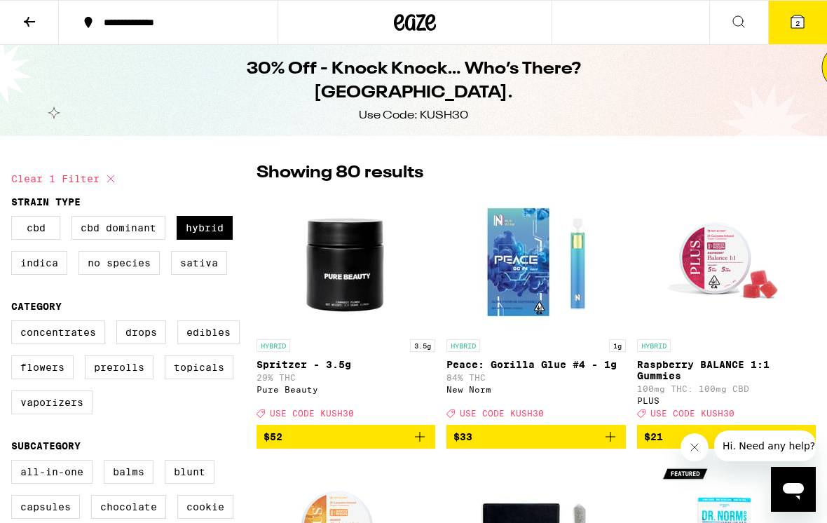
click at [38, 379] on label "Flowers" at bounding box center [42, 367] width 62 height 24
click at [15, 323] on input "Flowers" at bounding box center [14, 322] width 1 height 1
checkbox input "true"
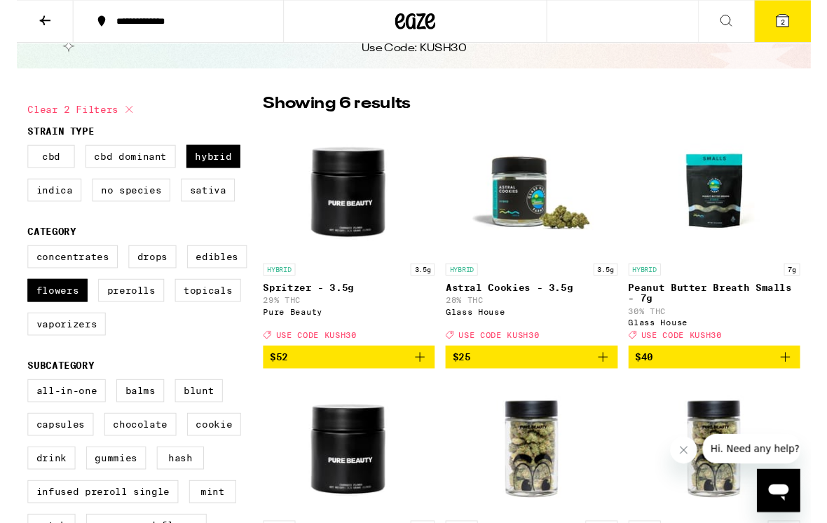
scroll to position [65, 0]
click at [615, 380] on icon "Add to bag" at bounding box center [610, 371] width 17 height 17
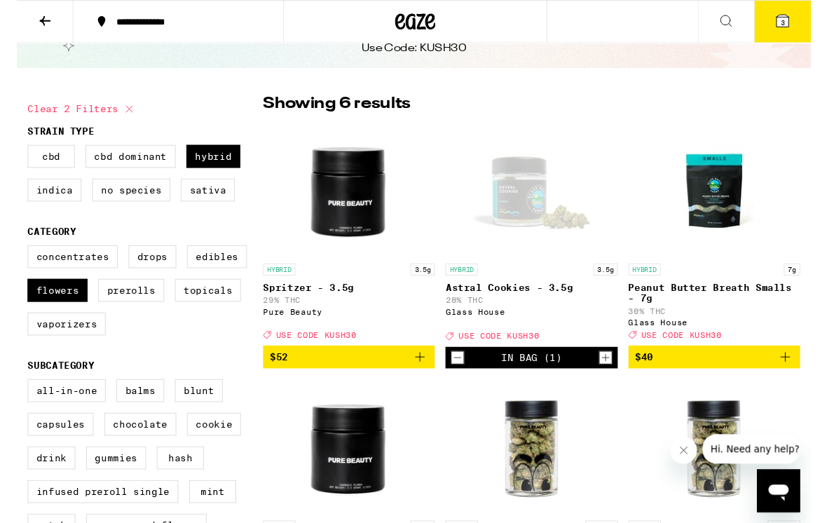
click at [194, 165] on label "Hybrid" at bounding box center [205, 163] width 56 height 24
click at [15, 153] on input "Hybrid" at bounding box center [14, 153] width 1 height 1
checkbox input "false"
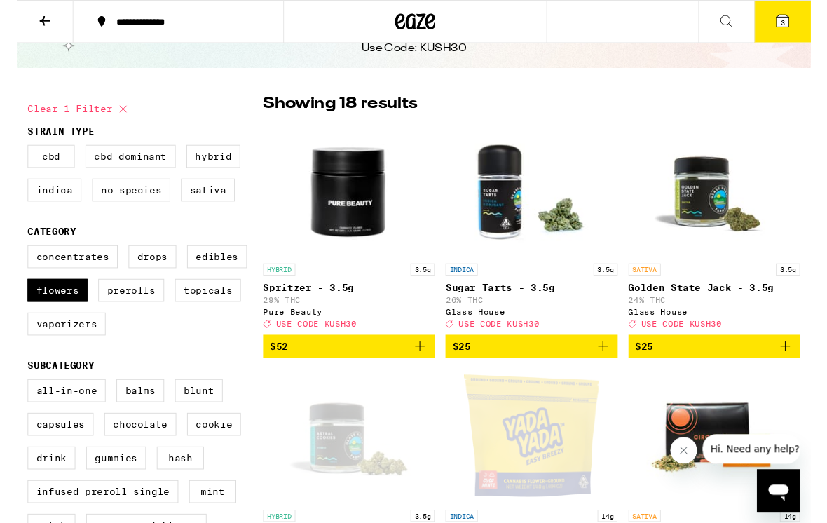
click at [191, 207] on label "Sativa" at bounding box center [199, 198] width 56 height 24
click at [15, 153] on input "Sativa" at bounding box center [14, 153] width 1 height 1
checkbox input "true"
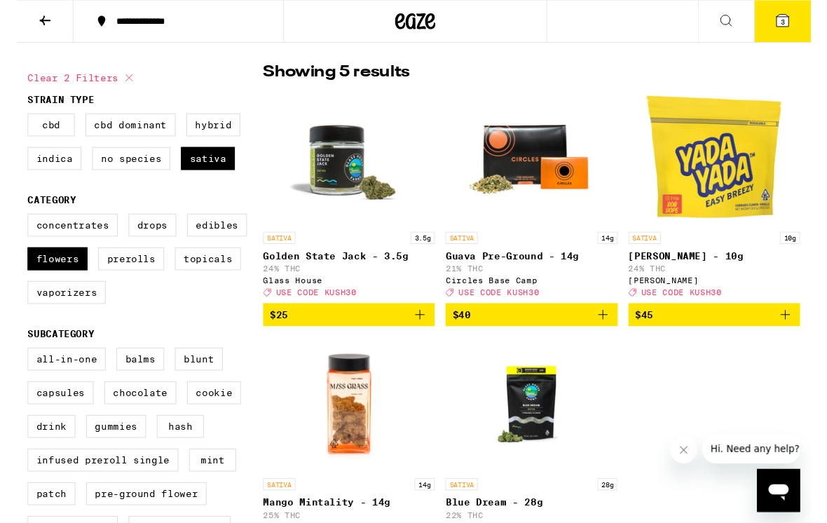
click at [418, 336] on icon "Add to bag" at bounding box center [419, 327] width 17 height 17
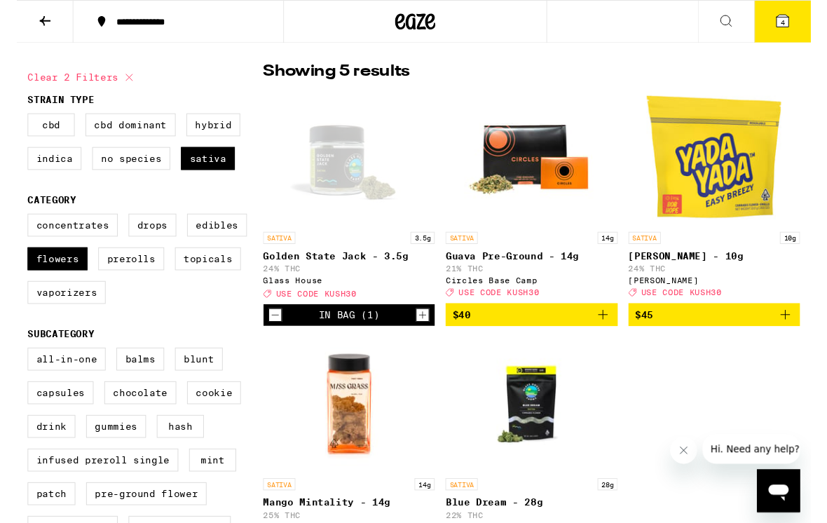
click at [804, 12] on button "4" at bounding box center [797, 22] width 59 height 43
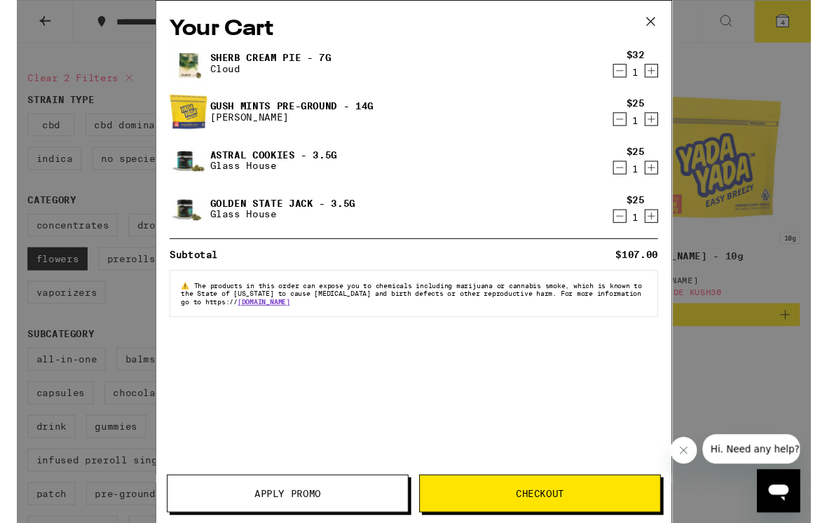
click at [627, 71] on icon "Decrement" at bounding box center [627, 73] width 13 height 17
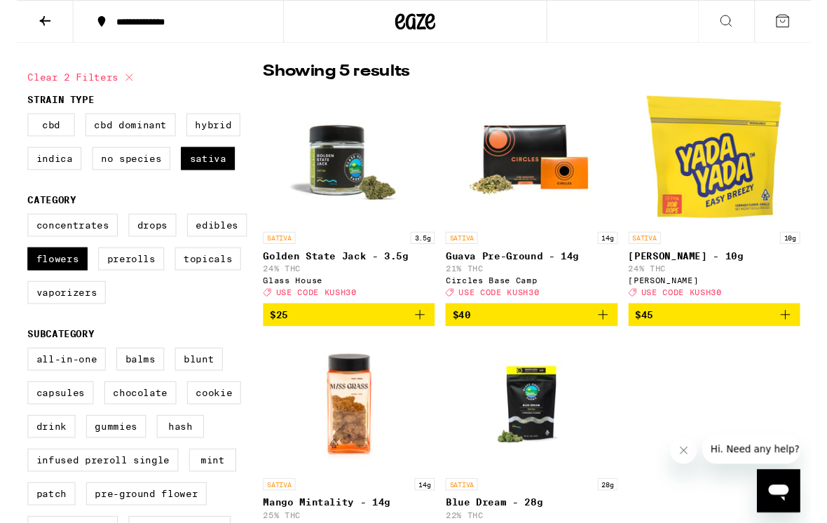
click at [413, 329] on icon "Add to bag" at bounding box center [419, 327] width 17 height 17
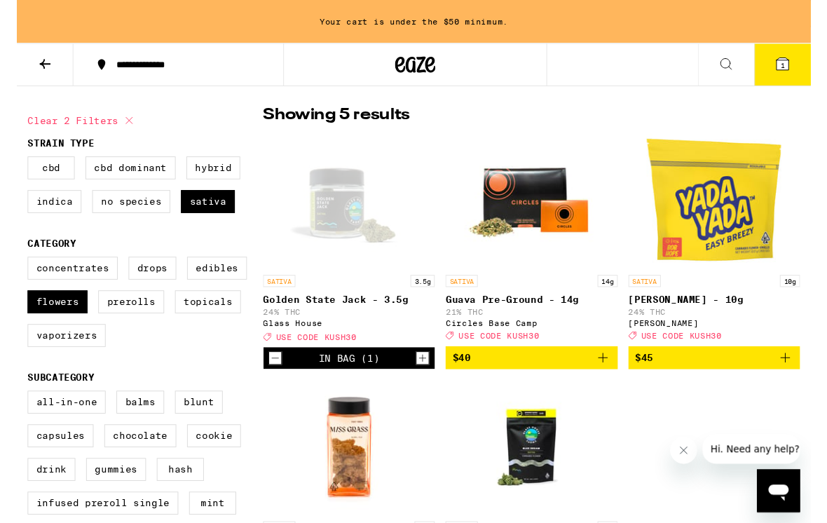
click at [27, 212] on label "Indica" at bounding box center [39, 210] width 56 height 24
click at [15, 165] on input "Indica" at bounding box center [14, 165] width 1 height 1
checkbox input "true"
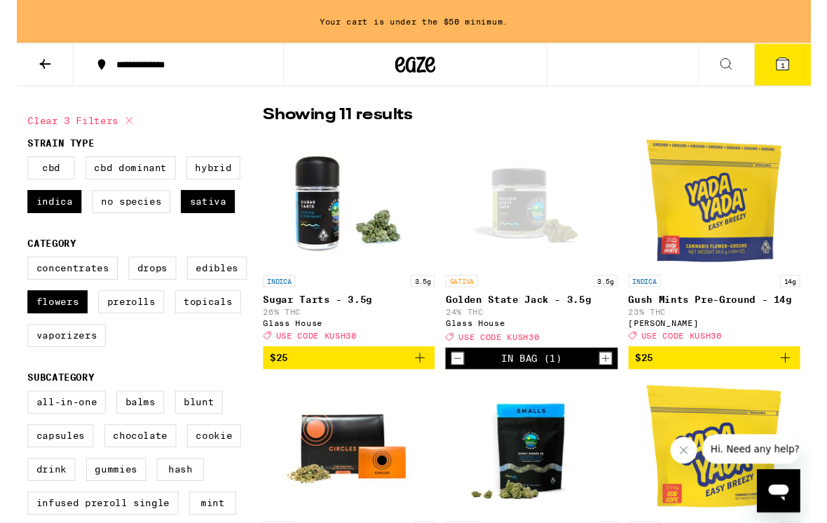
click at [286, 380] on span "$25" at bounding box center [345, 372] width 165 height 17
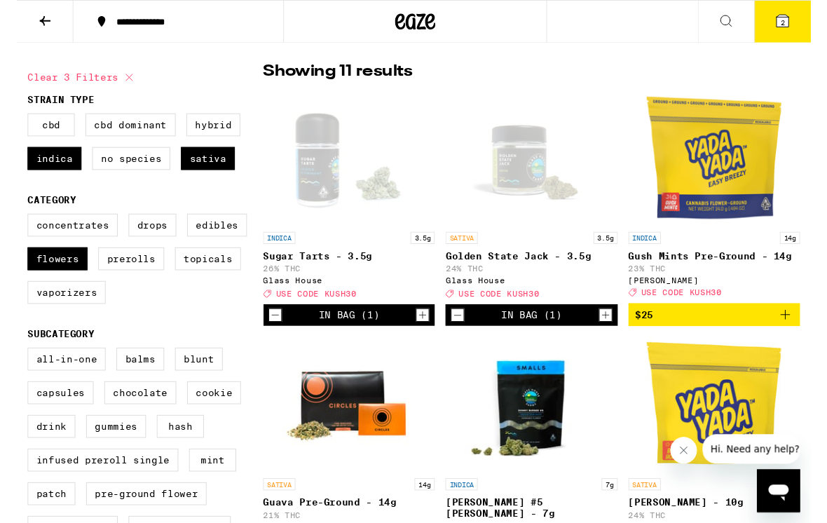
click at [423, 336] on icon "Increment" at bounding box center [422, 327] width 13 height 17
click at [270, 336] on icon "Decrement" at bounding box center [269, 327] width 13 height 17
click at [273, 336] on icon "Decrement" at bounding box center [269, 327] width 13 height 17
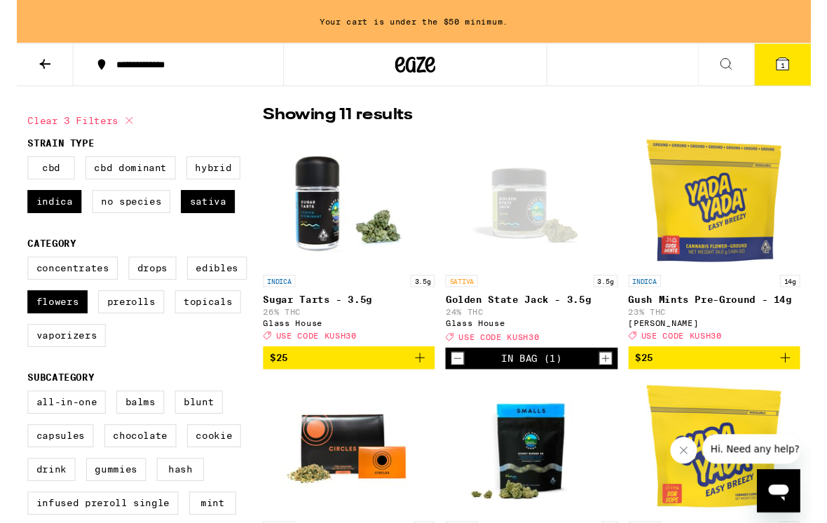
click at [799, 380] on icon "Add to bag" at bounding box center [800, 372] width 17 height 17
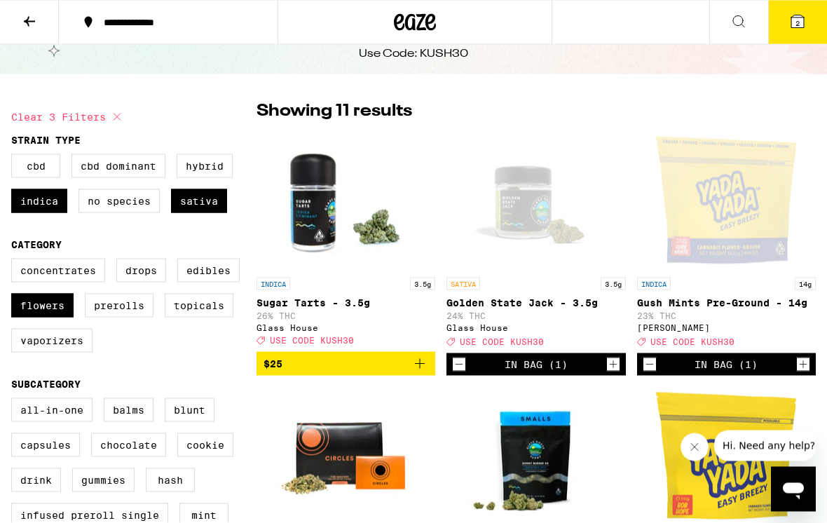
scroll to position [62, 0]
click at [194, 208] on label "Sativa" at bounding box center [199, 200] width 56 height 24
click at [15, 156] on input "Sativa" at bounding box center [14, 156] width 1 height 1
checkbox input "false"
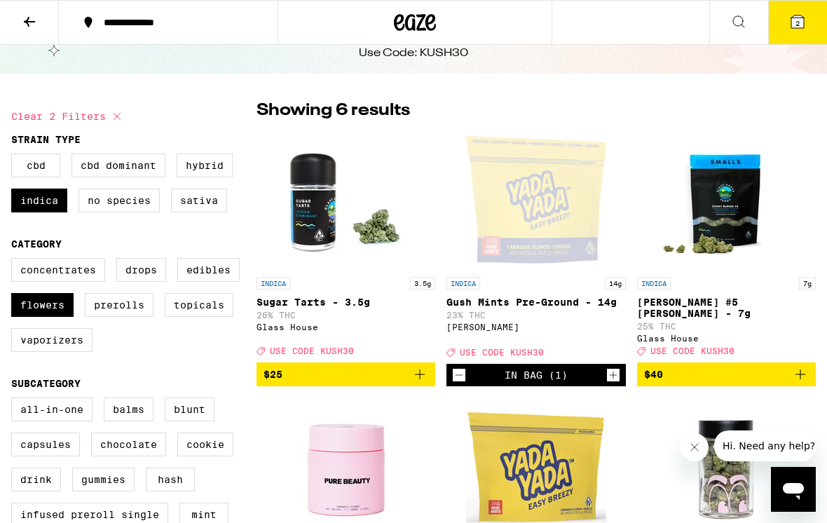
click at [38, 207] on label "Indica" at bounding box center [39, 200] width 56 height 24
click at [15, 156] on input "Indica" at bounding box center [14, 156] width 1 height 1
checkbox input "false"
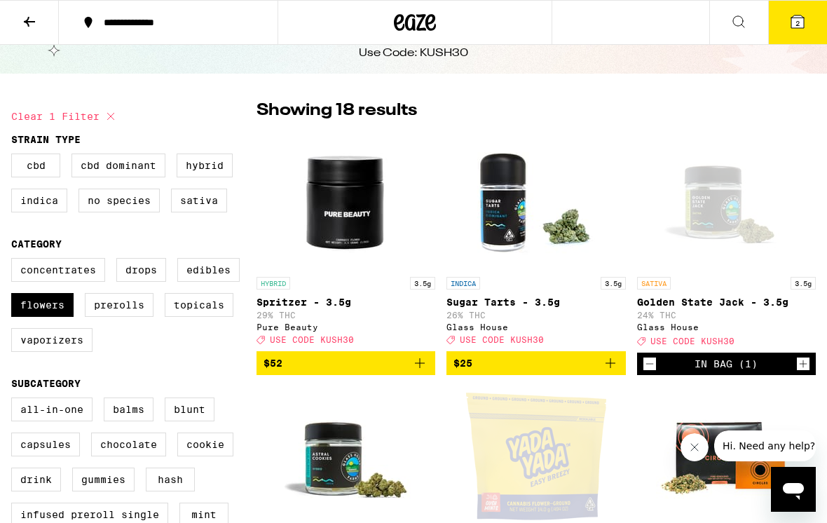
click at [819, 8] on button "2" at bounding box center [797, 22] width 59 height 43
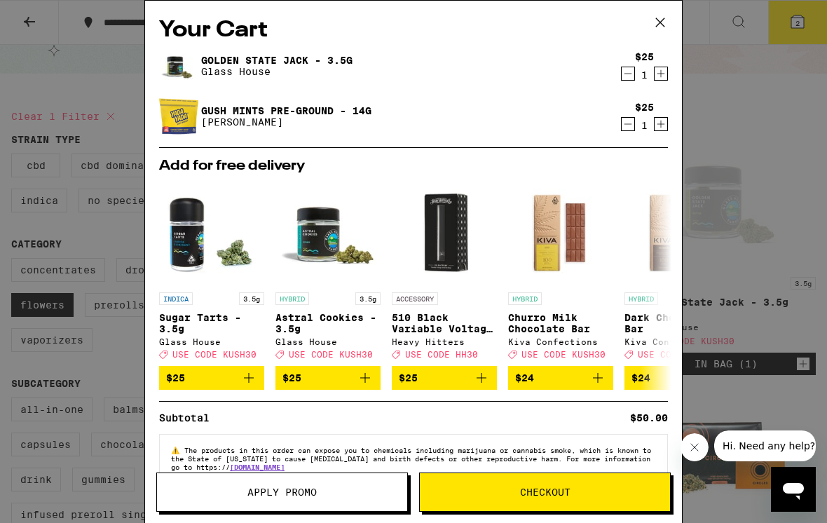
click at [729, 280] on div "Your Cart Golden State Jack - 3.5g Glass House $25 1 Gush Mints Pre-Ground - 14…" at bounding box center [413, 261] width 827 height 523
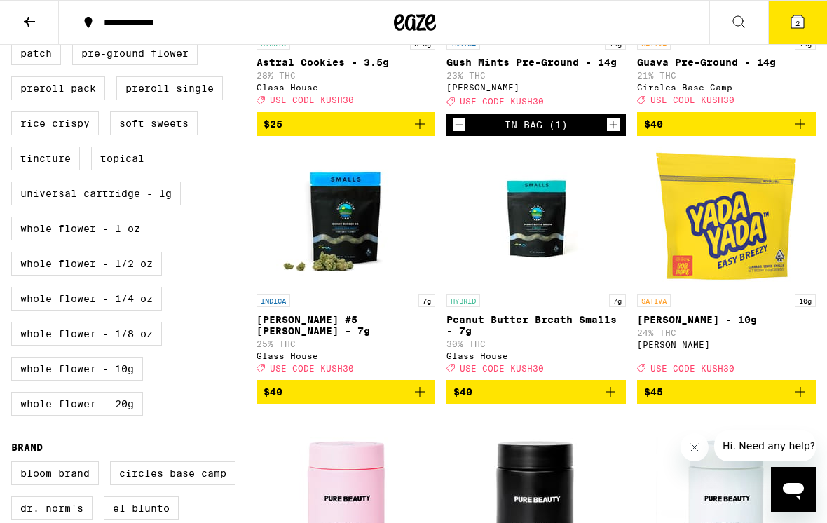
scroll to position [558, 0]
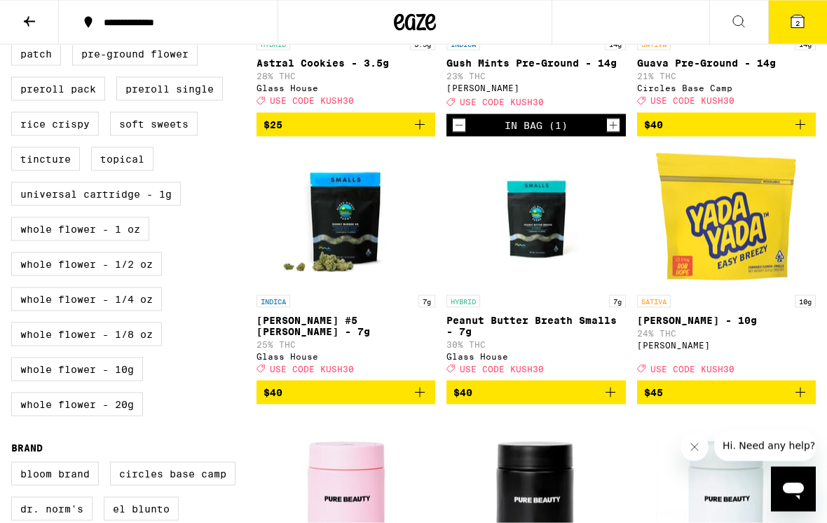
click at [611, 397] on icon "Add to bag" at bounding box center [610, 392] width 10 height 10
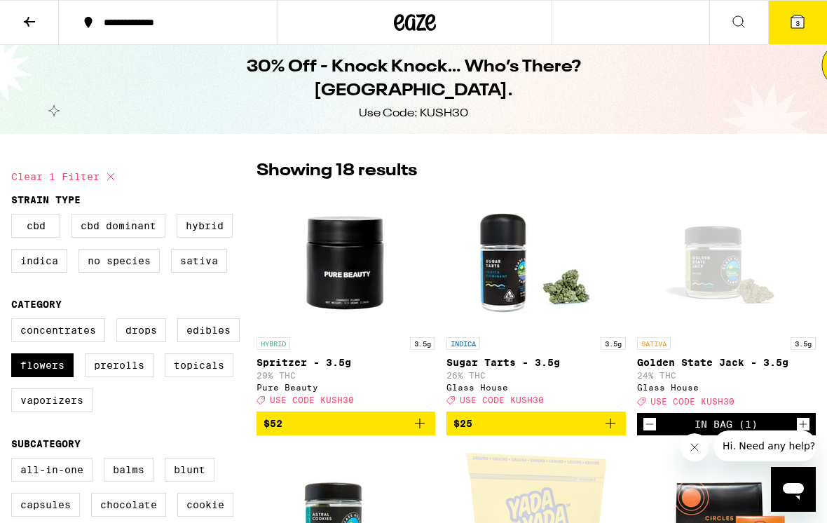
scroll to position [0, 0]
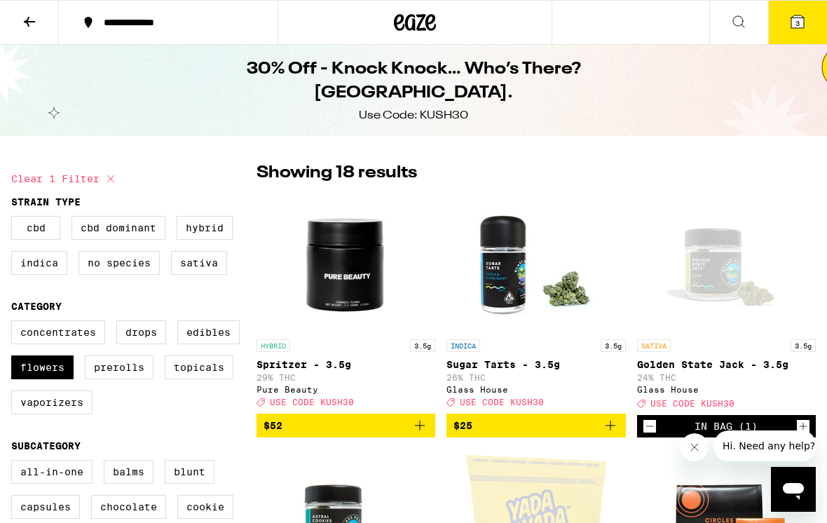
click at [787, 21] on button "3" at bounding box center [797, 22] width 59 height 43
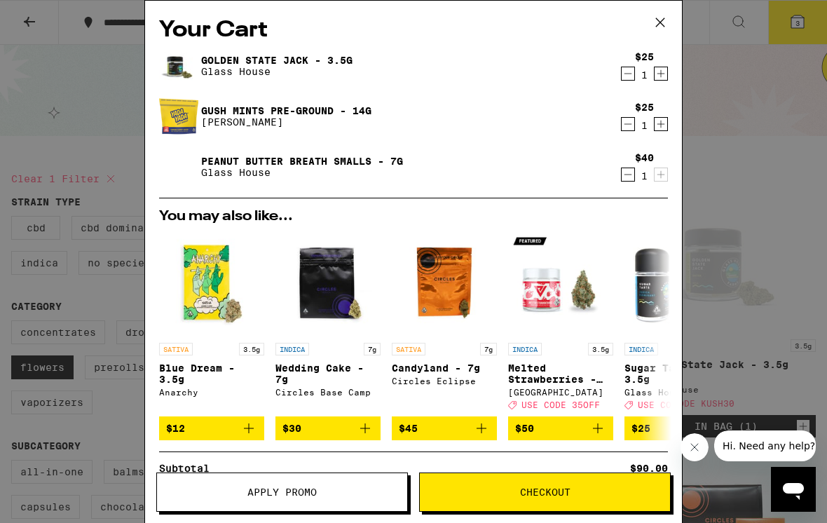
click at [73, 221] on div "Your Cart Golden State Jack - 3.5g Glass House $25 1 Gush Mints Pre-Ground - 14…" at bounding box center [413, 261] width 827 height 523
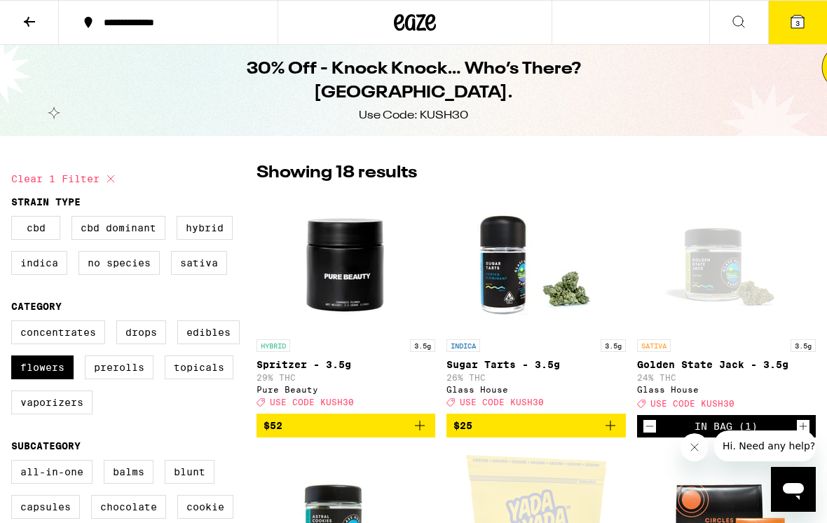
click at [45, 379] on label "Flowers" at bounding box center [42, 367] width 62 height 24
click at [15, 323] on input "Flowers" at bounding box center [14, 322] width 1 height 1
checkbox input "false"
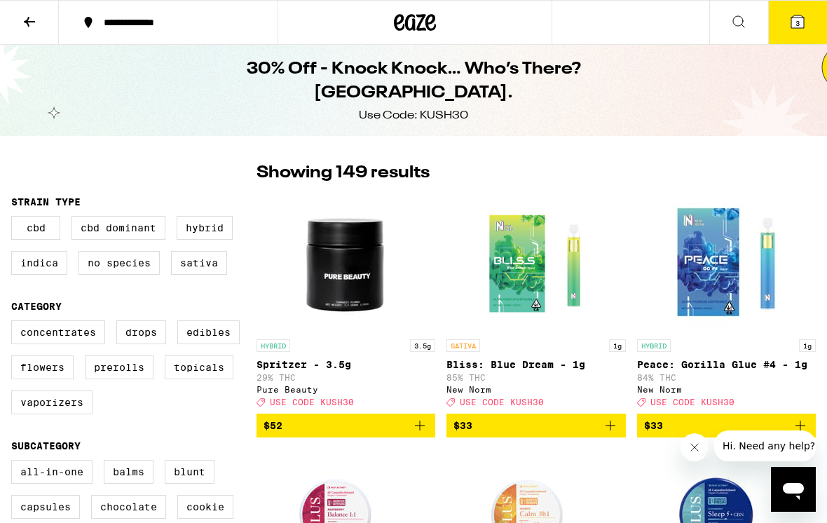
click at [115, 379] on label "Prerolls" at bounding box center [119, 367] width 69 height 24
click at [15, 323] on input "Prerolls" at bounding box center [14, 322] width 1 height 1
checkbox input "true"
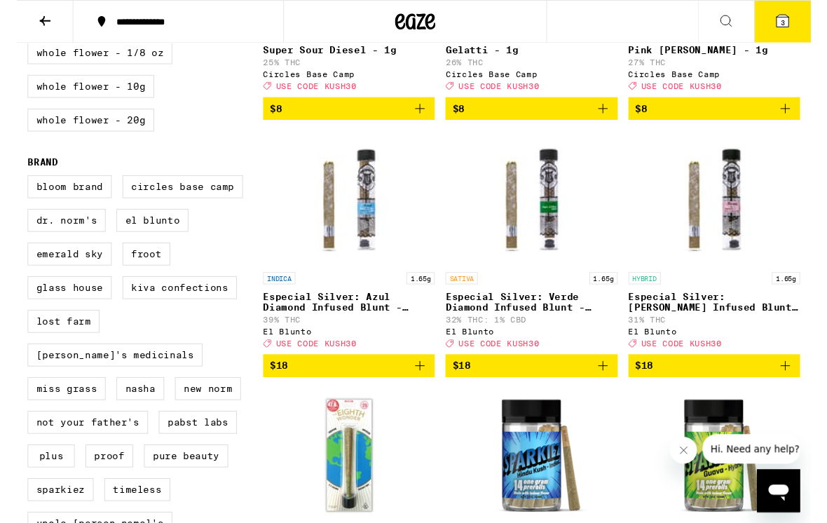
scroll to position [850, 0]
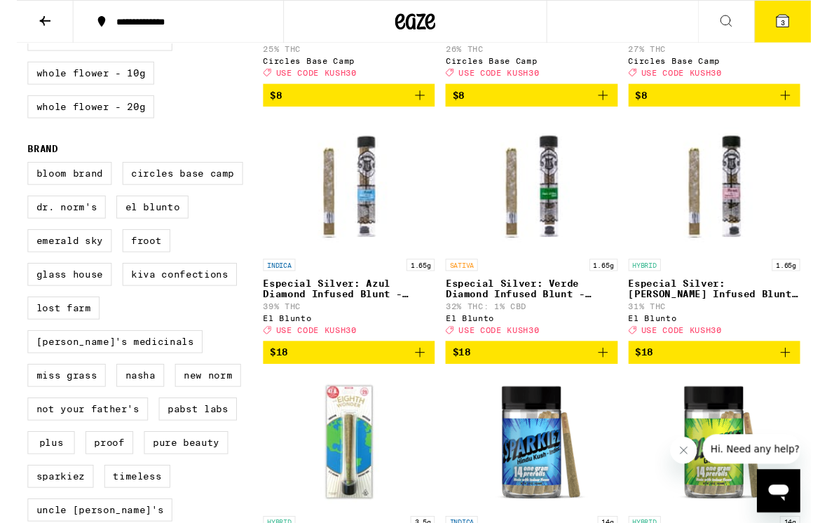
click at [415, 376] on icon "Add to bag" at bounding box center [419, 367] width 17 height 17
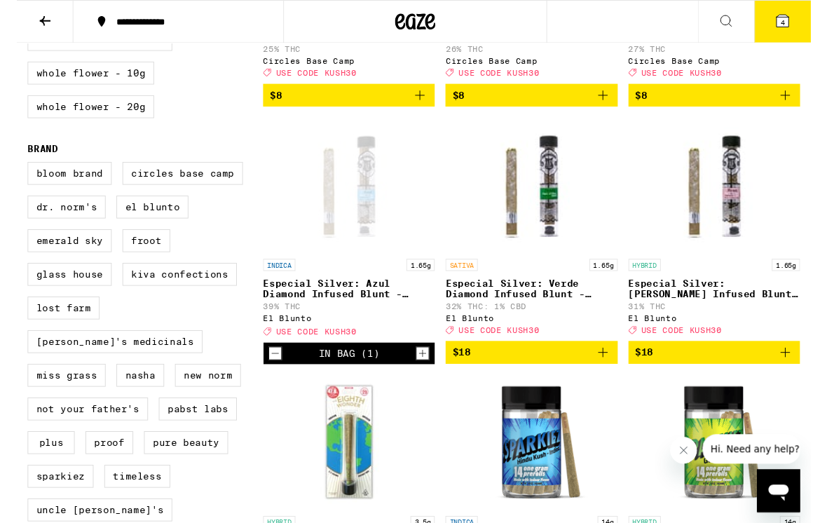
click at [605, 376] on icon "Add to bag" at bounding box center [610, 367] width 17 height 17
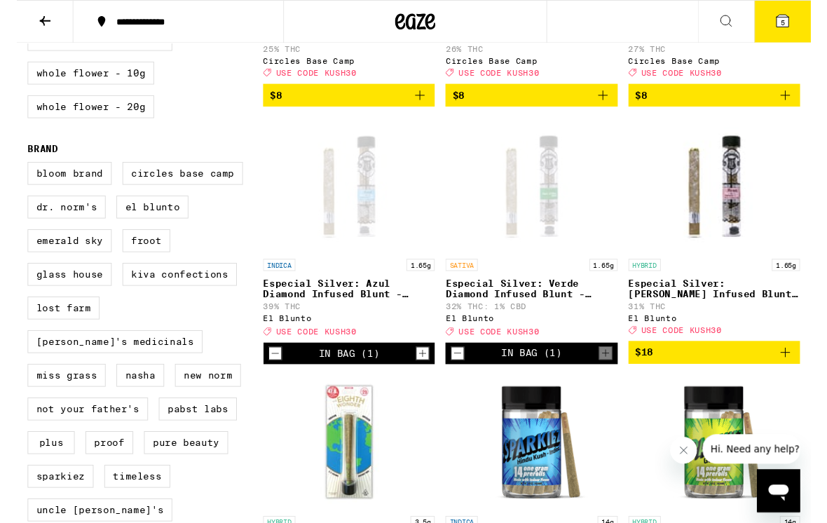
click at [792, 376] on icon "Add to bag" at bounding box center [800, 367] width 17 height 17
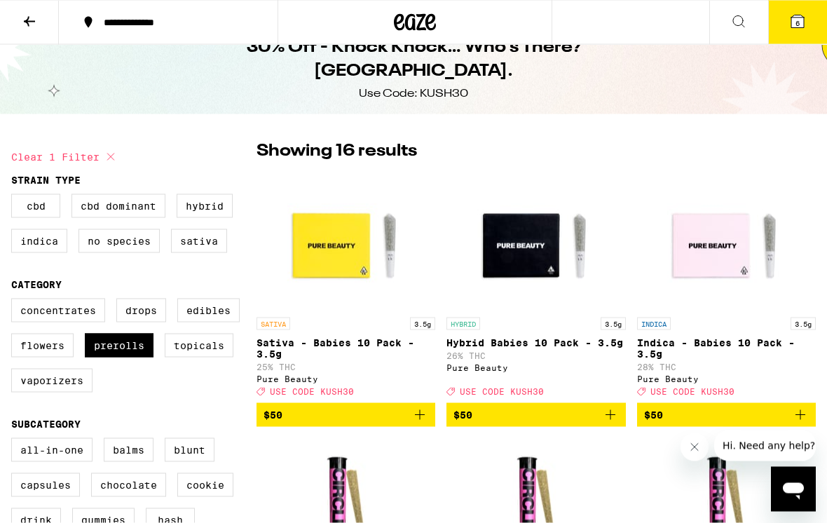
scroll to position [0, 0]
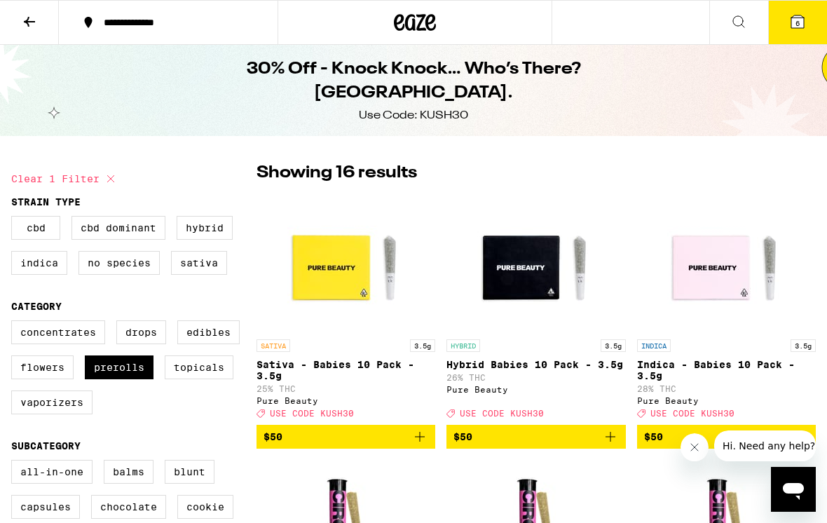
click at [798, 27] on span "6" at bounding box center [797, 23] width 4 height 8
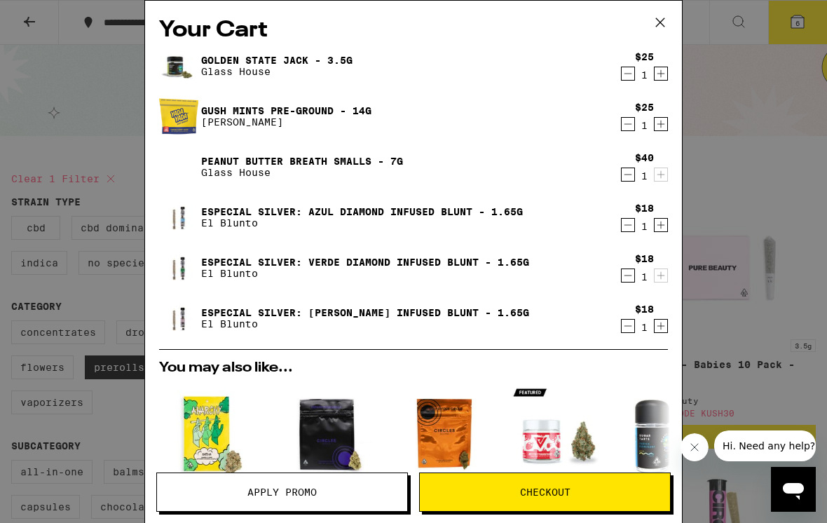
click at [628, 178] on icon "Decrement" at bounding box center [627, 174] width 13 height 17
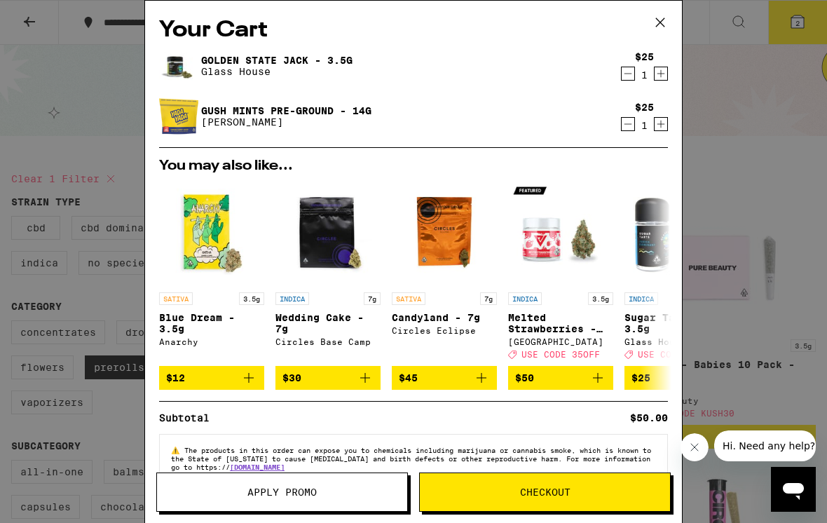
click at [657, 21] on icon at bounding box center [659, 22] width 21 height 21
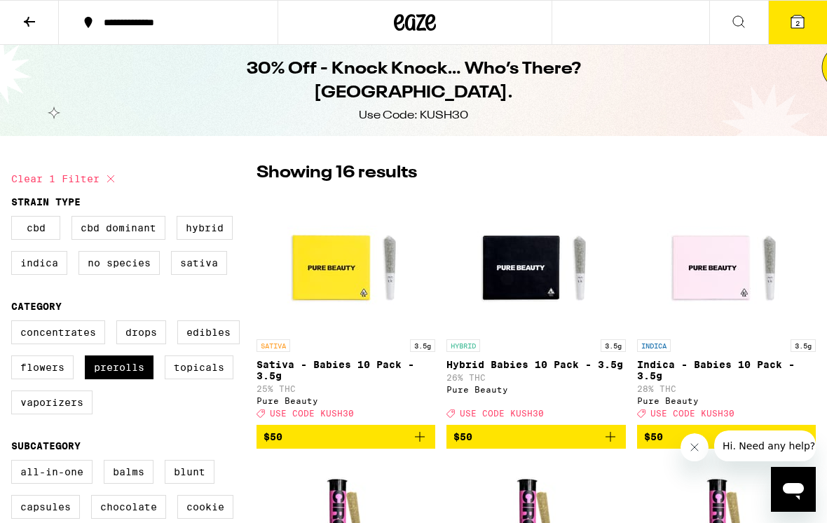
click at [62, 378] on label "Flowers" at bounding box center [42, 367] width 62 height 24
click at [15, 323] on input "Flowers" at bounding box center [14, 322] width 1 height 1
checkbox input "true"
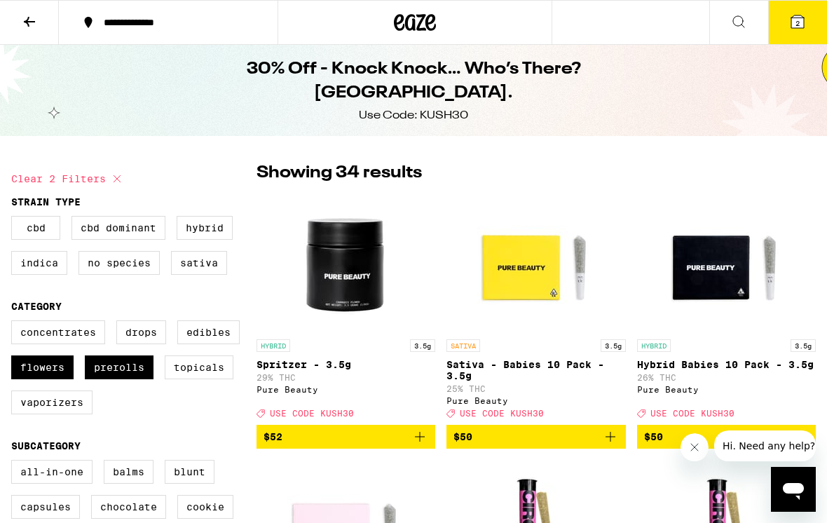
click at [104, 379] on label "Prerolls" at bounding box center [119, 367] width 69 height 24
click at [15, 323] on input "Prerolls" at bounding box center [14, 322] width 1 height 1
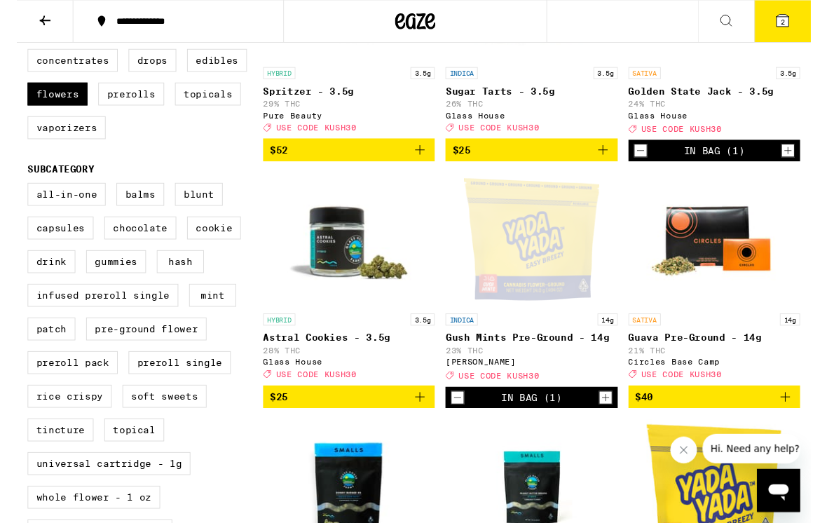
scroll to position [270, 0]
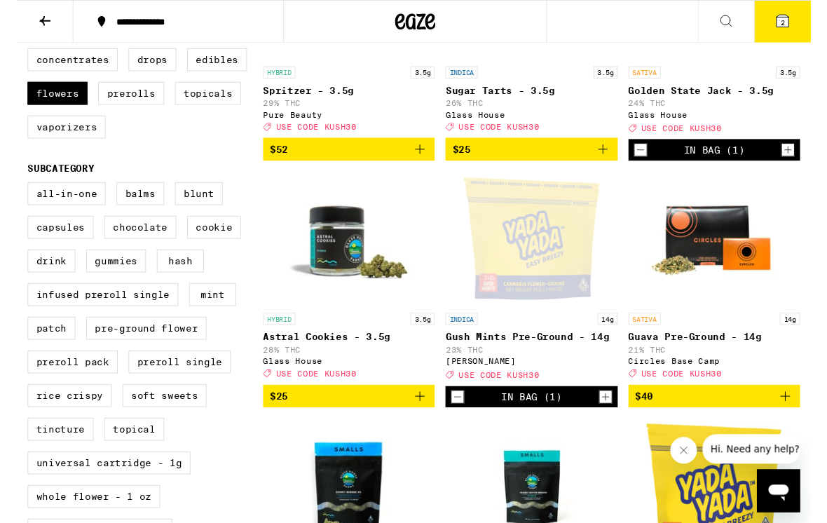
click at [422, 421] on icon "Add to bag" at bounding box center [419, 412] width 17 height 17
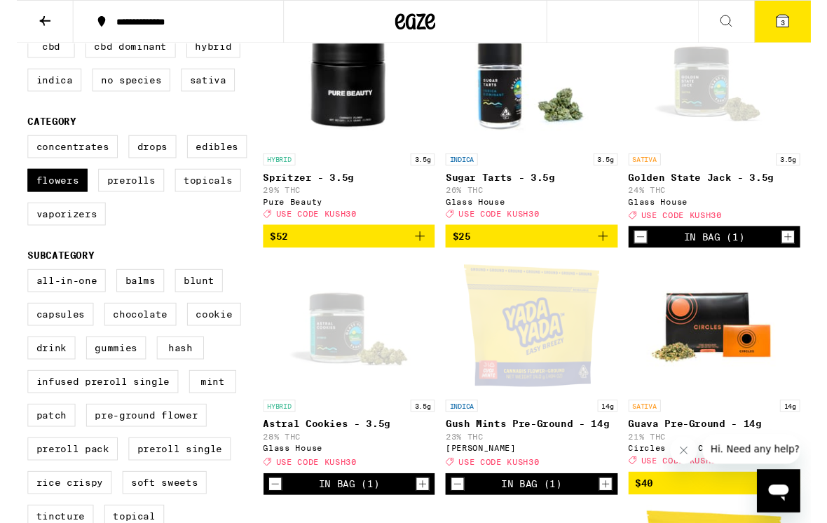
scroll to position [179, 0]
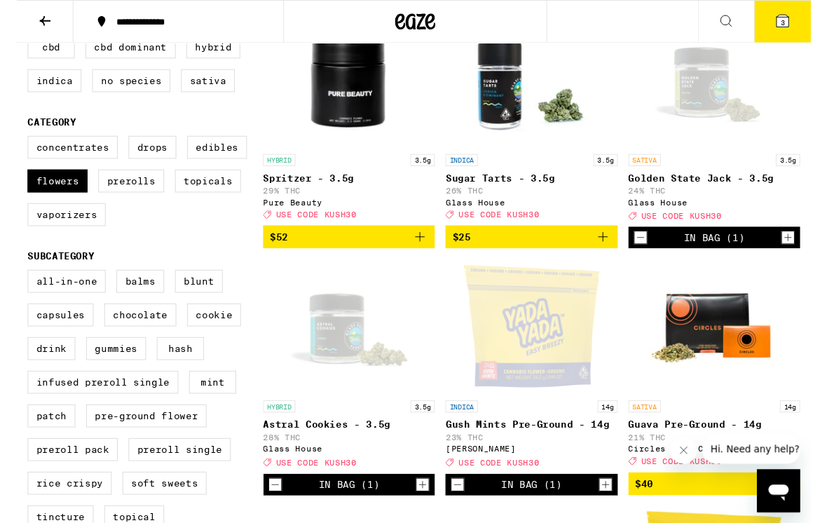
click at [111, 196] on label "Prerolls" at bounding box center [119, 189] width 69 height 24
click at [15, 144] on input "Prerolls" at bounding box center [14, 144] width 1 height 1
checkbox input "true"
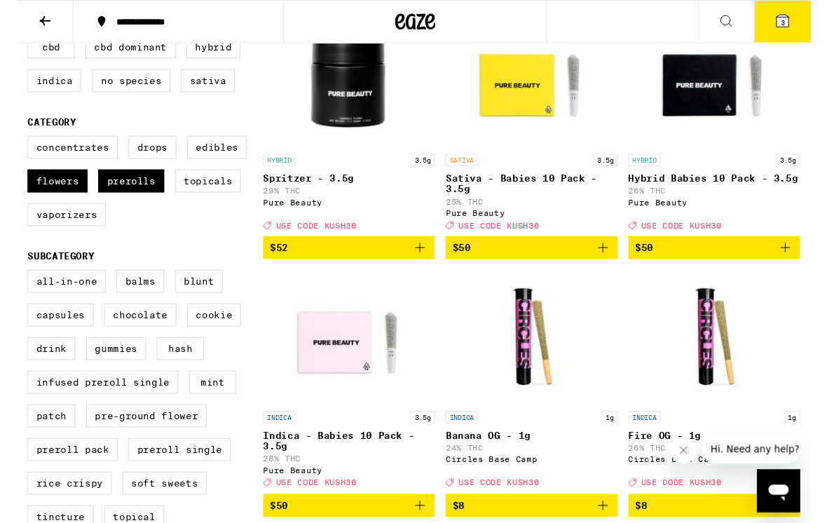
click at [53, 200] on label "Flowers" at bounding box center [42, 189] width 62 height 24
click at [15, 144] on input "Flowers" at bounding box center [14, 144] width 1 height 1
checkbox input "false"
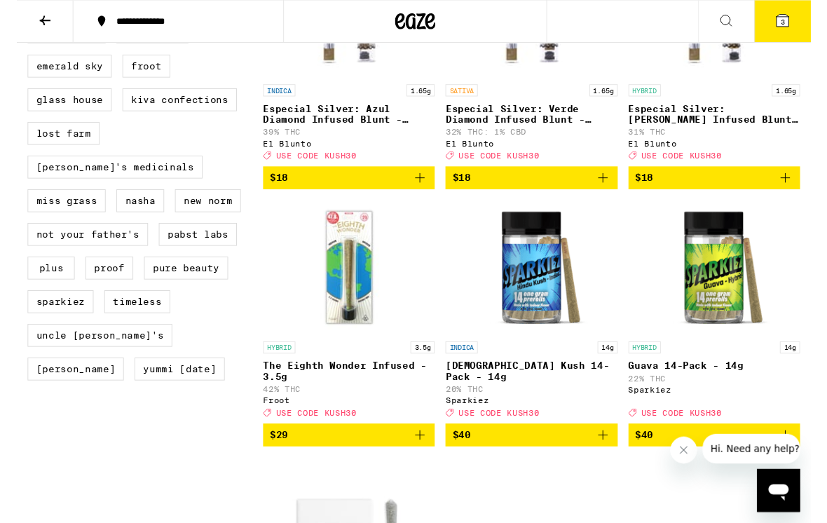
scroll to position [1033, 0]
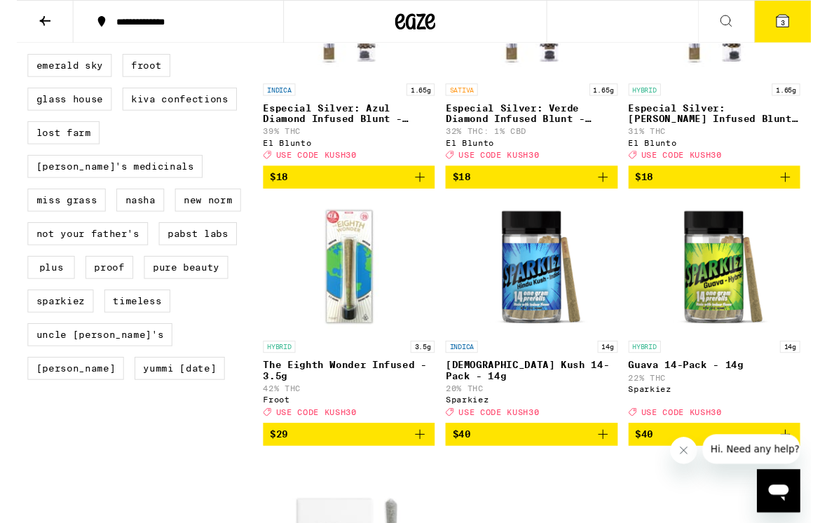
click at [612, 193] on icon "Add to bag" at bounding box center [610, 184] width 17 height 17
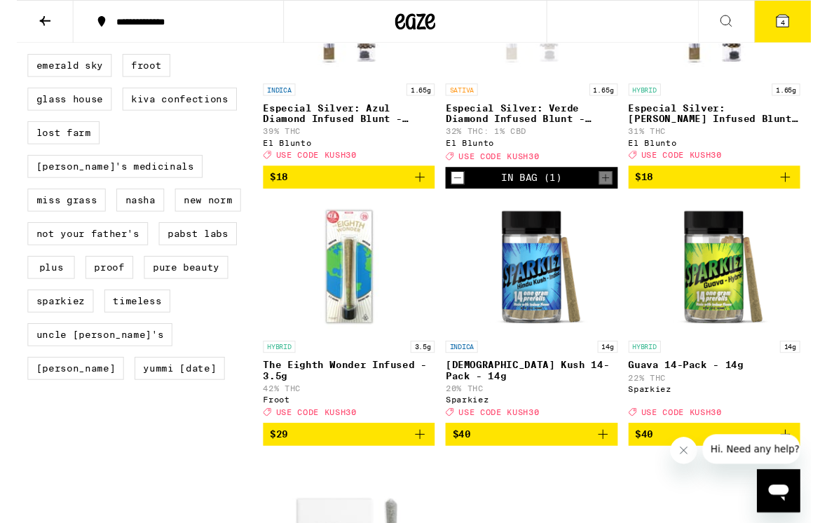
click at [796, 193] on icon "Add to bag" at bounding box center [800, 184] width 17 height 17
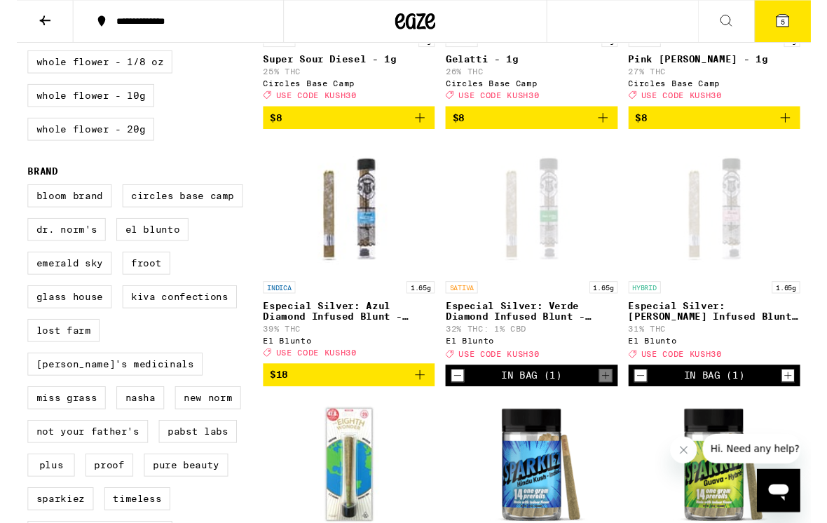
scroll to position [818, 0]
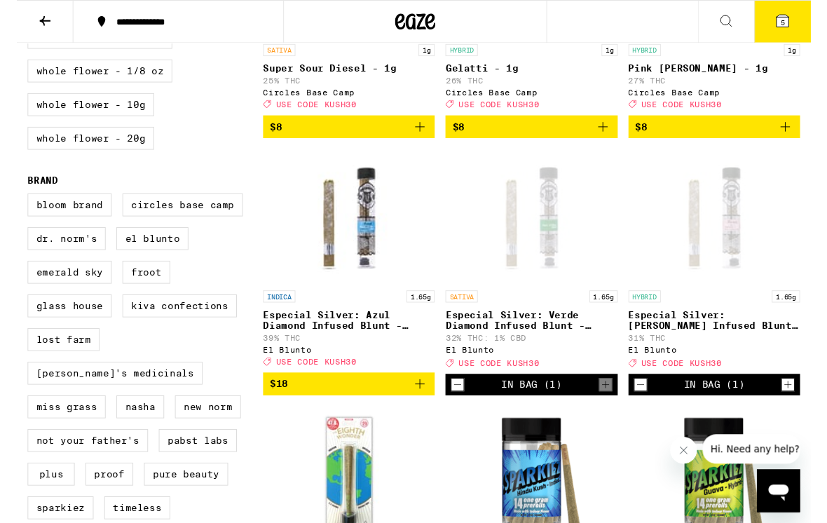
click at [422, 408] on icon "Add to bag" at bounding box center [419, 399] width 17 height 17
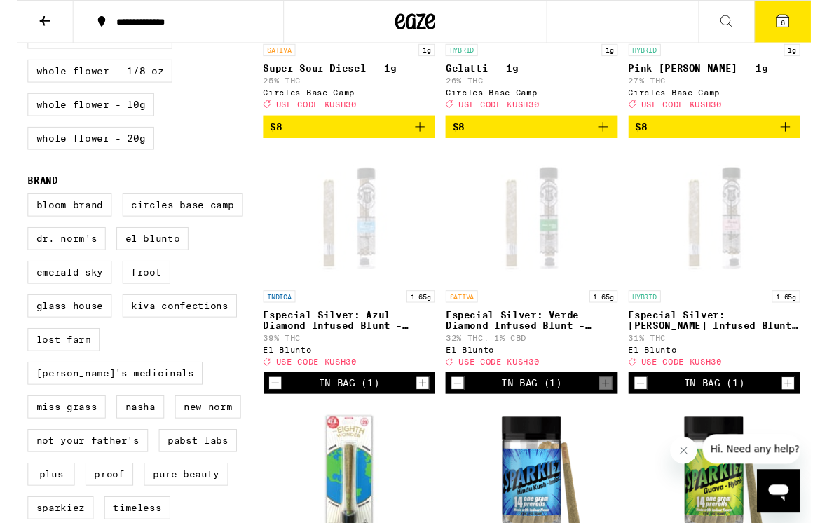
click at [791, 23] on icon at bounding box center [797, 21] width 13 height 13
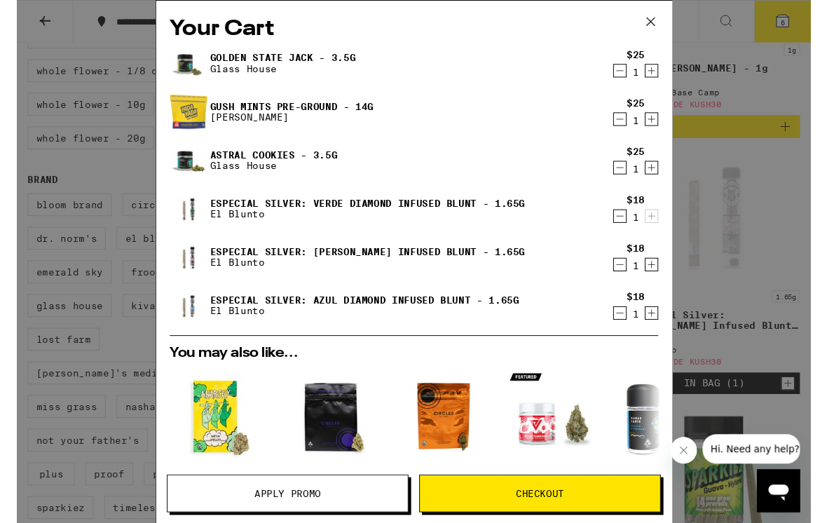
click at [304, 522] on button "Apply Promo" at bounding box center [282, 513] width 252 height 39
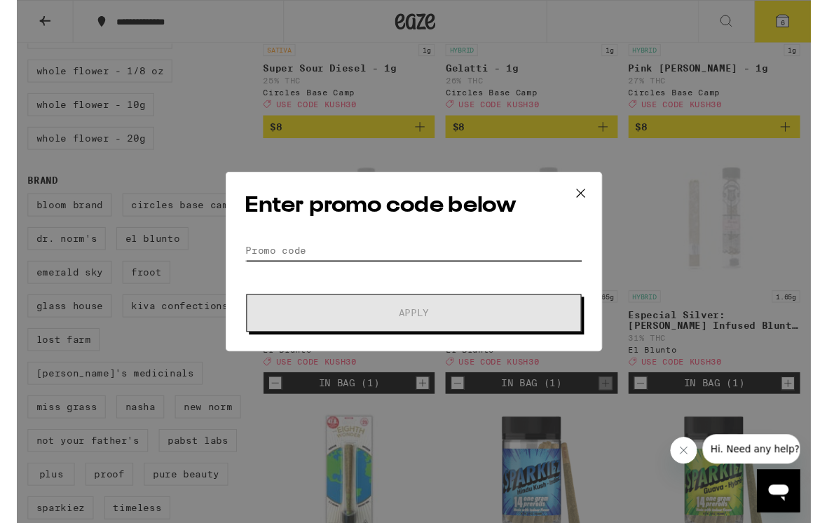
click at [259, 254] on input "Promo Code" at bounding box center [413, 260] width 352 height 21
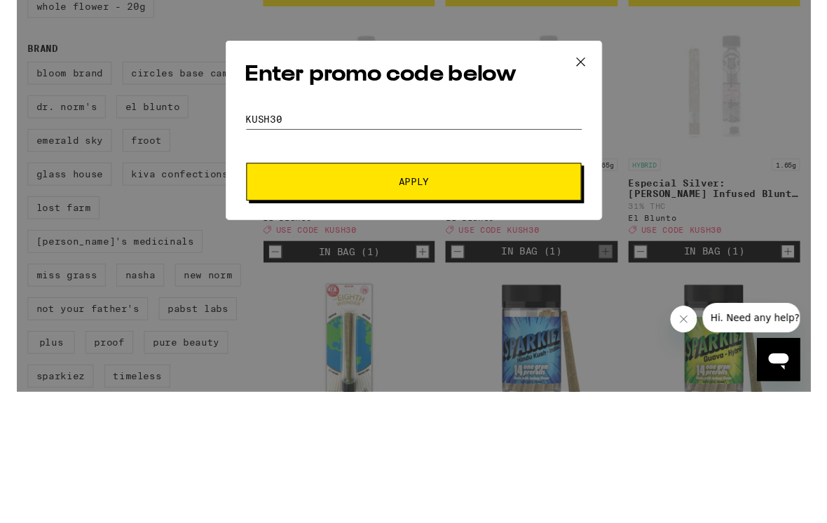
type input "Kush30"
click at [288, 321] on span "Apply" at bounding box center [413, 326] width 252 height 10
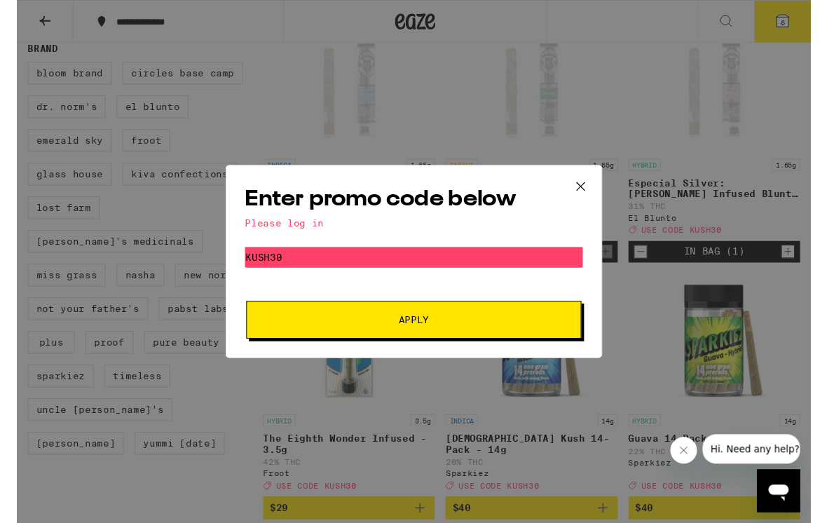
click at [268, 228] on div "Please log in" at bounding box center [413, 231] width 352 height 11
click at [588, 202] on button at bounding box center [586, 194] width 43 height 45
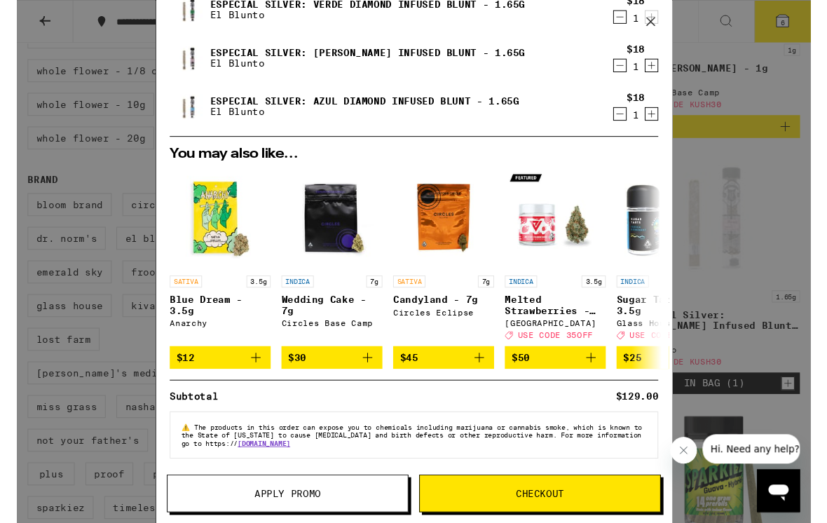
scroll to position [221, 0]
click at [654, 17] on icon at bounding box center [659, 22] width 21 height 21
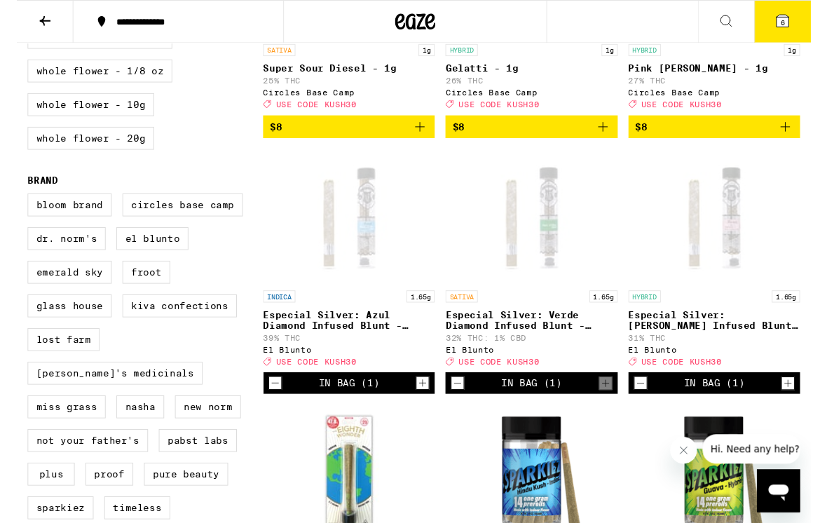
click at [20, 25] on button at bounding box center [29, 23] width 59 height 44
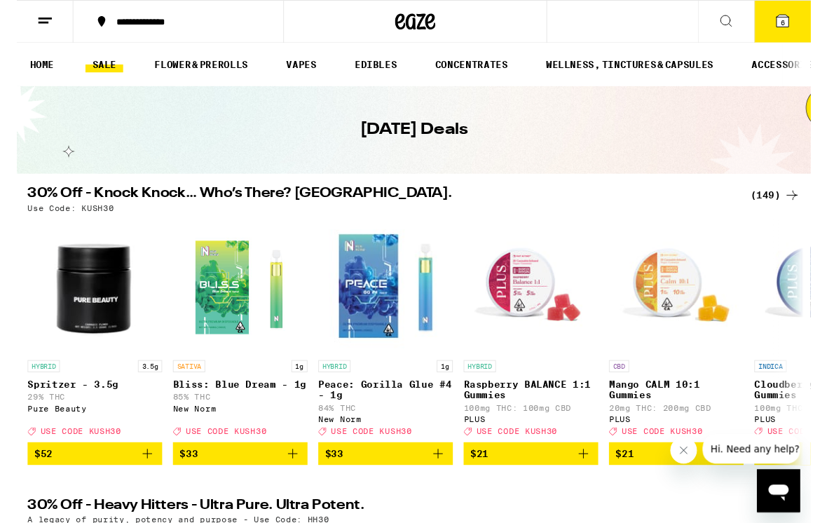
click at [104, 20] on div "**********" at bounding box center [177, 23] width 160 height 10
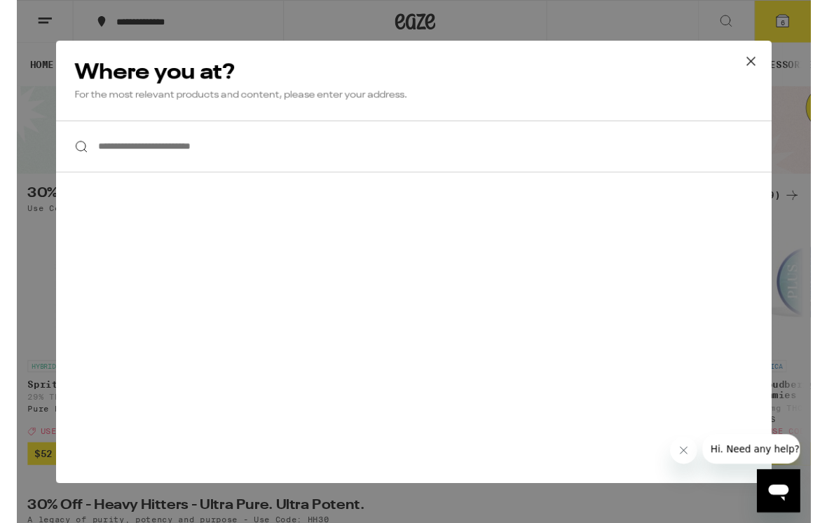
click at [109, 163] on input "**********" at bounding box center [413, 152] width 745 height 54
type input "**********"
click at [26, 188] on div "**********" at bounding box center [413, 272] width 827 height 544
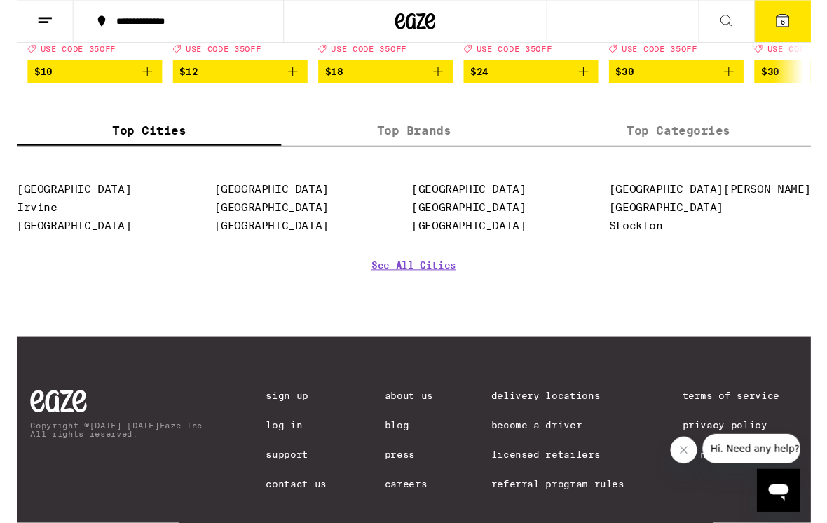
click at [29, 31] on button at bounding box center [29, 23] width 59 height 44
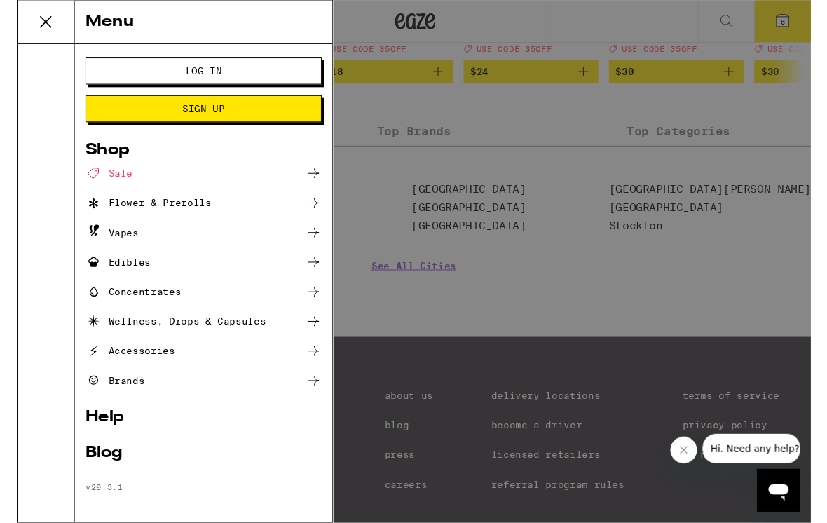
scroll to position [1047, 0]
click at [113, 78] on button "Log In" at bounding box center [194, 74] width 246 height 28
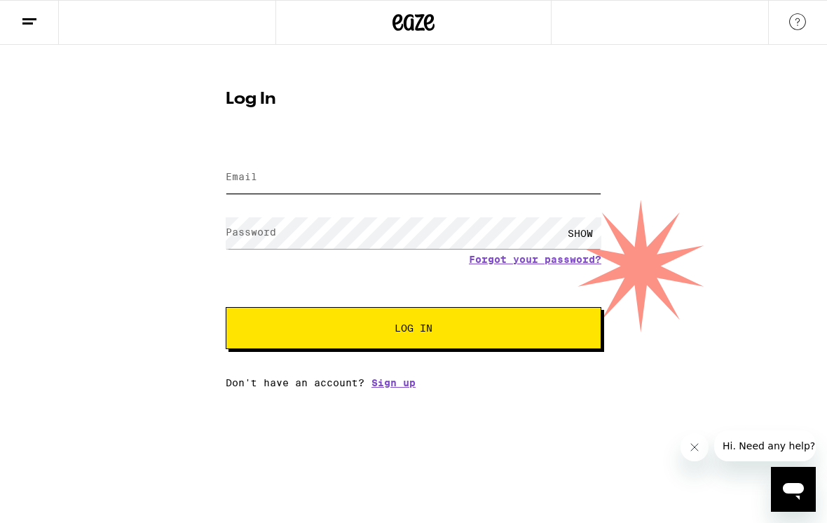
click at [261, 193] on input "Email" at bounding box center [414, 178] width 376 height 32
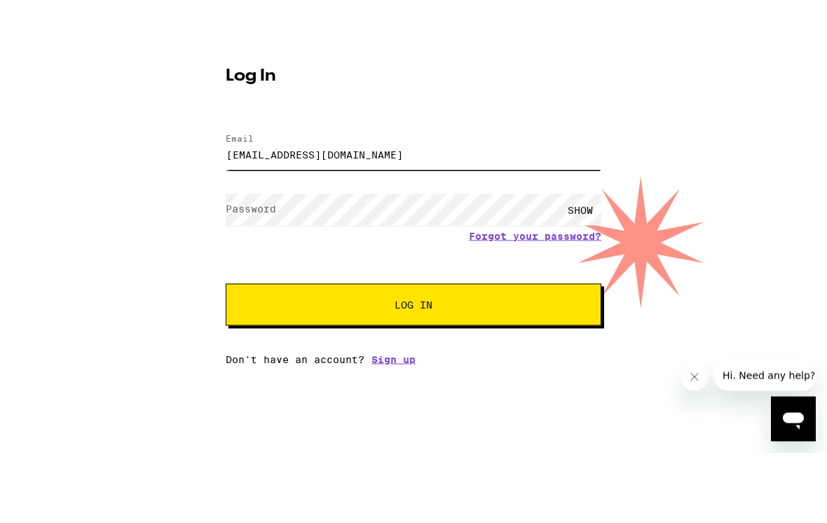
type input "[EMAIL_ADDRESS][DOMAIN_NAME]"
click at [252, 226] on label "Password" at bounding box center [251, 231] width 50 height 11
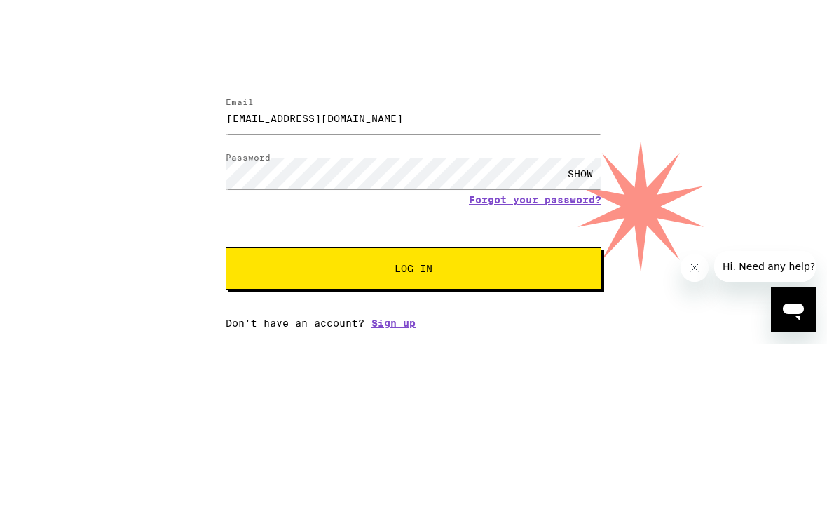
click at [239, 307] on button "Log In" at bounding box center [414, 328] width 376 height 42
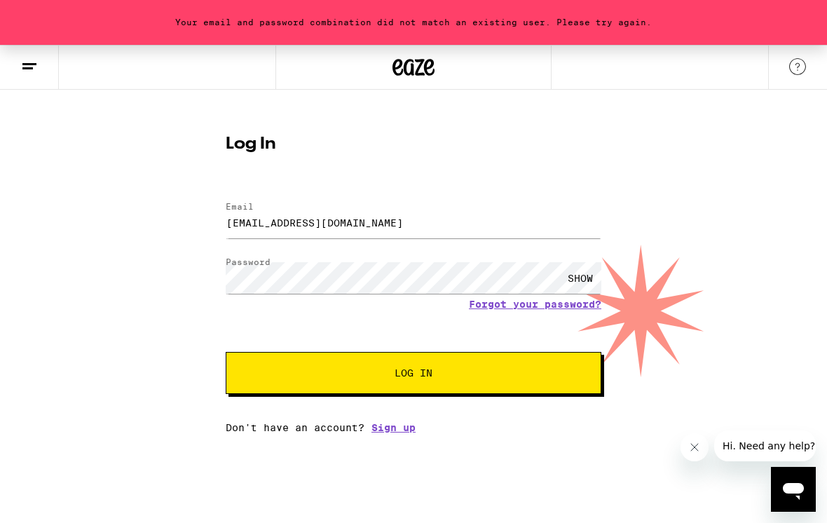
click at [580, 280] on div "SHOW" at bounding box center [580, 278] width 42 height 32
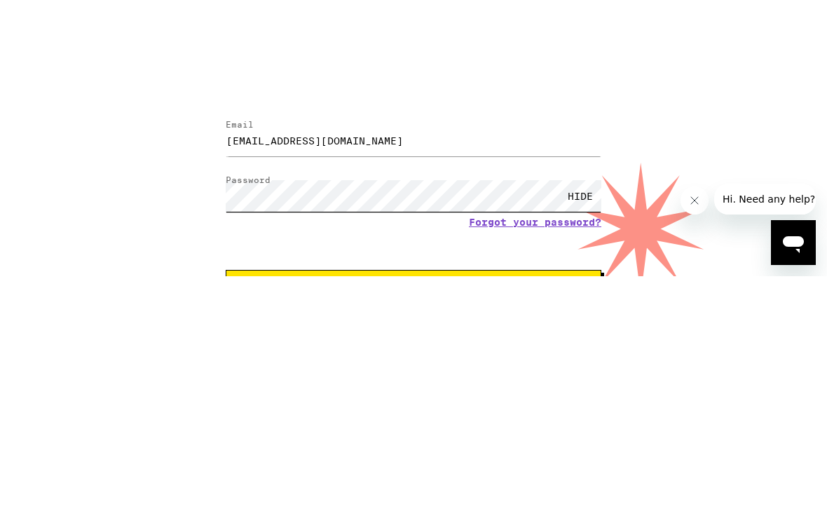
click at [413, 352] on button "Log In" at bounding box center [414, 373] width 376 height 42
click at [260, 352] on button "Log In" at bounding box center [414, 373] width 376 height 42
click at [276, 352] on button "Log In" at bounding box center [414, 373] width 376 height 42
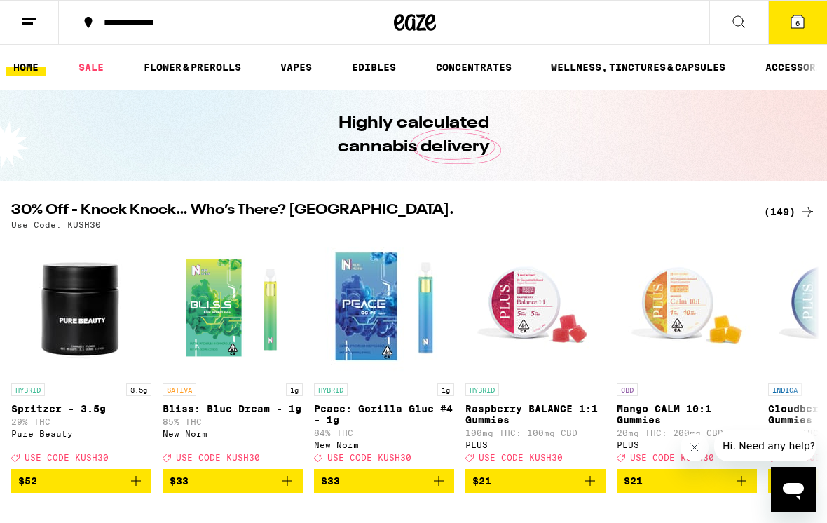
click at [794, 23] on icon at bounding box center [797, 21] width 13 height 13
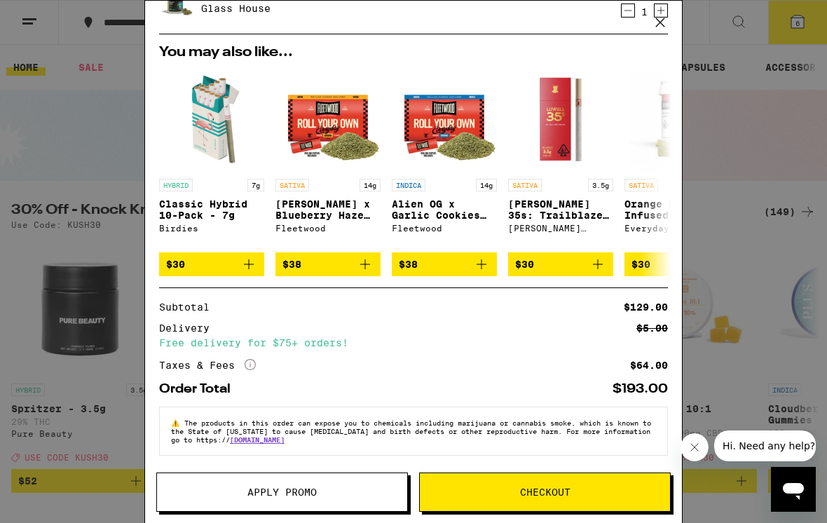
scroll to position [332, 0]
click at [245, 359] on icon at bounding box center [249, 364] width 11 height 11
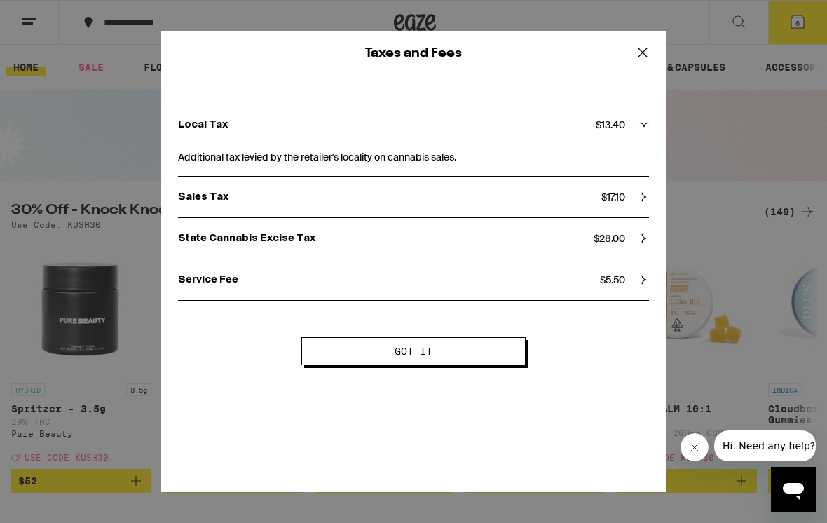
click at [636, 53] on icon at bounding box center [642, 52] width 21 height 21
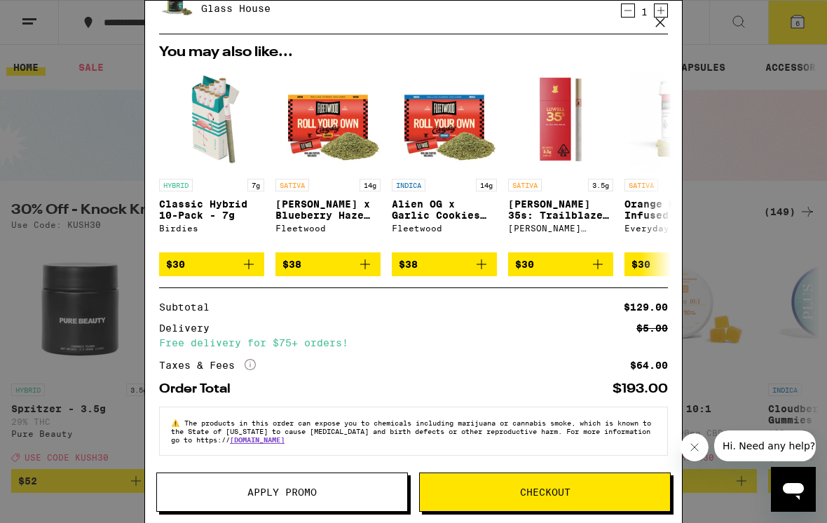
click at [289, 493] on span "Apply Promo" at bounding box center [281, 492] width 69 height 10
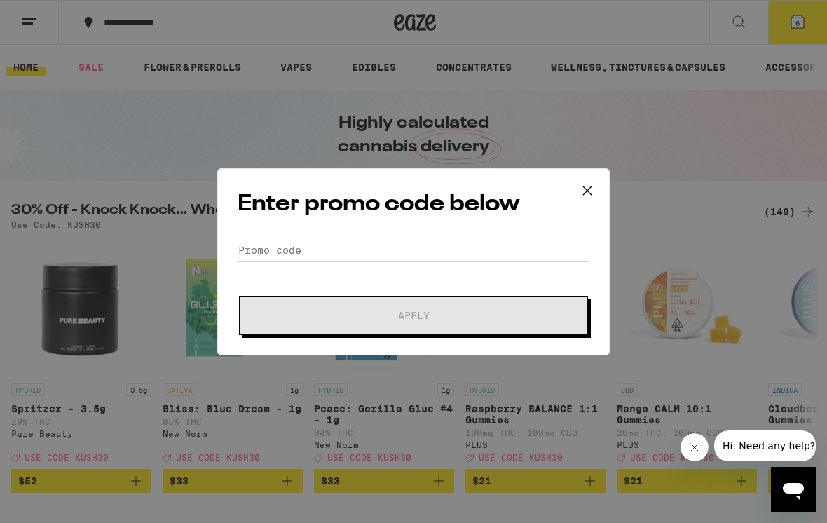
click at [251, 255] on input "Promo Code" at bounding box center [413, 250] width 352 height 21
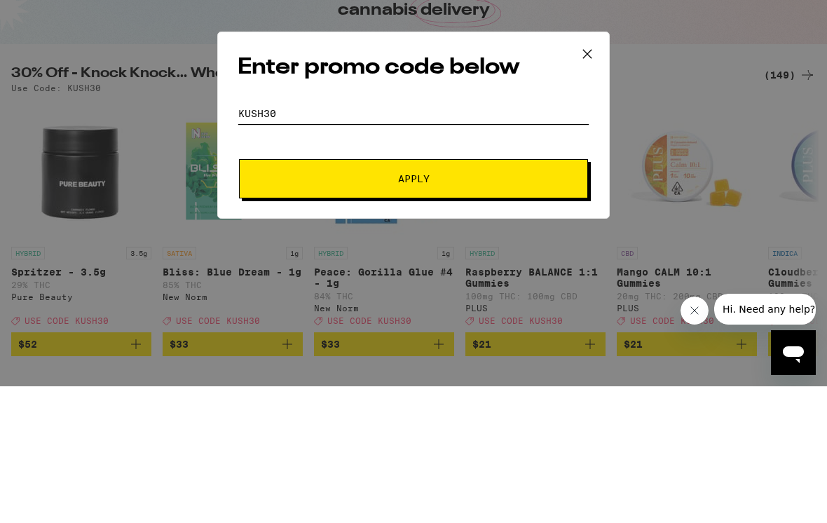
type input "Kush30"
click at [289, 310] on span "Apply" at bounding box center [413, 315] width 252 height 10
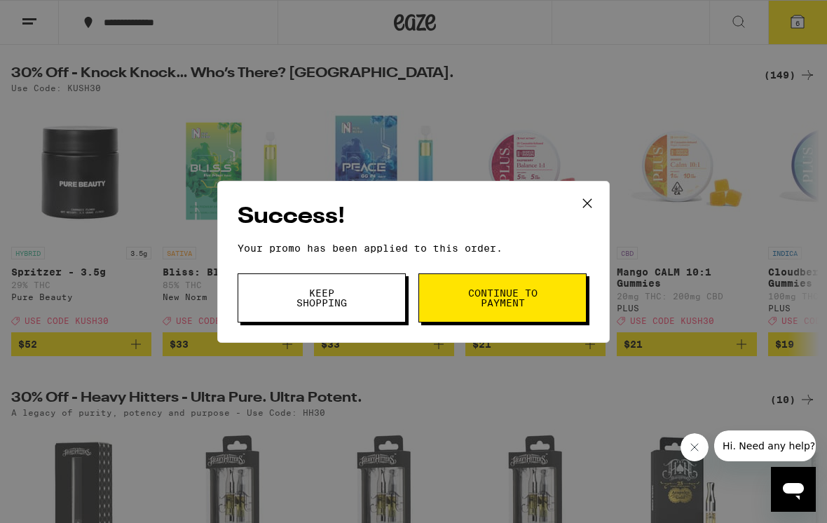
click at [304, 293] on span "Keep Shopping" at bounding box center [321, 298] width 71 height 20
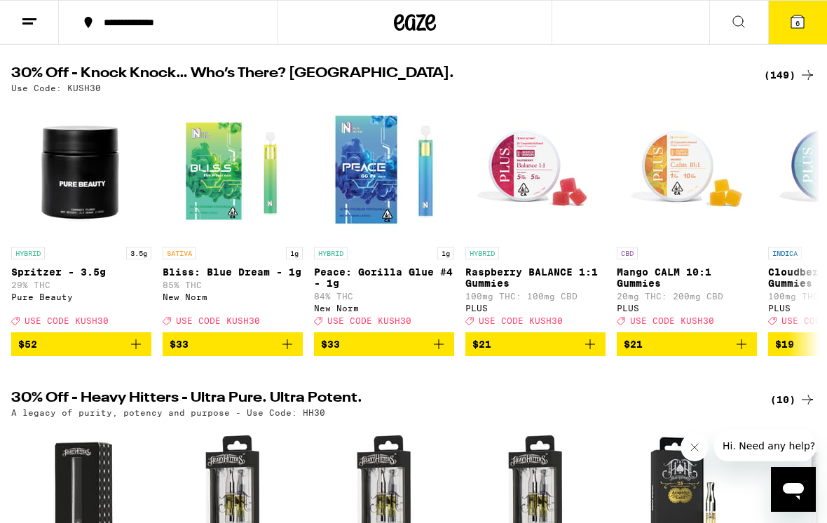
click at [790, 27] on icon at bounding box center [797, 21] width 17 height 17
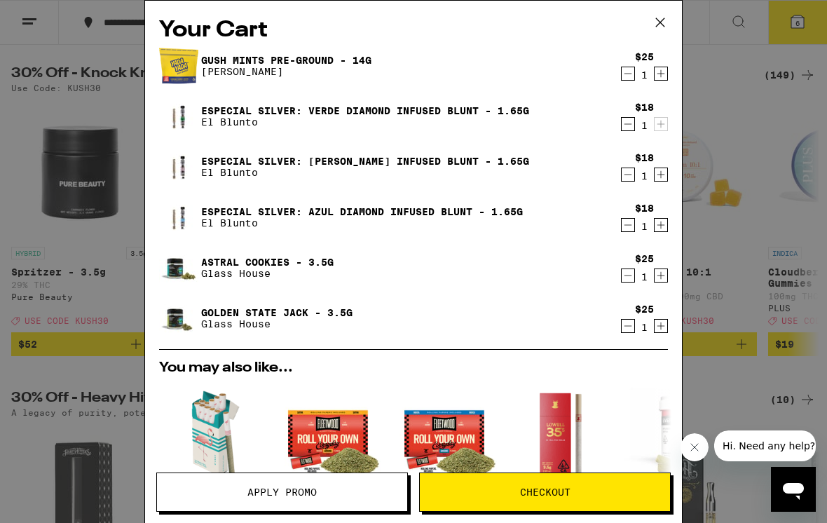
click at [623, 328] on icon "Decrement" at bounding box center [627, 325] width 13 height 17
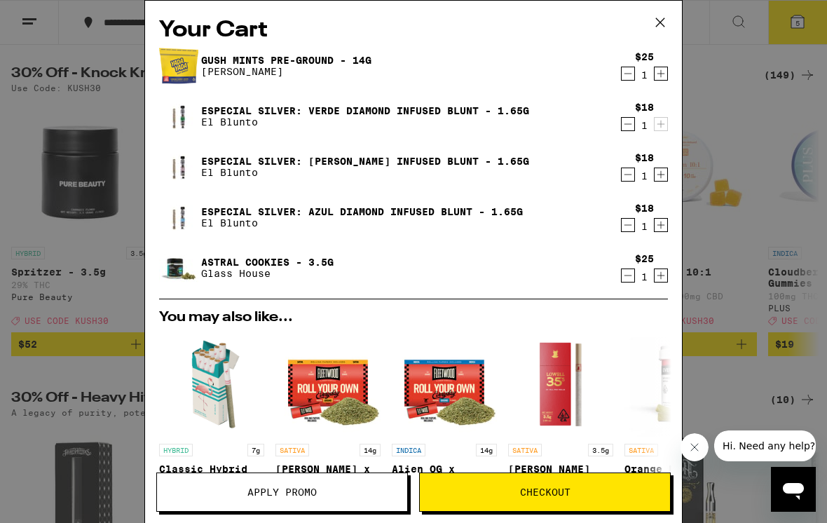
click at [625, 280] on icon "Decrement" at bounding box center [627, 275] width 13 height 17
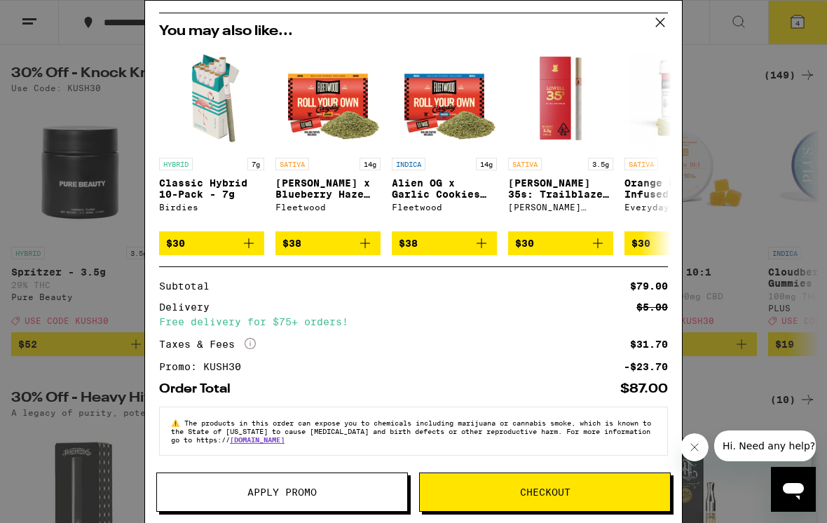
scroll to position [252, 0]
click at [661, 20] on icon at bounding box center [659, 22] width 21 height 21
